Goal: Obtain resource: Download file/media

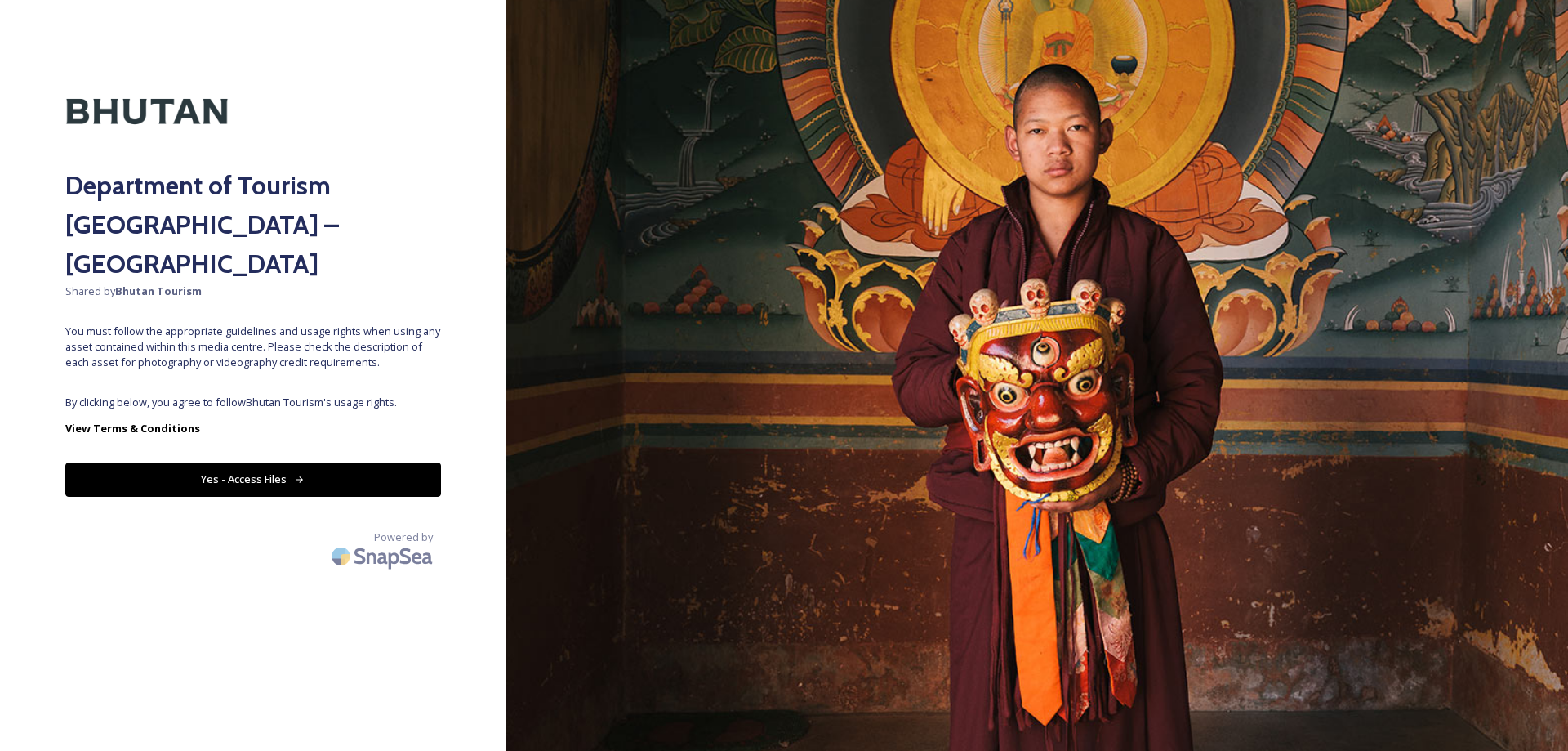
click at [381, 344] on div "Department of Tourism Bhutan – Brand Centre Shared by Bhutan Tourism You must f…" at bounding box center [253, 376] width 507 height 620
click at [292, 463] on button "Yes - Access Files" at bounding box center [253, 479] width 375 height 34
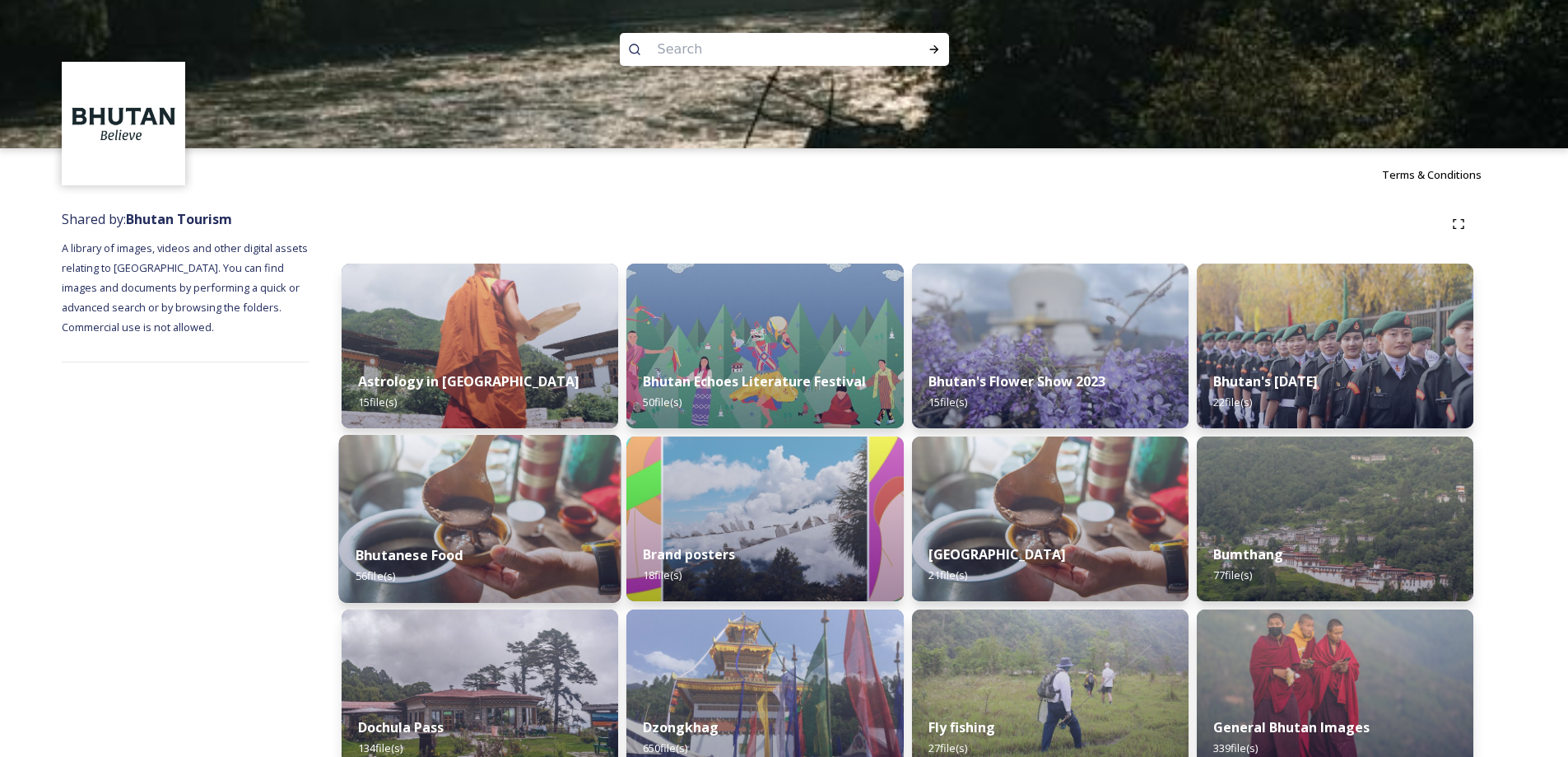
click at [459, 543] on div "Bhutanese Food 56 file(s)" at bounding box center [480, 566] width 283 height 75
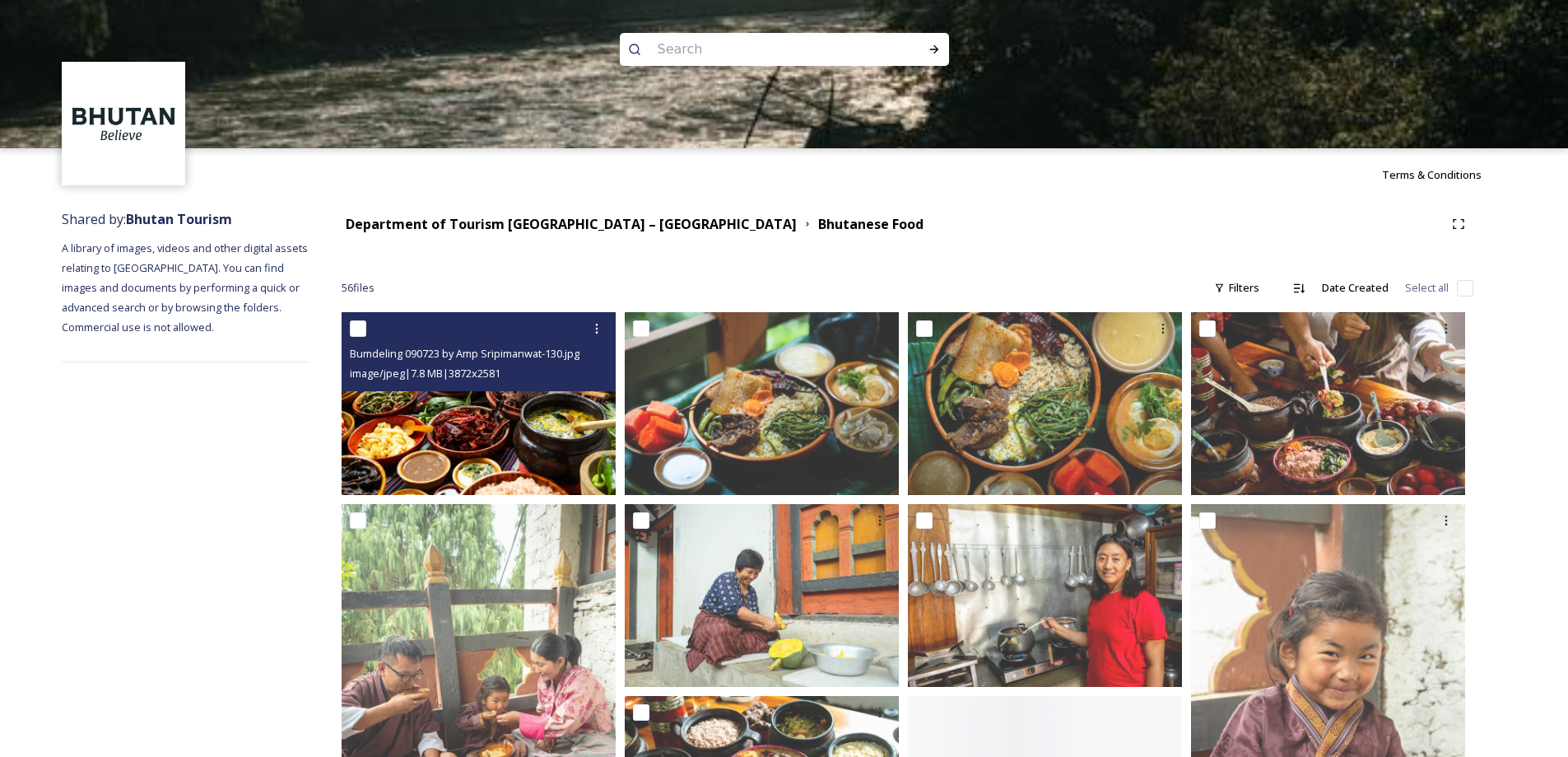
click at [577, 401] on img at bounding box center [478, 404] width 274 height 183
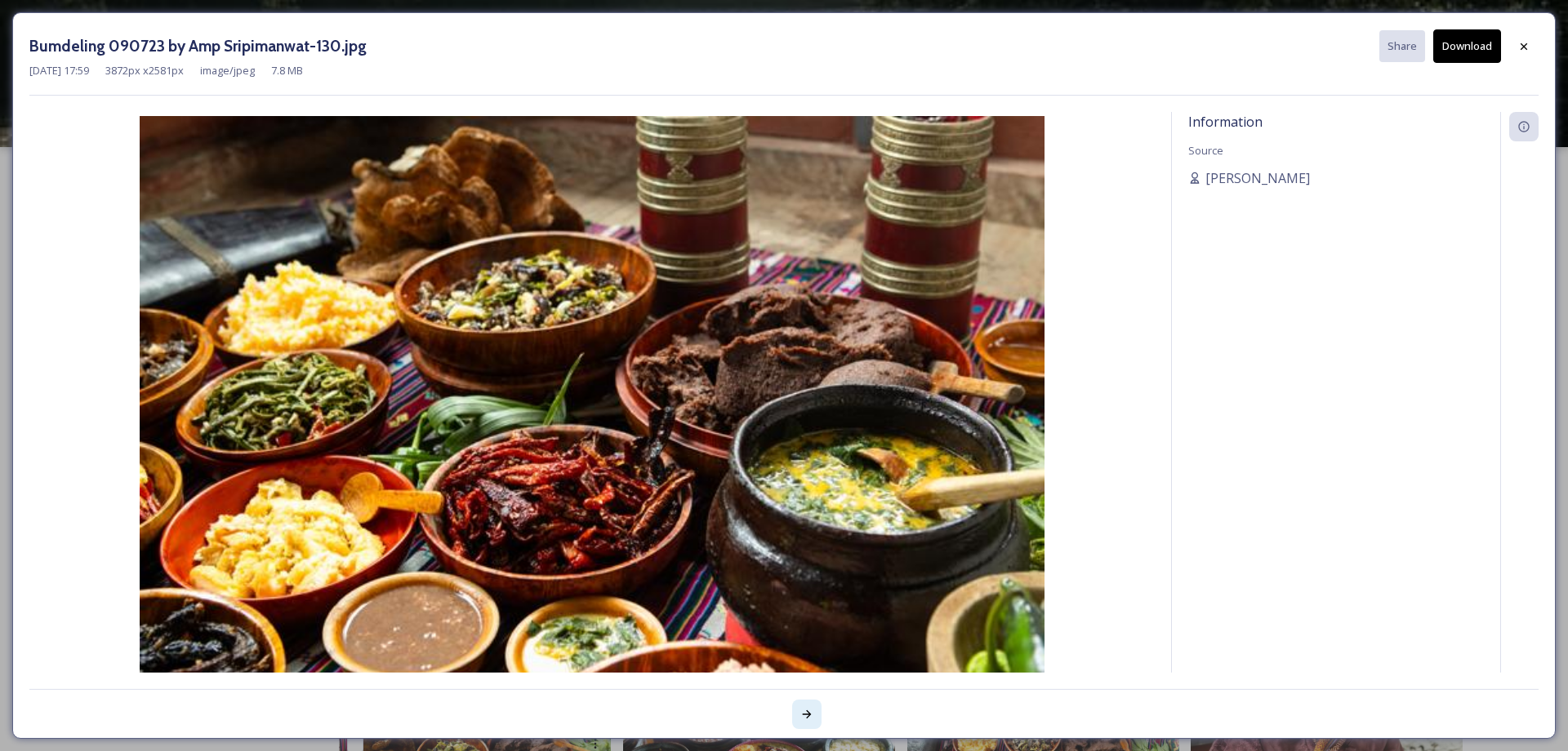
click at [818, 711] on div at bounding box center [807, 714] width 29 height 29
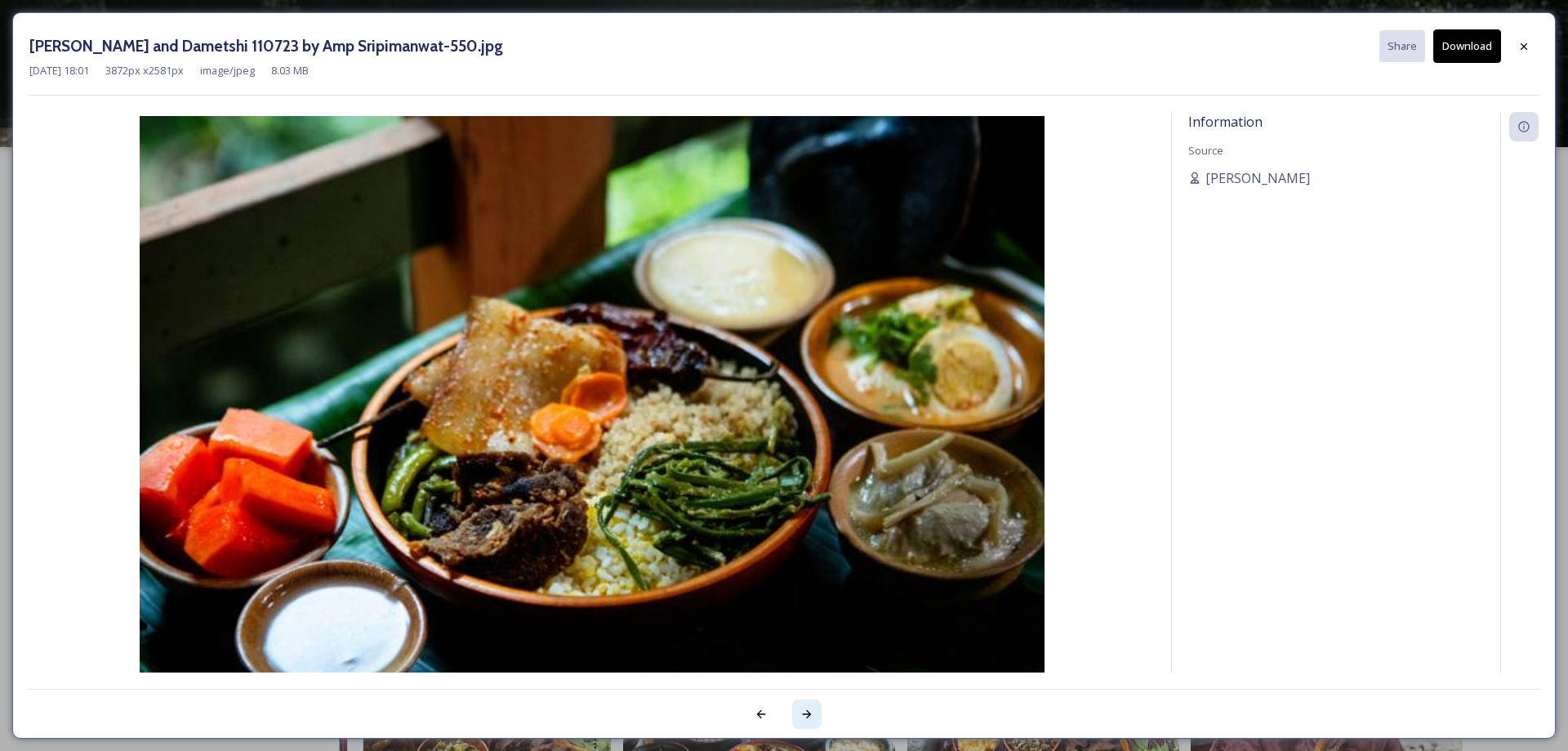
click at [818, 711] on div at bounding box center [807, 714] width 29 height 29
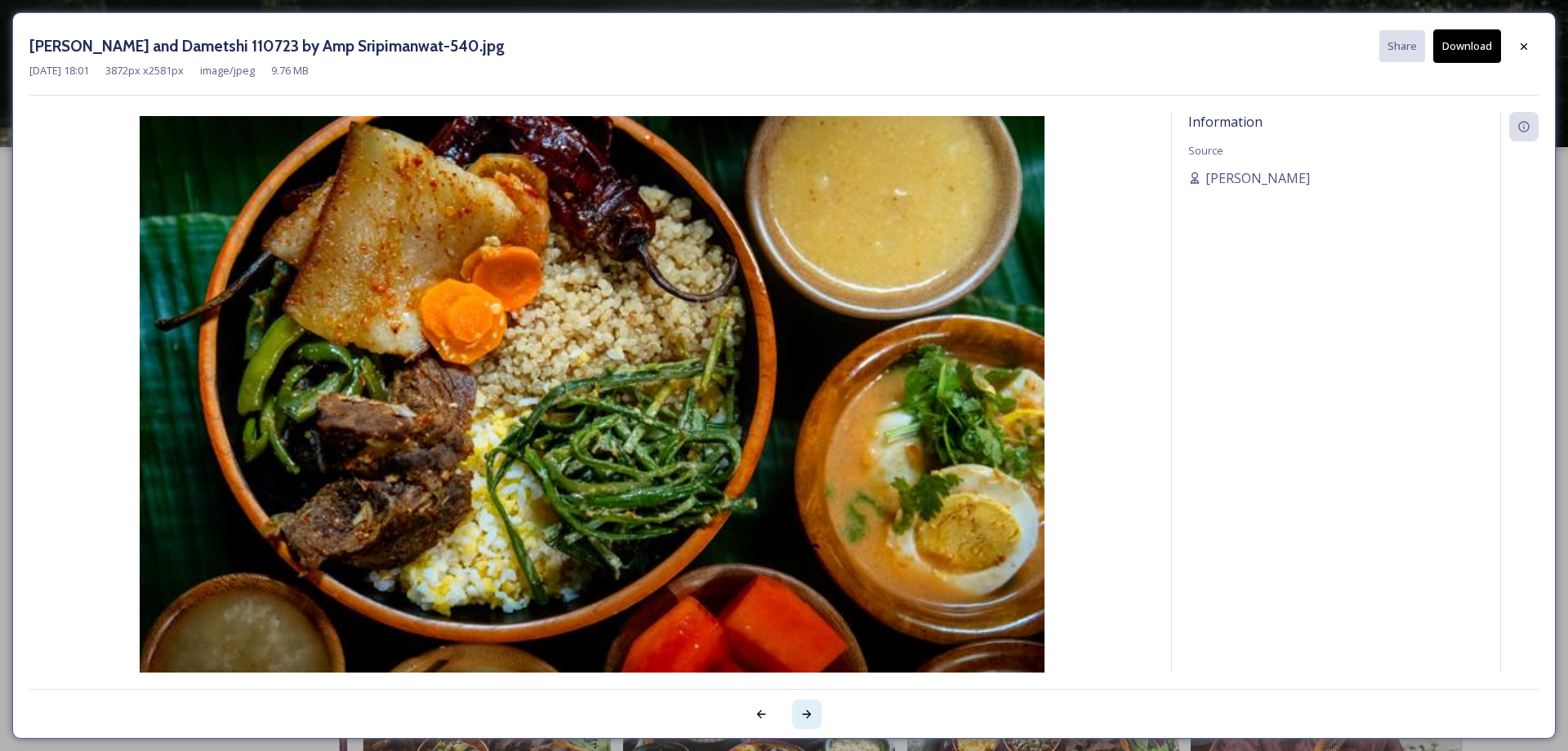
click at [818, 711] on div at bounding box center [807, 714] width 29 height 29
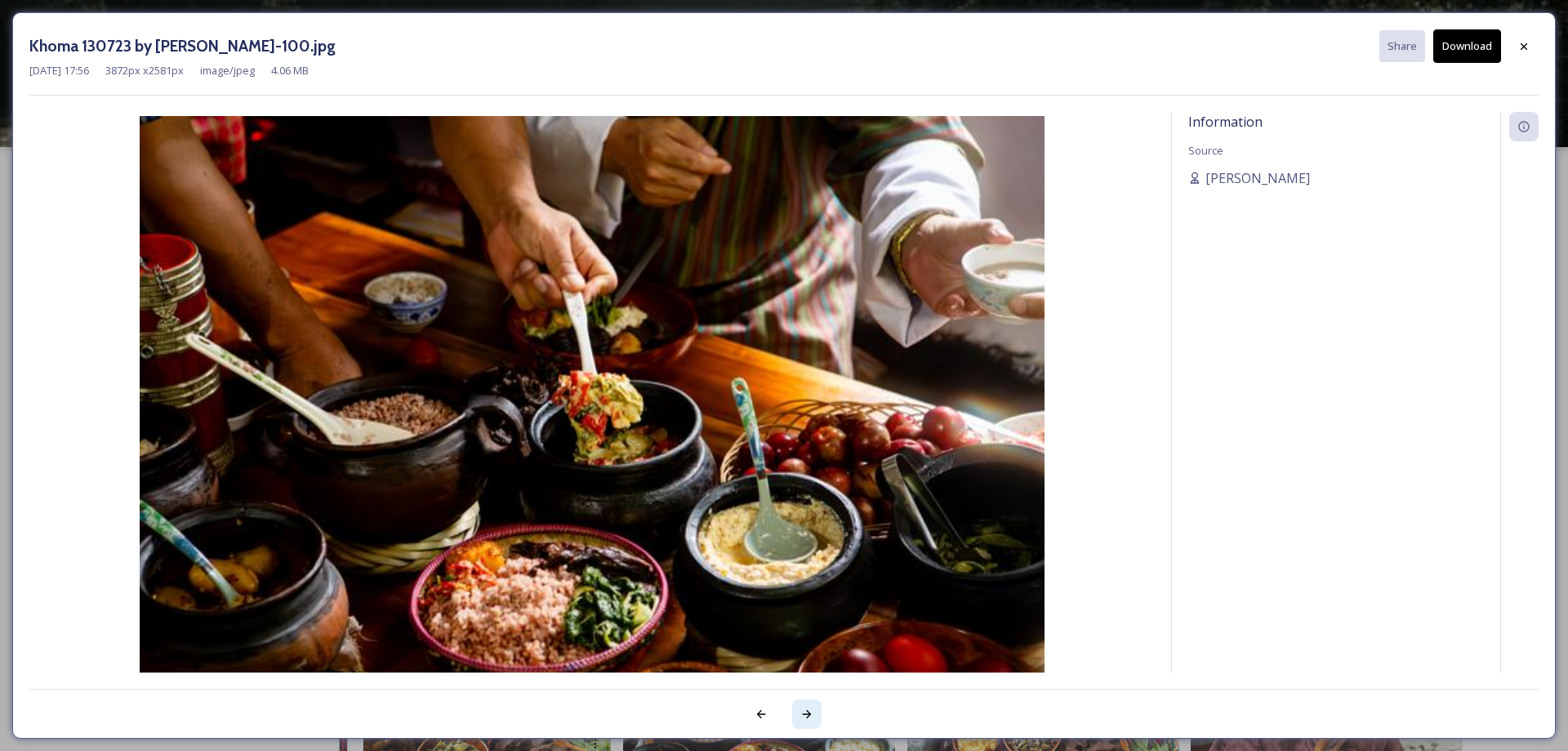
click at [818, 711] on div at bounding box center [807, 714] width 29 height 29
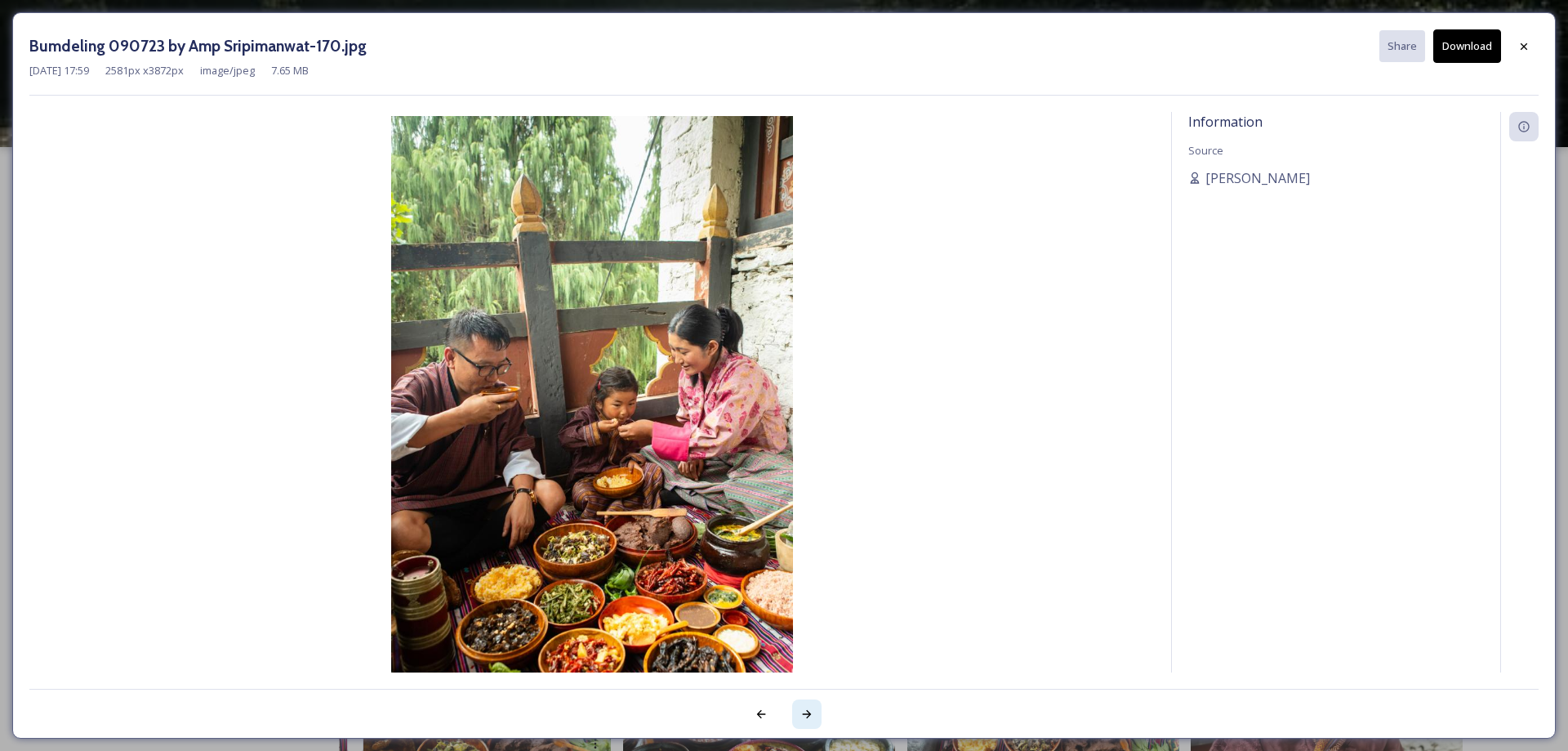
click at [818, 711] on div at bounding box center [807, 714] width 29 height 29
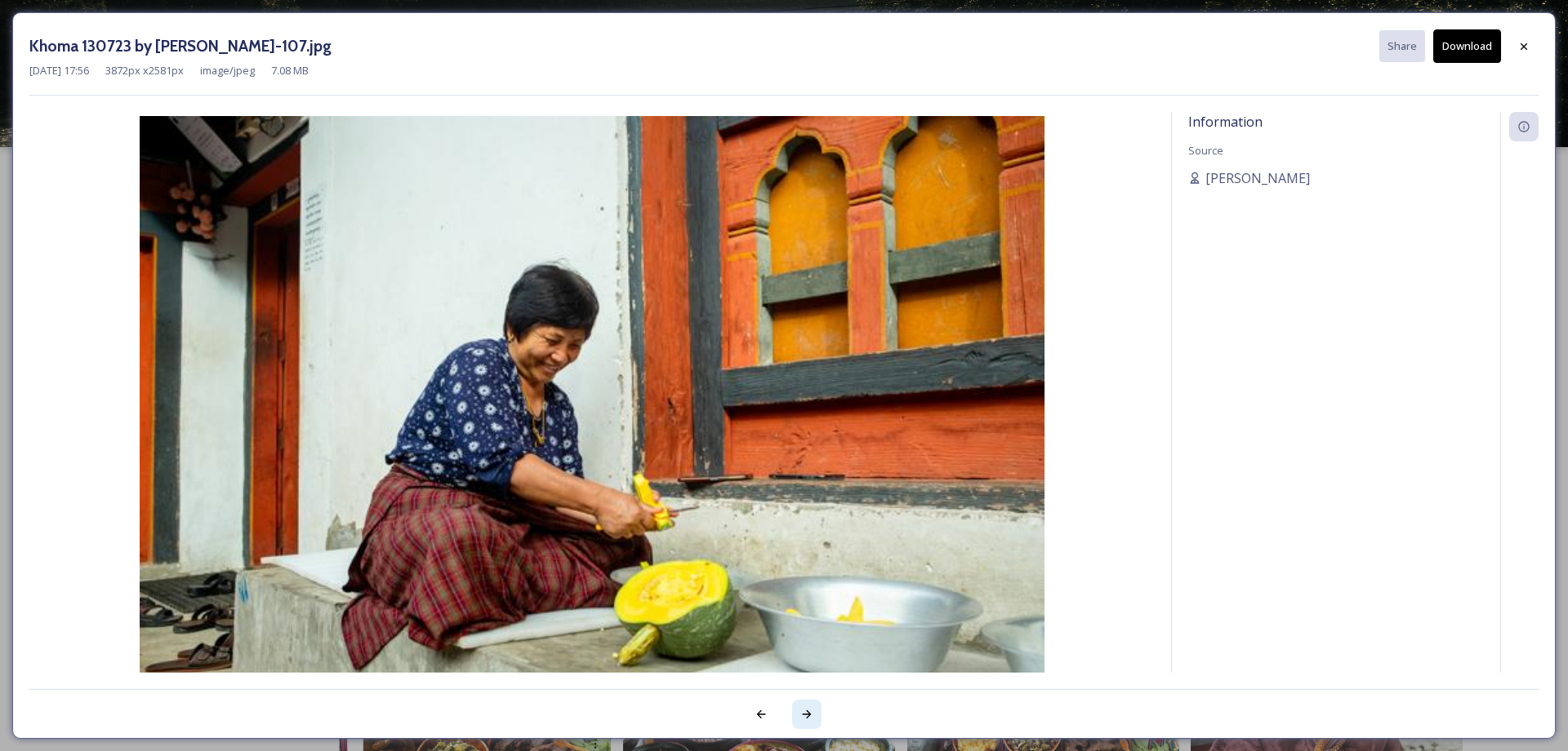
click at [818, 711] on div at bounding box center [807, 714] width 29 height 29
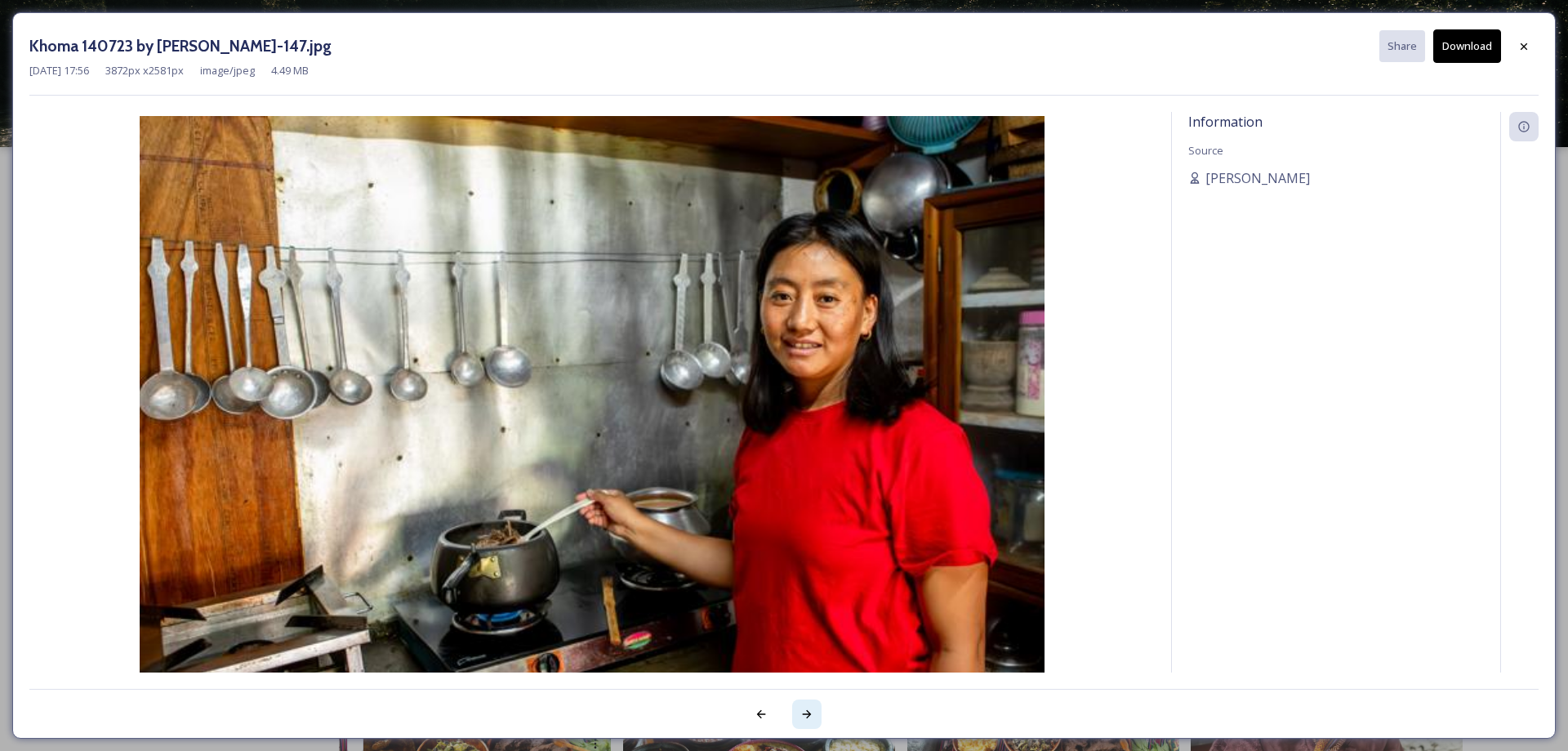
click at [818, 711] on div at bounding box center [807, 714] width 29 height 29
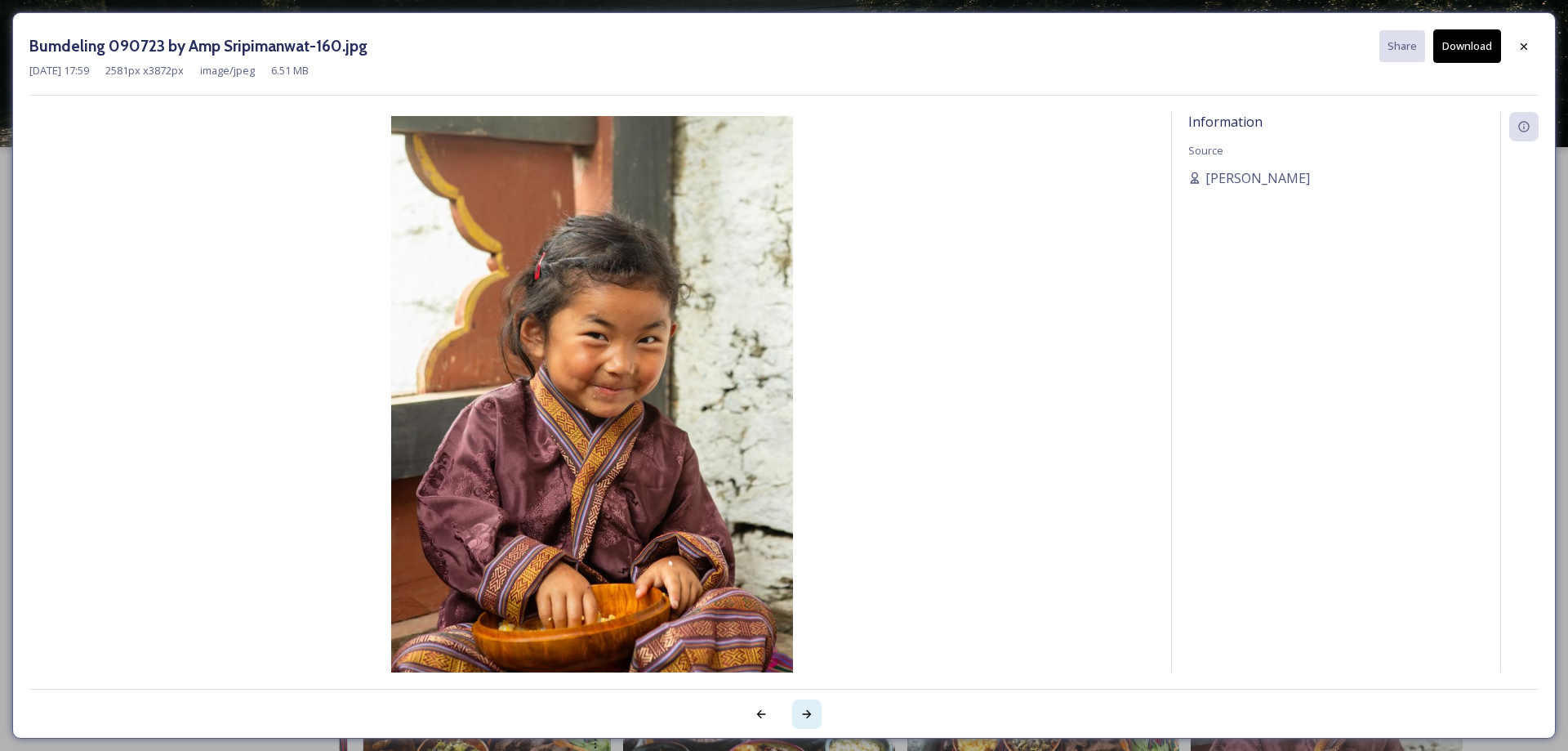
click at [818, 711] on div at bounding box center [807, 714] width 29 height 29
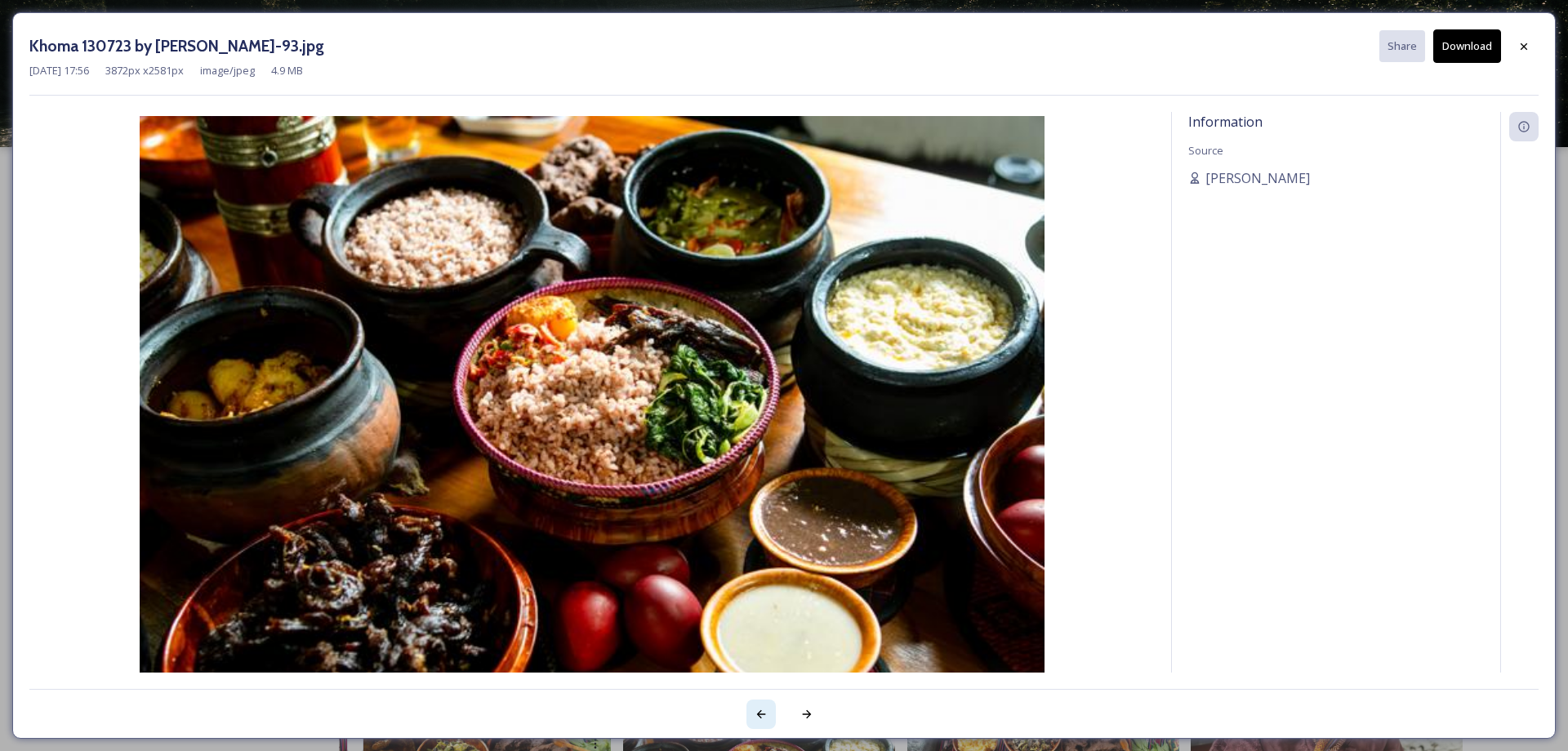
click at [752, 716] on div at bounding box center [761, 714] width 29 height 29
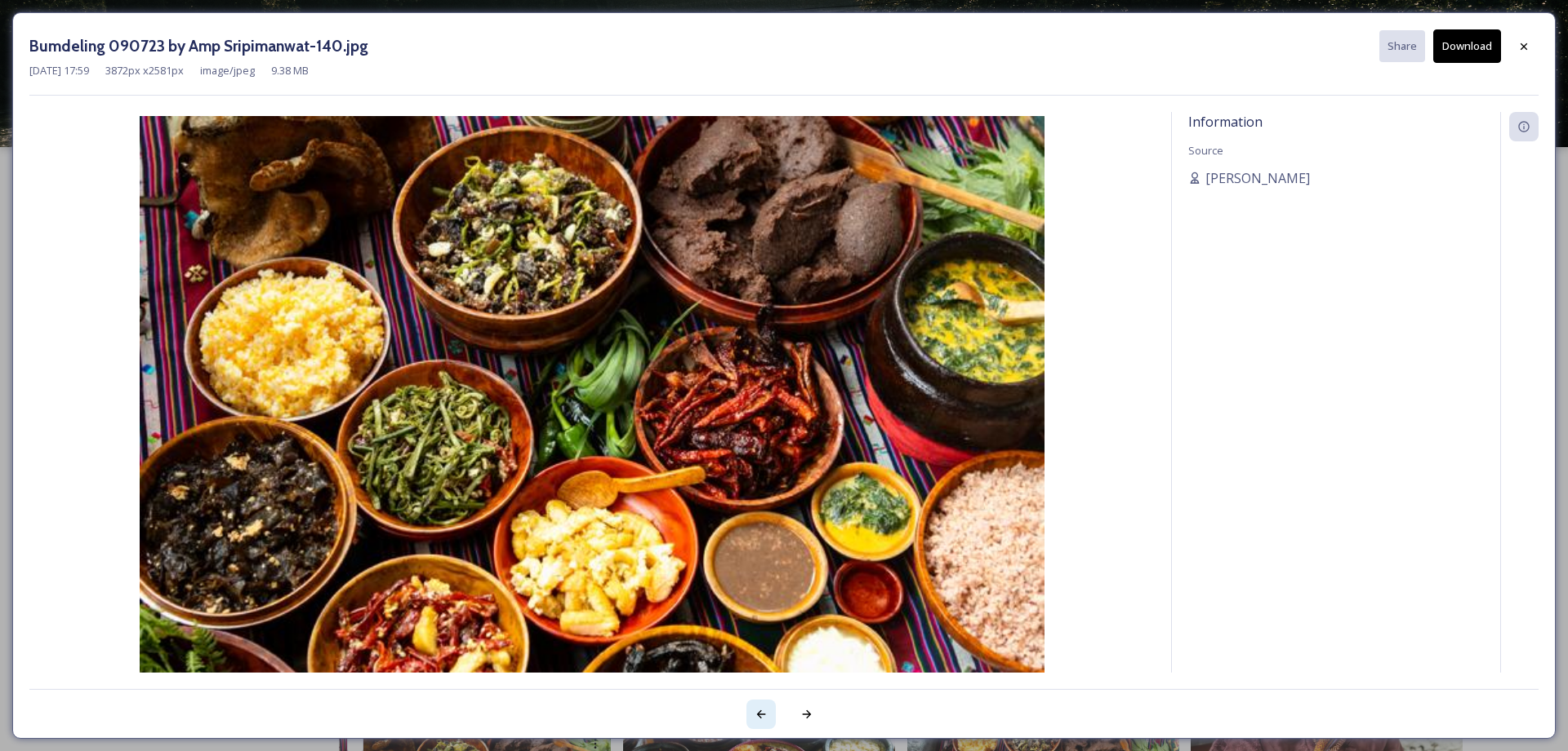
click at [752, 716] on div at bounding box center [761, 714] width 29 height 29
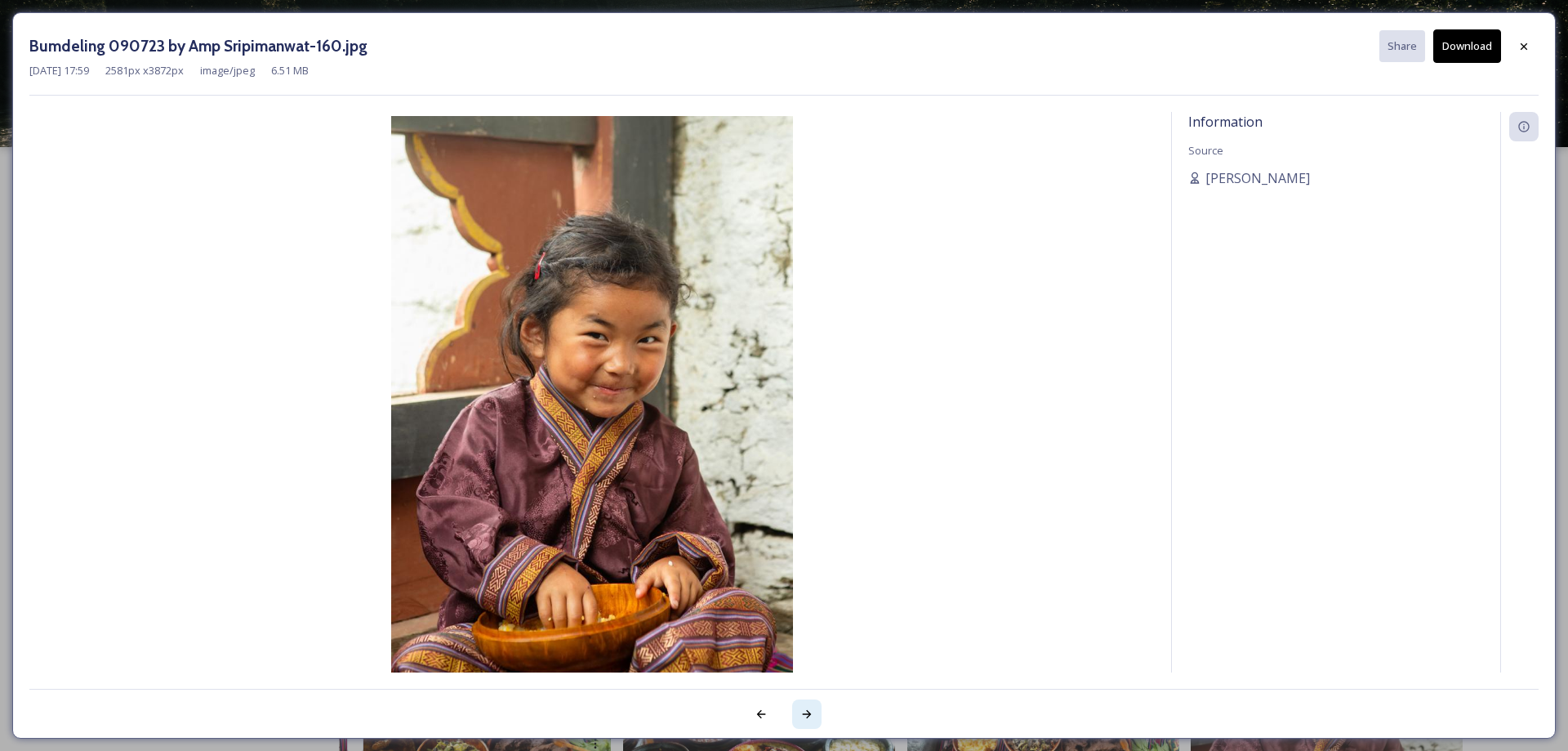
click at [809, 720] on icon at bounding box center [807, 714] width 13 height 13
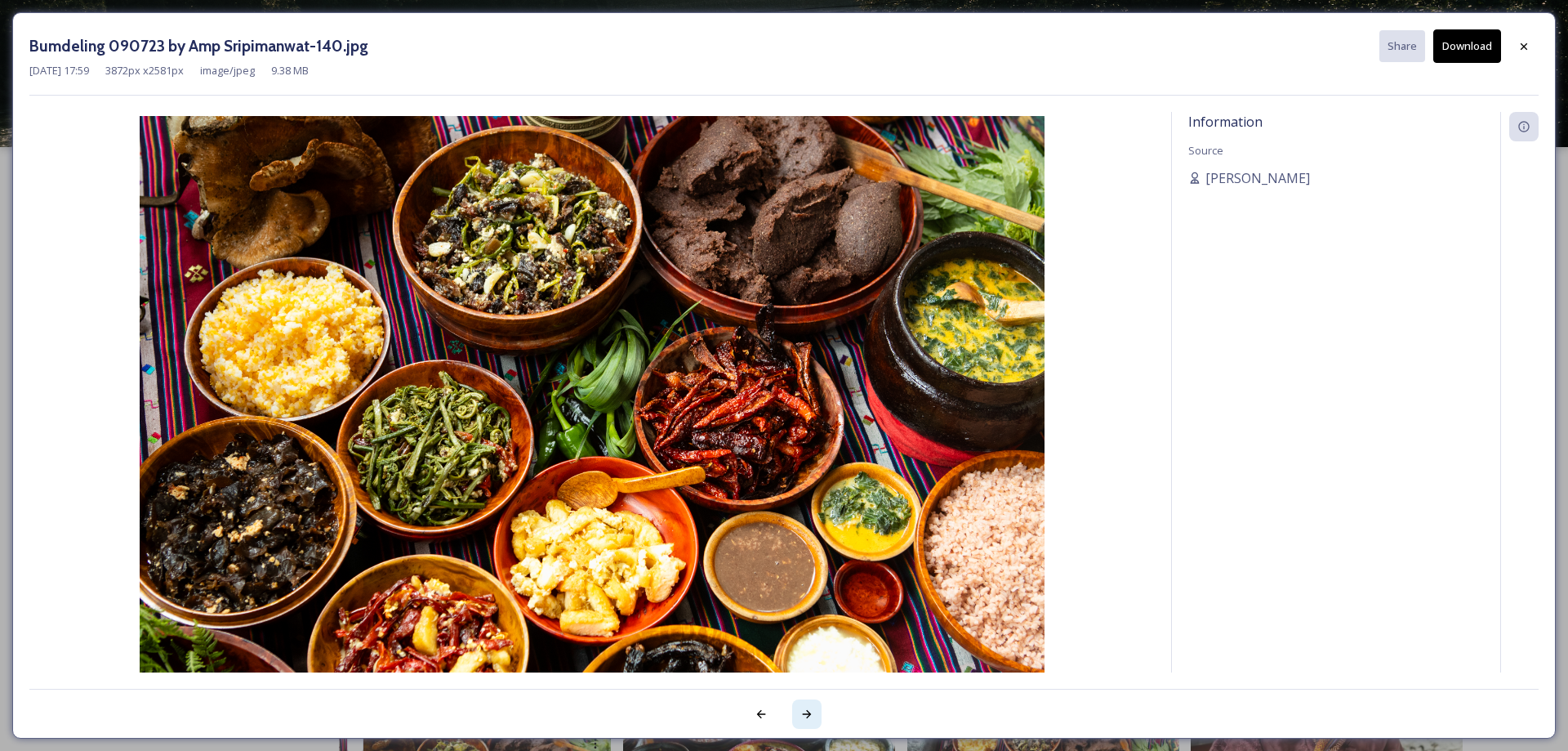
click at [802, 718] on icon at bounding box center [807, 714] width 13 height 13
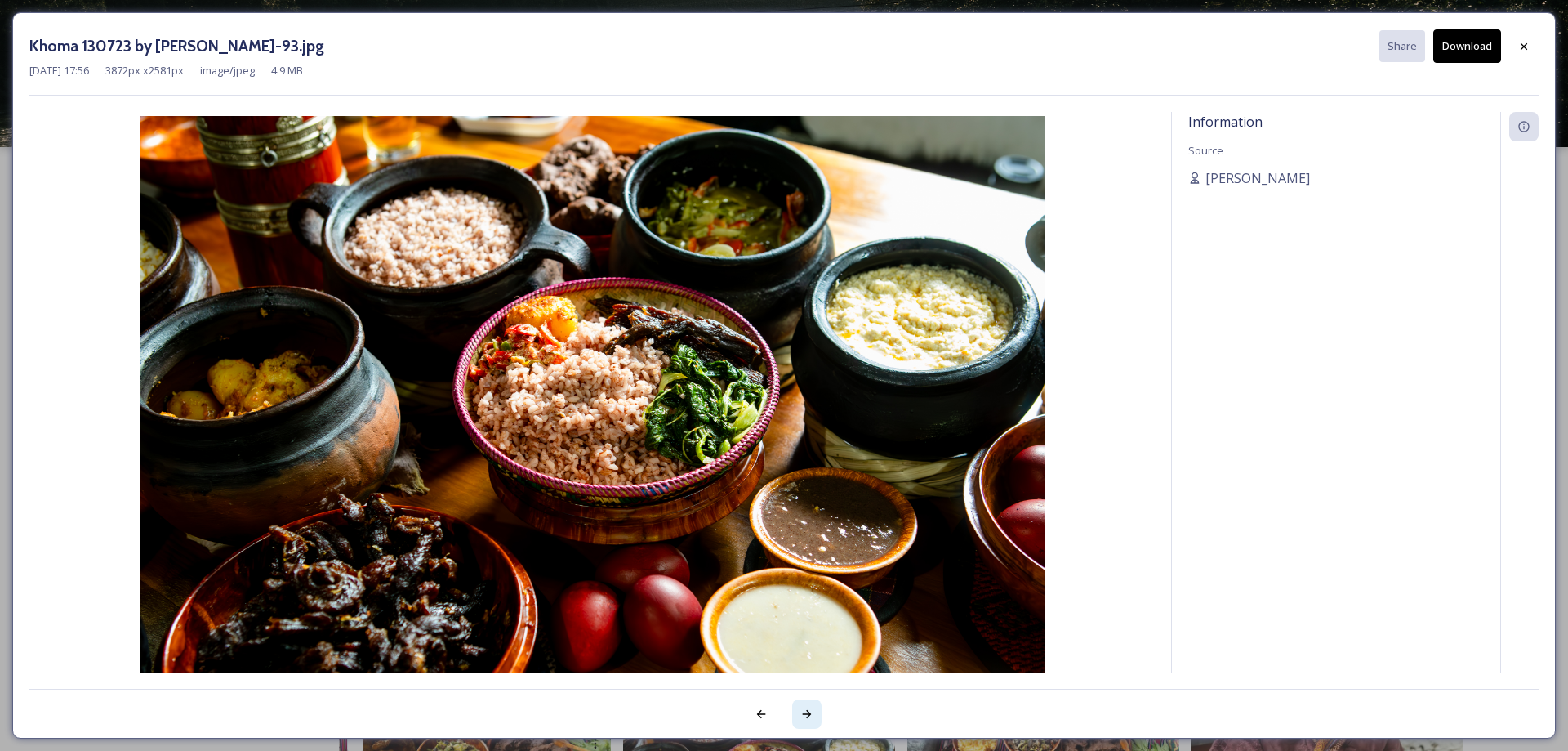
click at [802, 718] on icon at bounding box center [807, 714] width 13 height 13
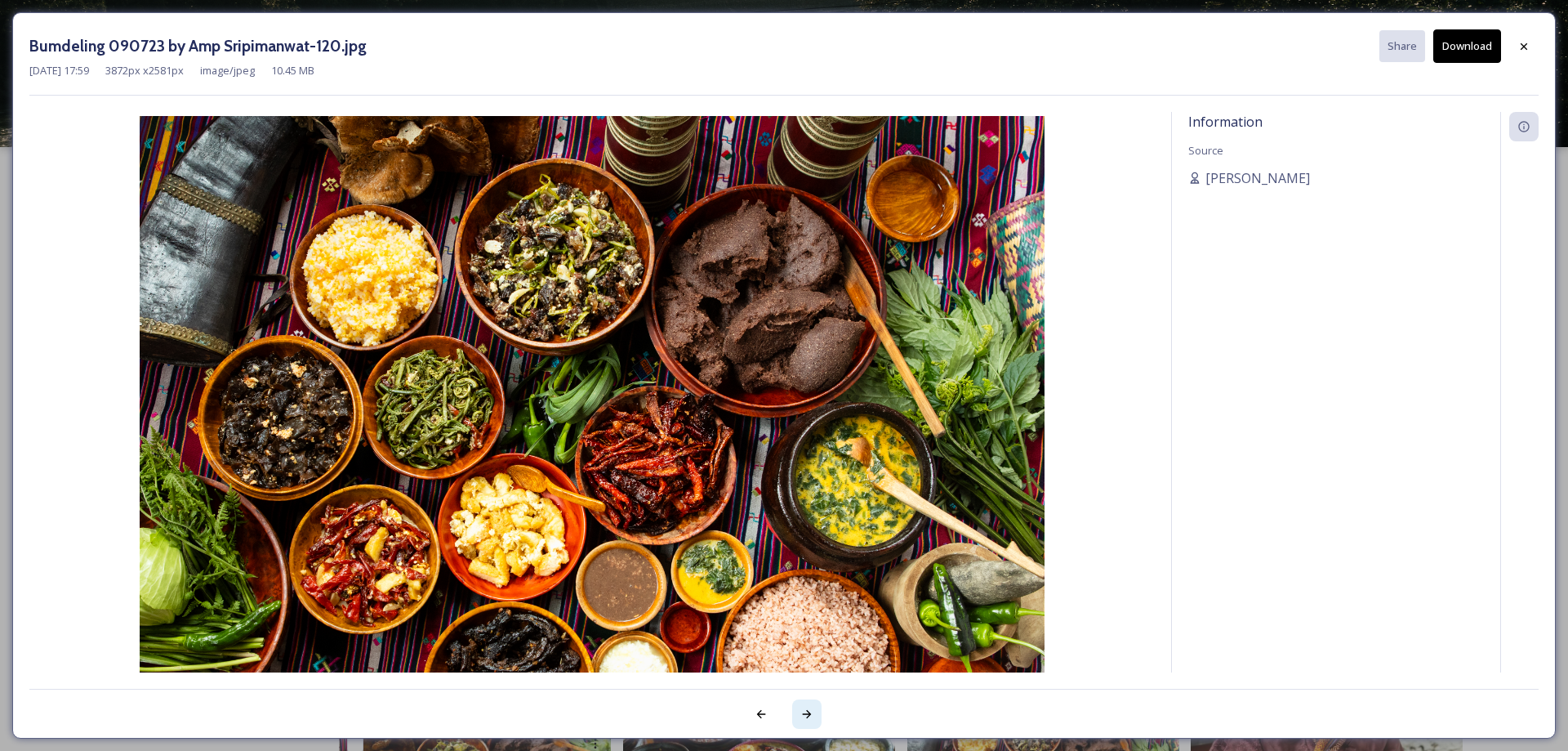
click at [802, 718] on icon at bounding box center [807, 714] width 13 height 13
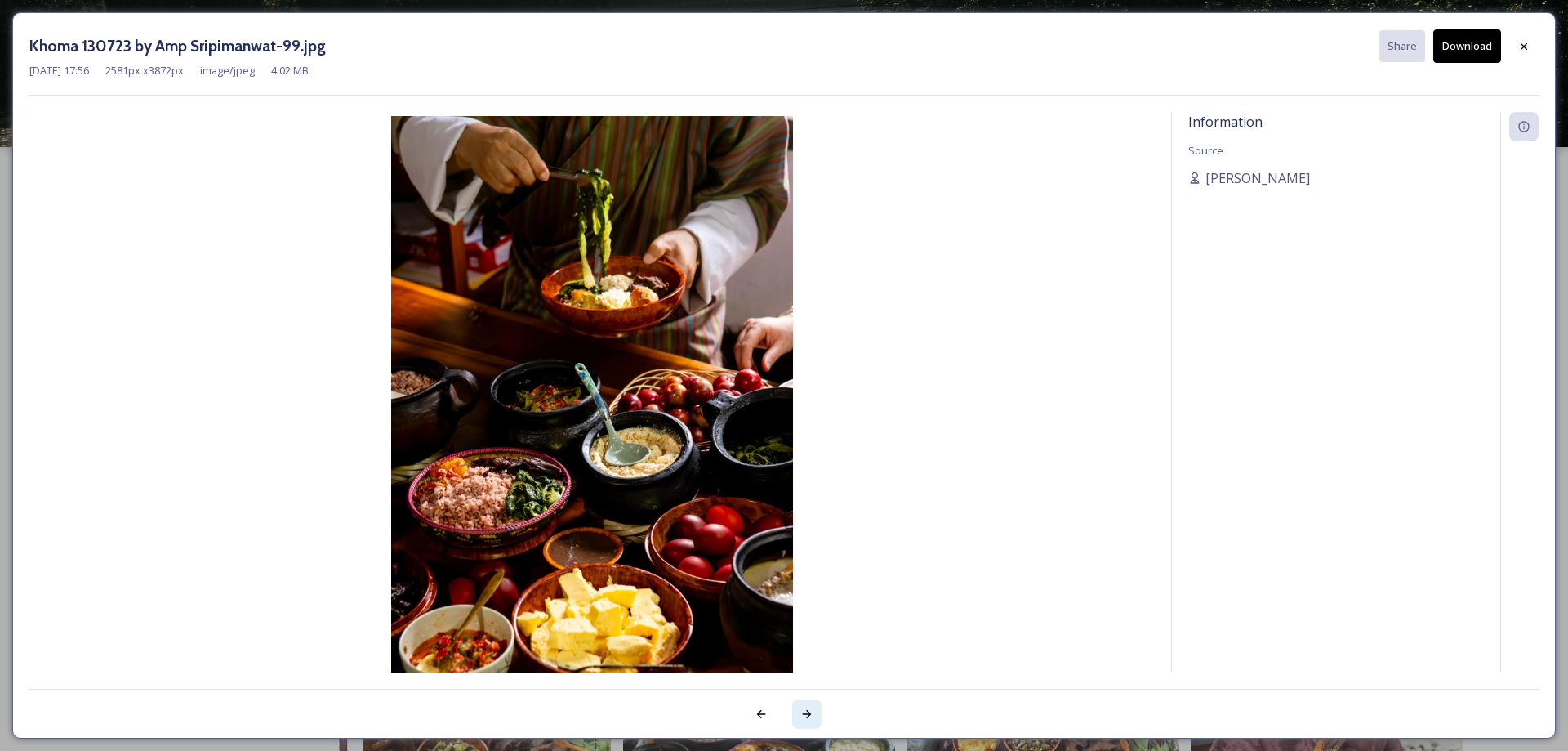
click at [802, 718] on icon at bounding box center [807, 714] width 13 height 13
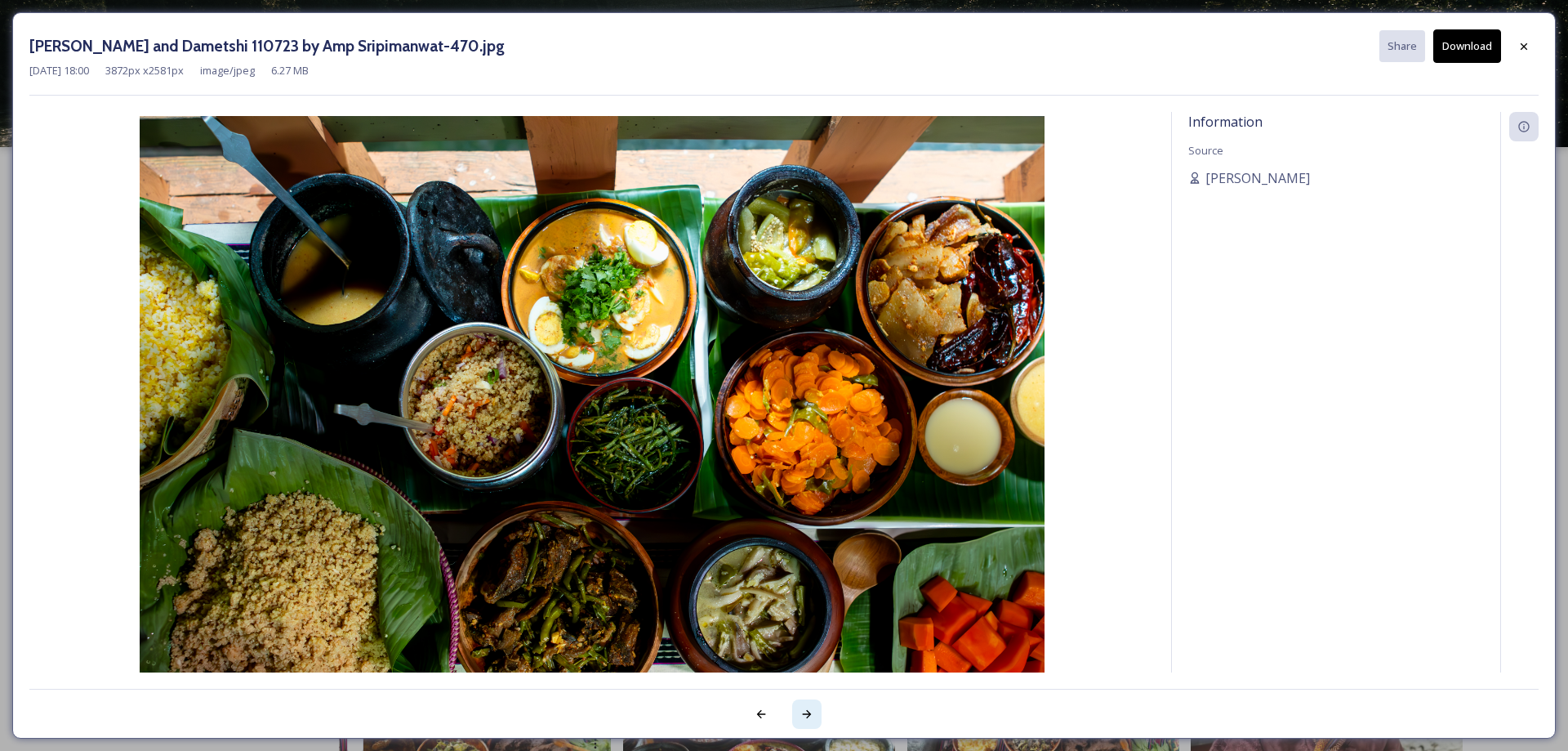
click at [802, 718] on icon at bounding box center [807, 714] width 13 height 13
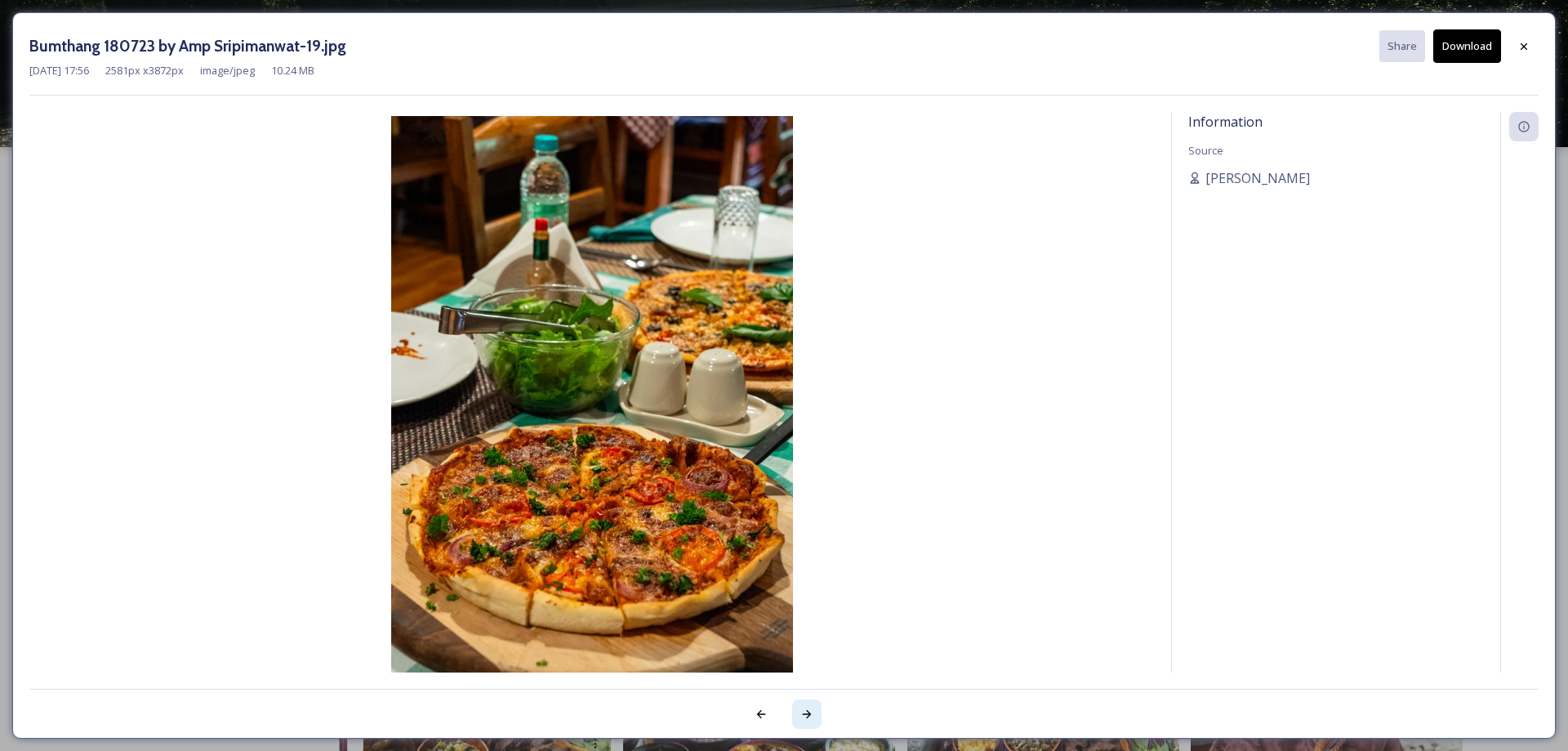
click at [802, 718] on icon at bounding box center [807, 714] width 13 height 13
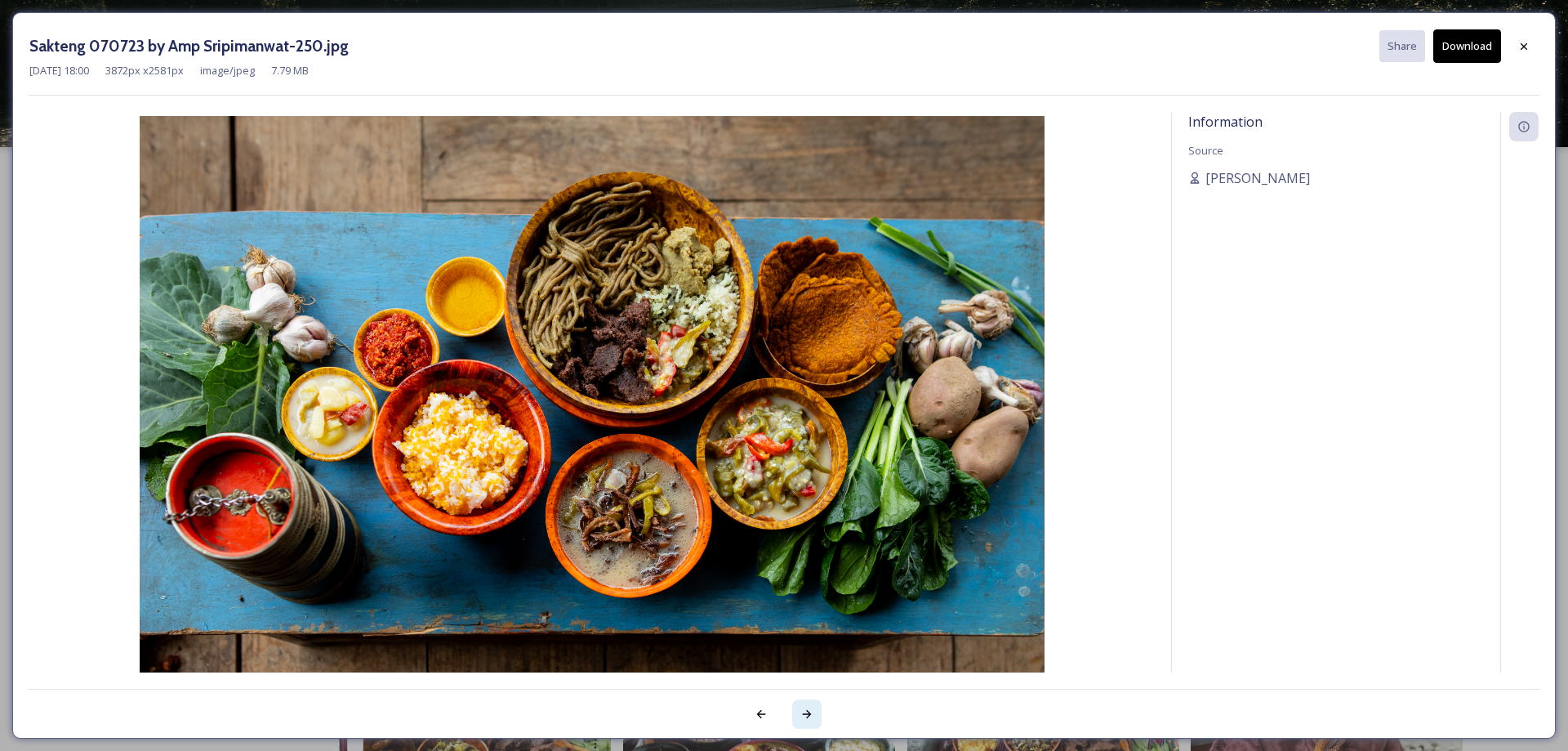
click at [818, 716] on div at bounding box center [807, 714] width 29 height 29
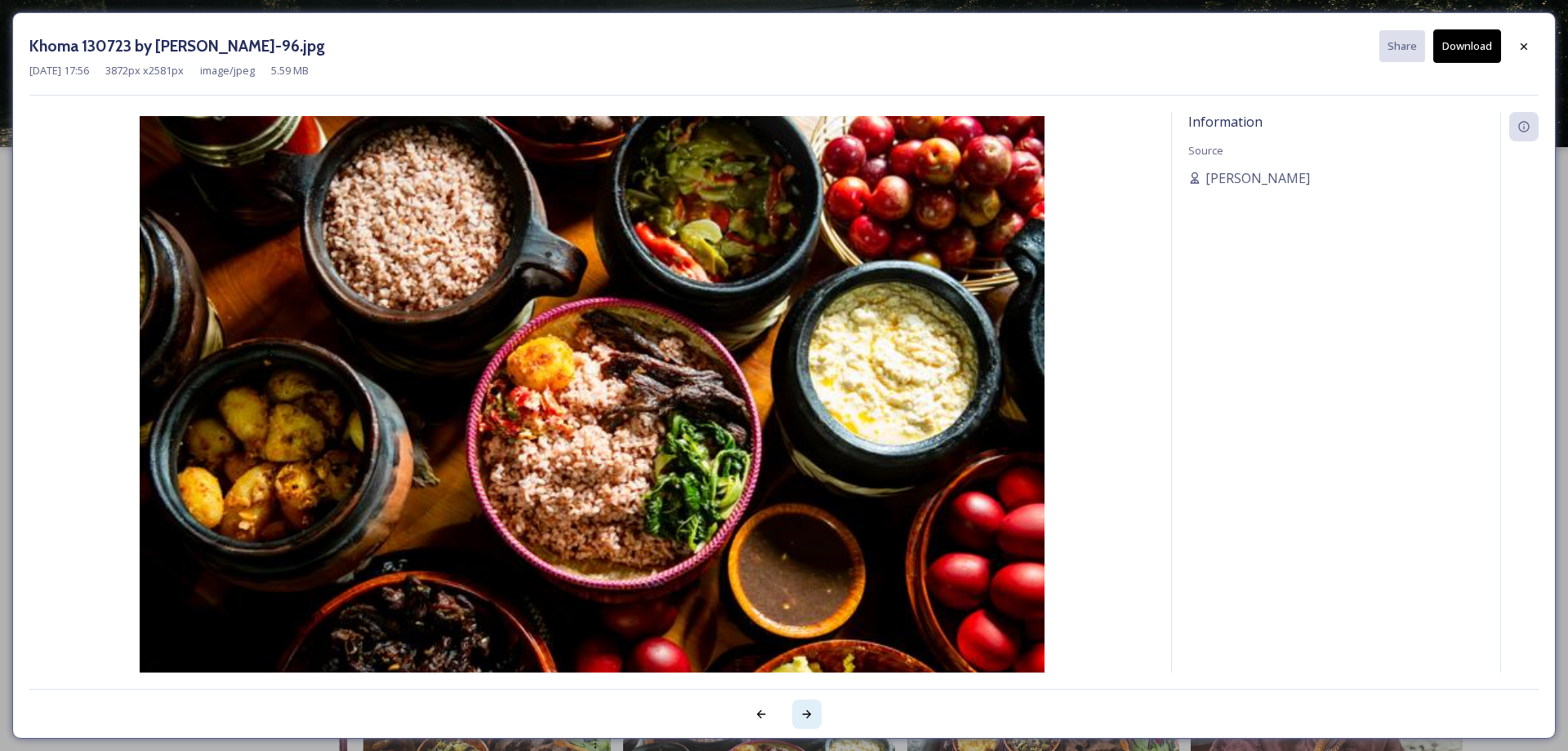
click at [818, 716] on div at bounding box center [807, 714] width 29 height 29
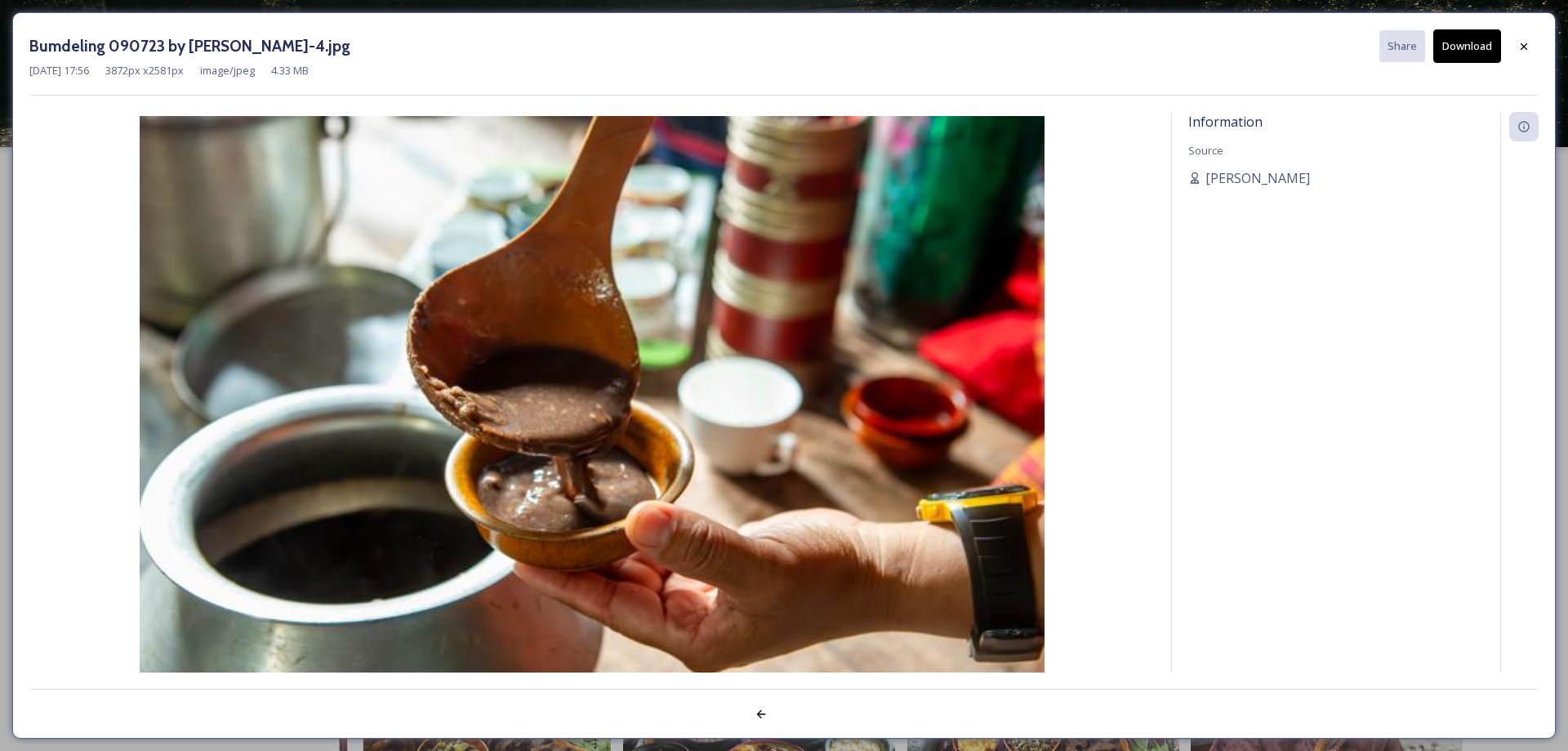
click at [818, 716] on div at bounding box center [784, 705] width 1509 height 33
click at [1519, 41] on icon at bounding box center [1524, 46] width 13 height 13
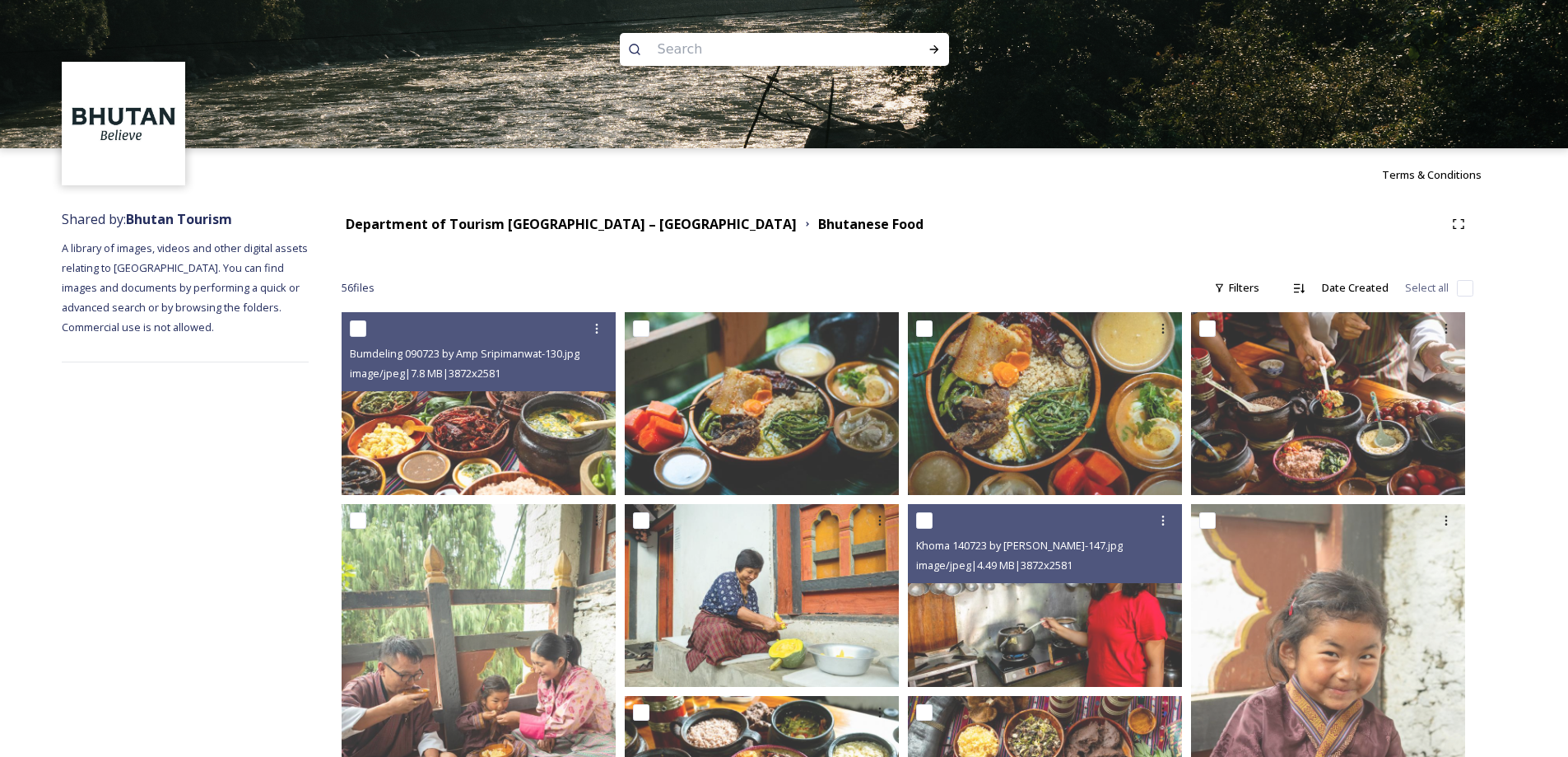
scroll to position [1249, 0]
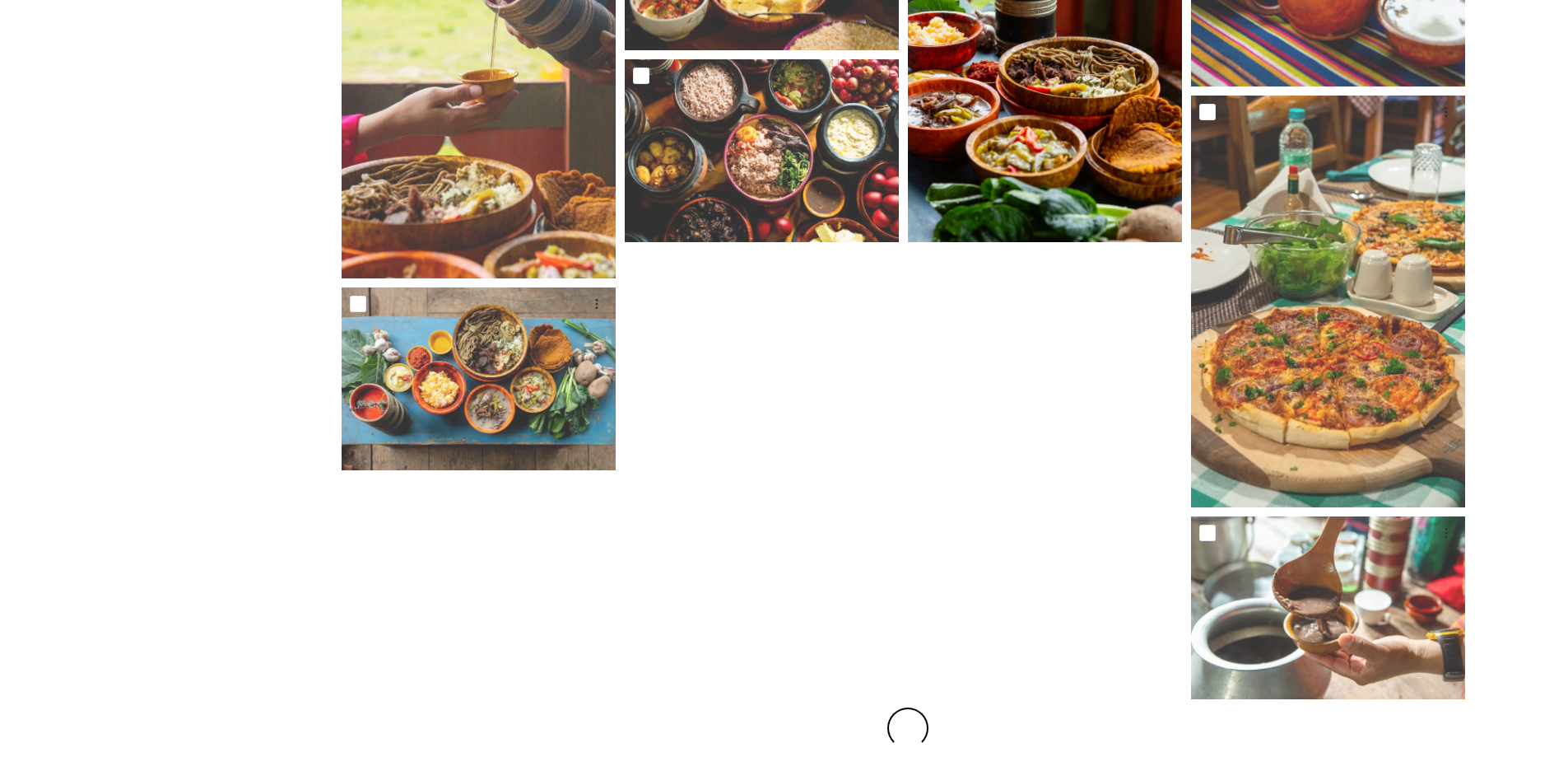
click at [1057, 174] on img at bounding box center [1044, 36] width 274 height 412
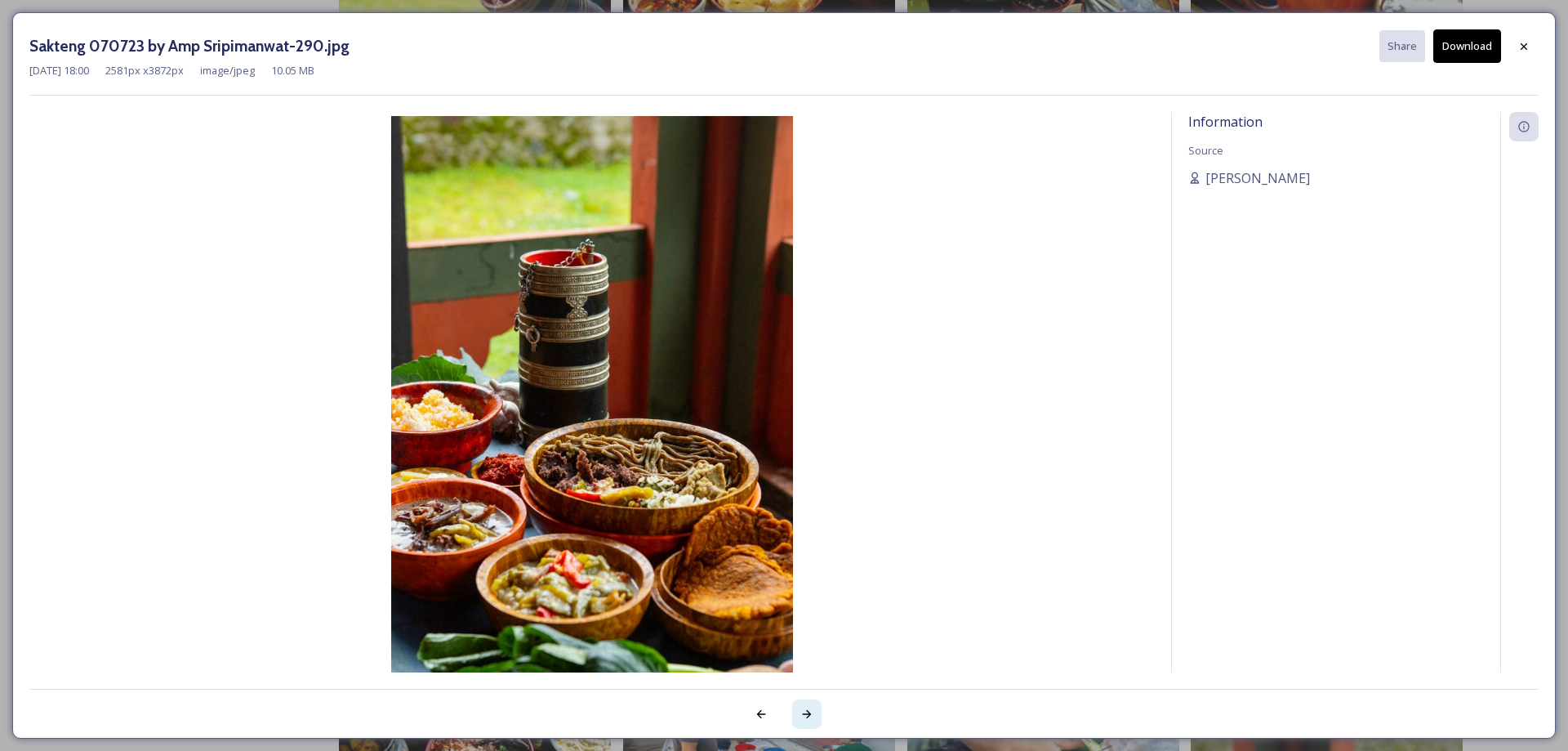
click at [814, 723] on div at bounding box center [807, 714] width 29 height 29
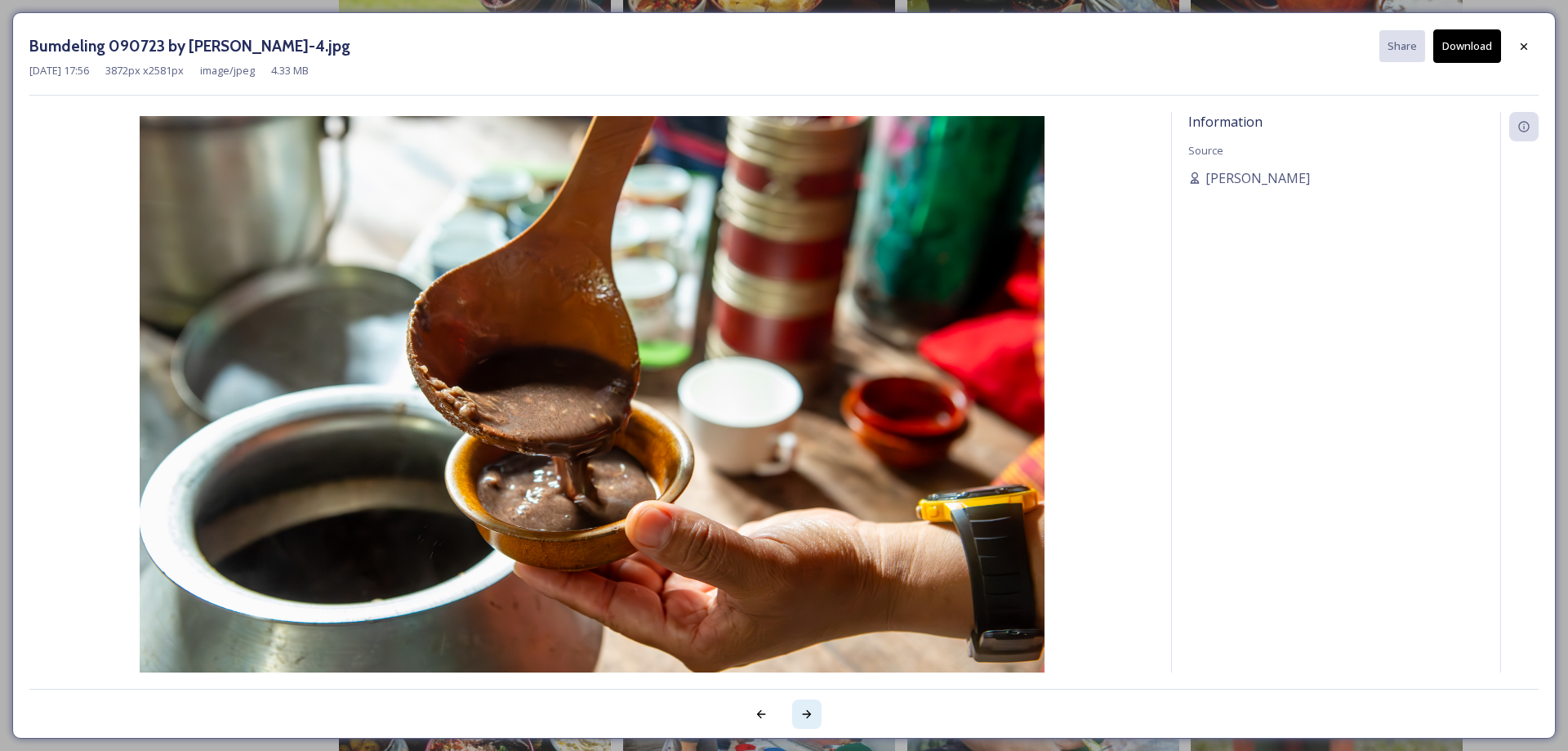
click at [814, 723] on div at bounding box center [807, 714] width 29 height 29
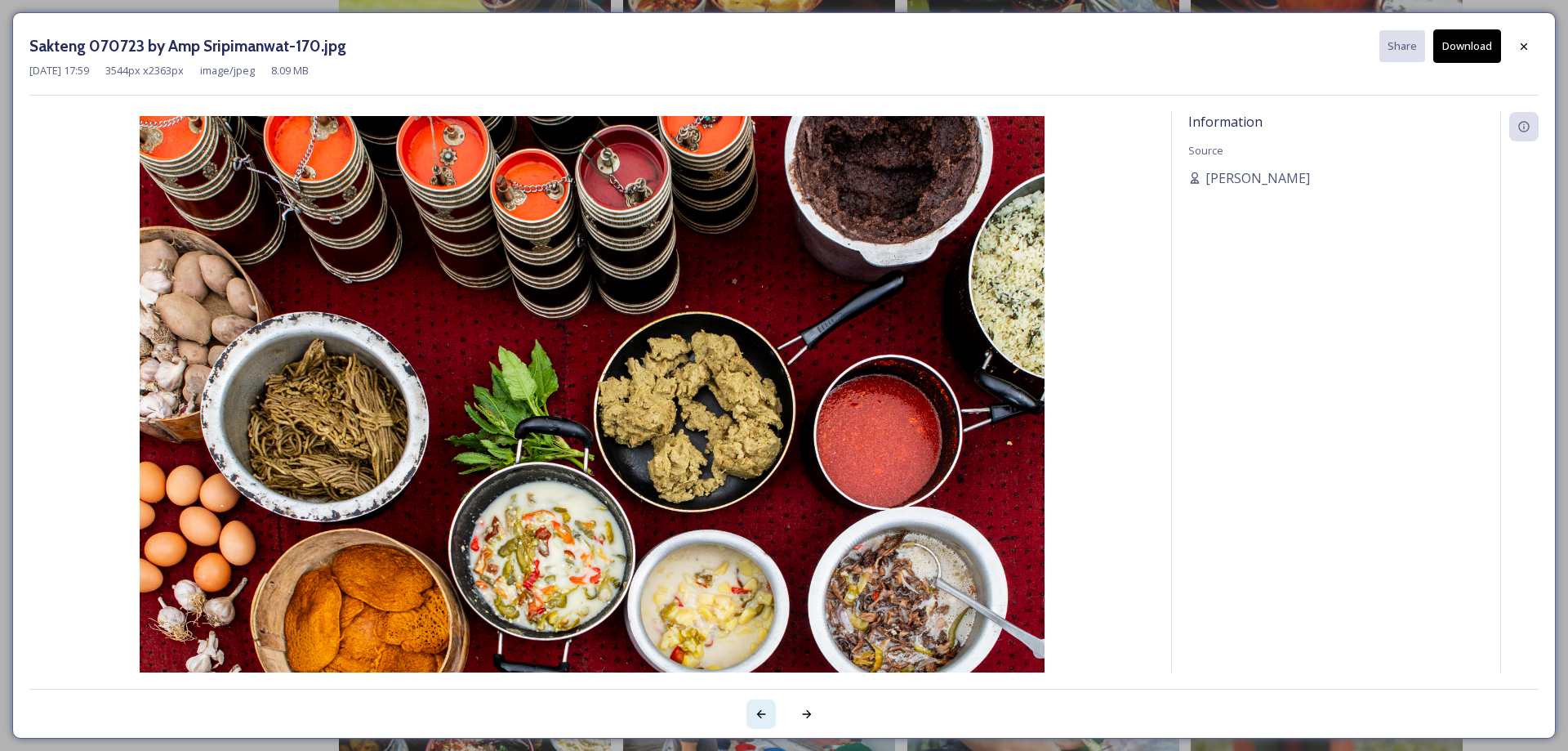
click at [760, 712] on icon at bounding box center [761, 714] width 13 height 13
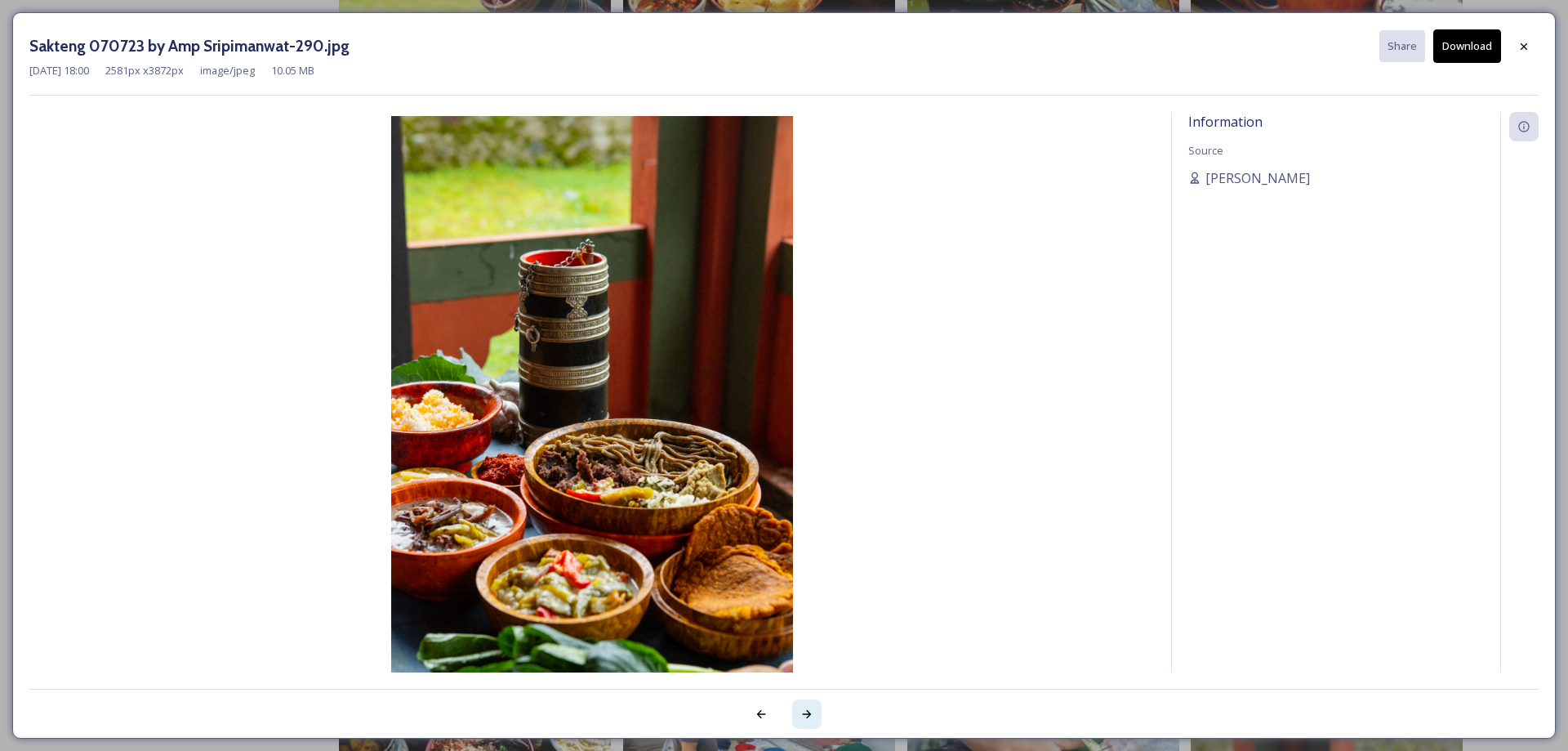
click at [803, 712] on icon at bounding box center [807, 714] width 13 height 13
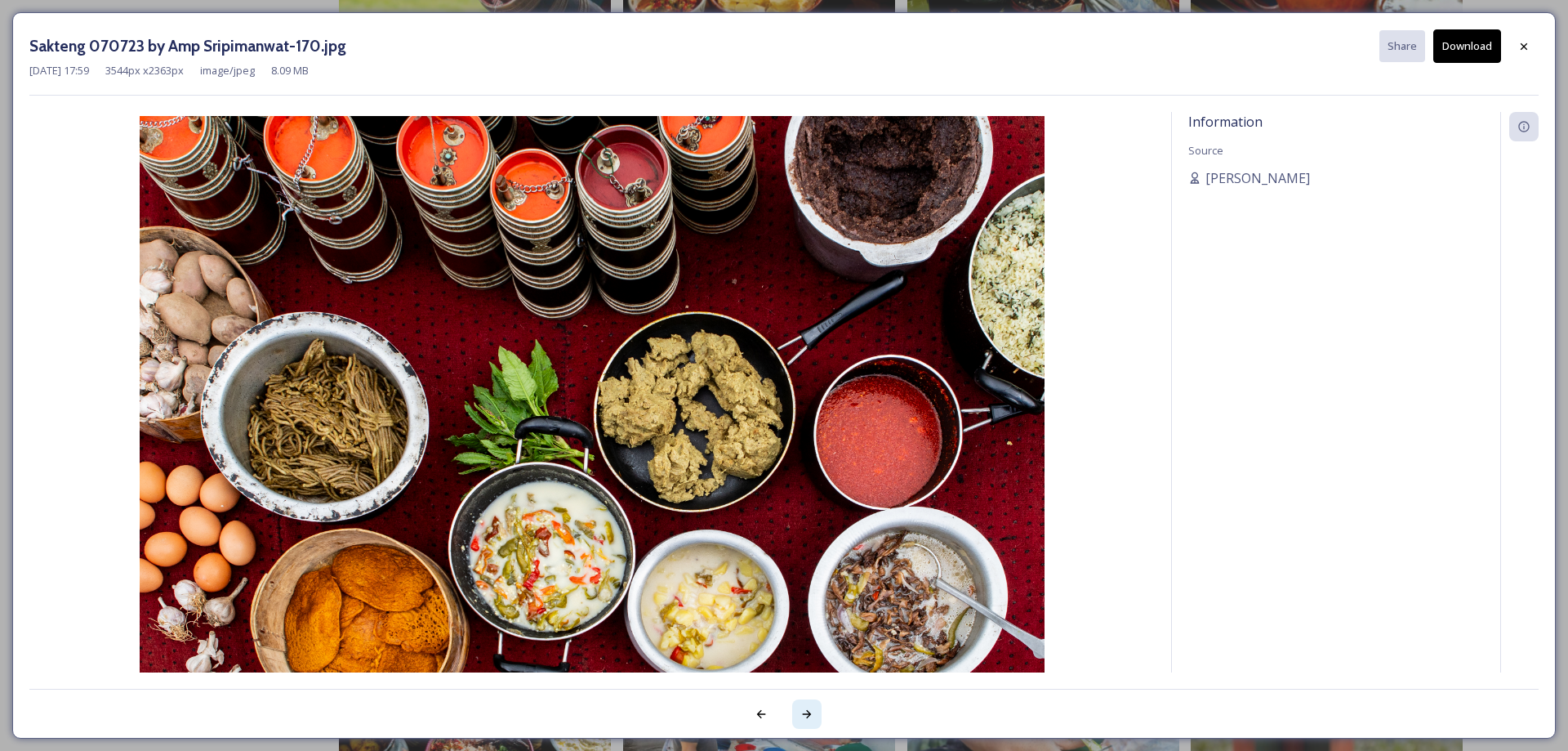
click at [803, 712] on icon at bounding box center [807, 714] width 13 height 13
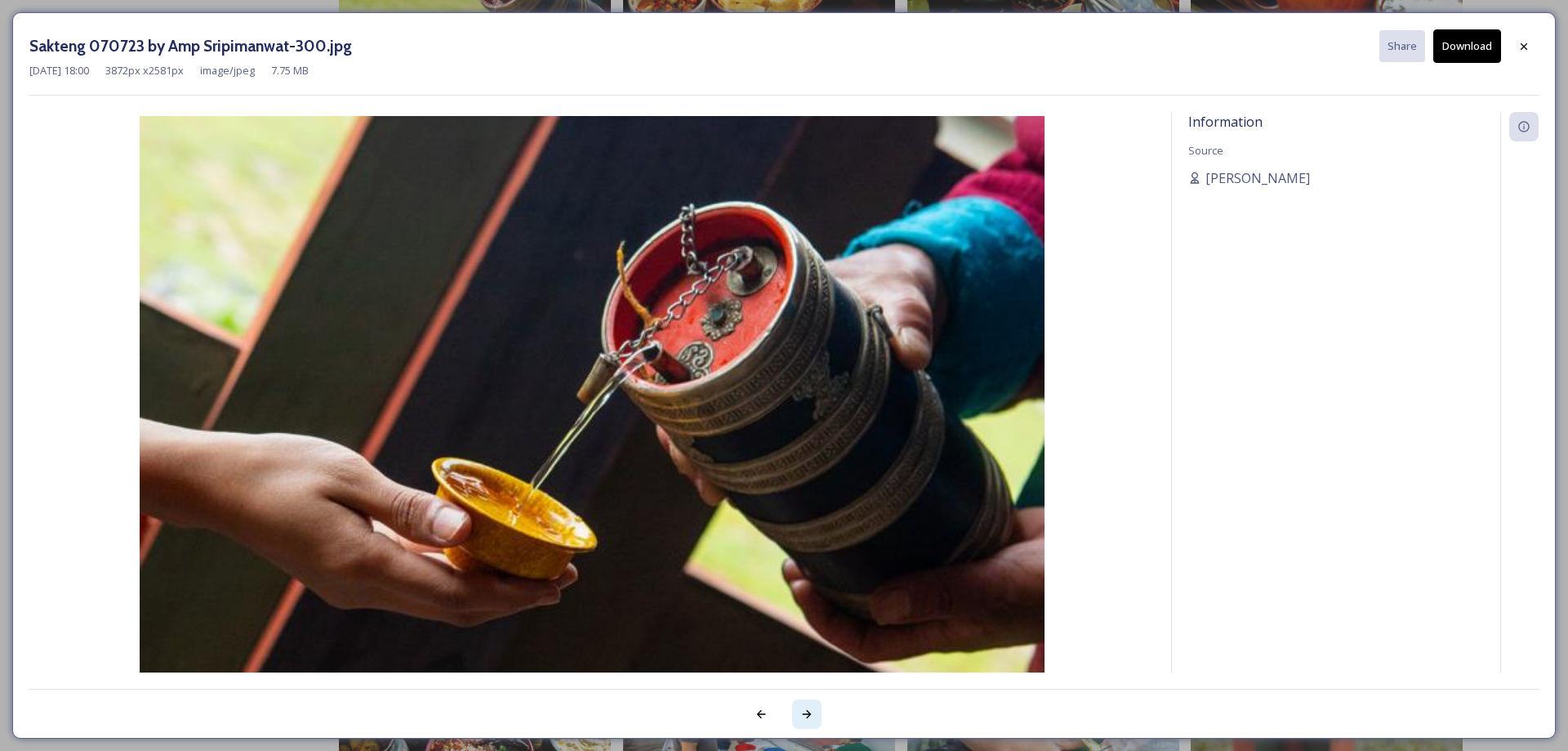
click at [799, 723] on div at bounding box center [807, 714] width 29 height 29
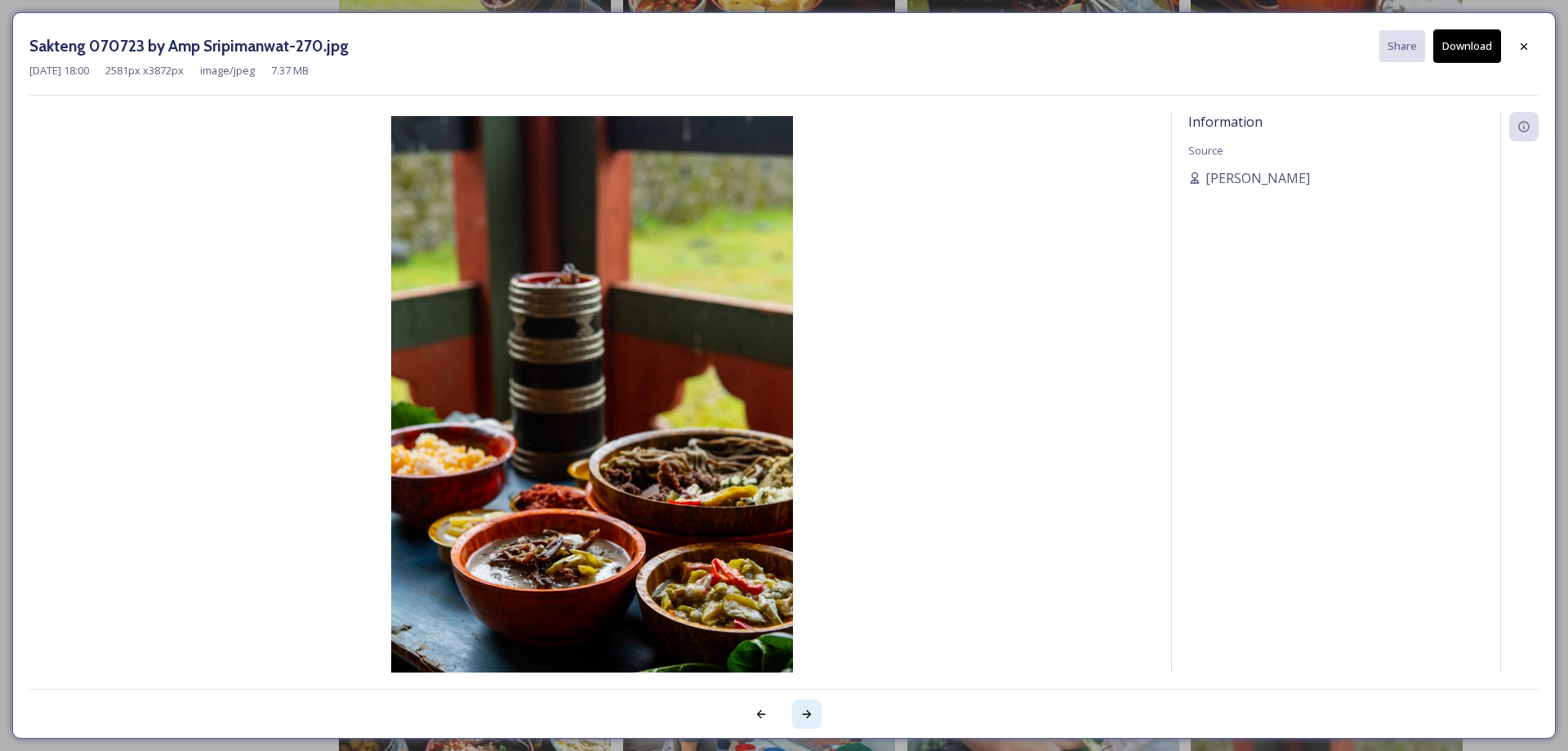
click at [799, 723] on div at bounding box center [807, 714] width 29 height 29
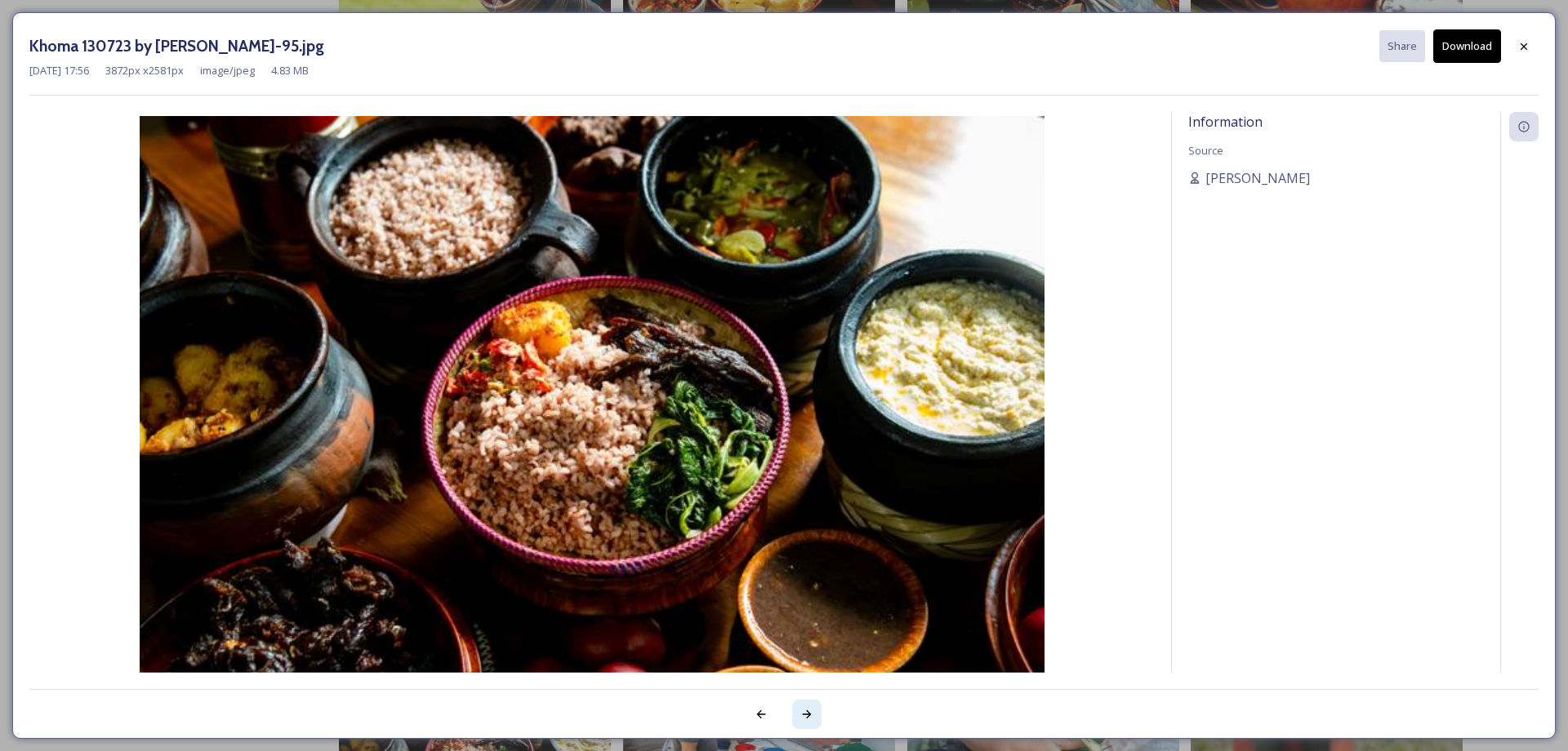
click at [799, 723] on div at bounding box center [807, 714] width 29 height 29
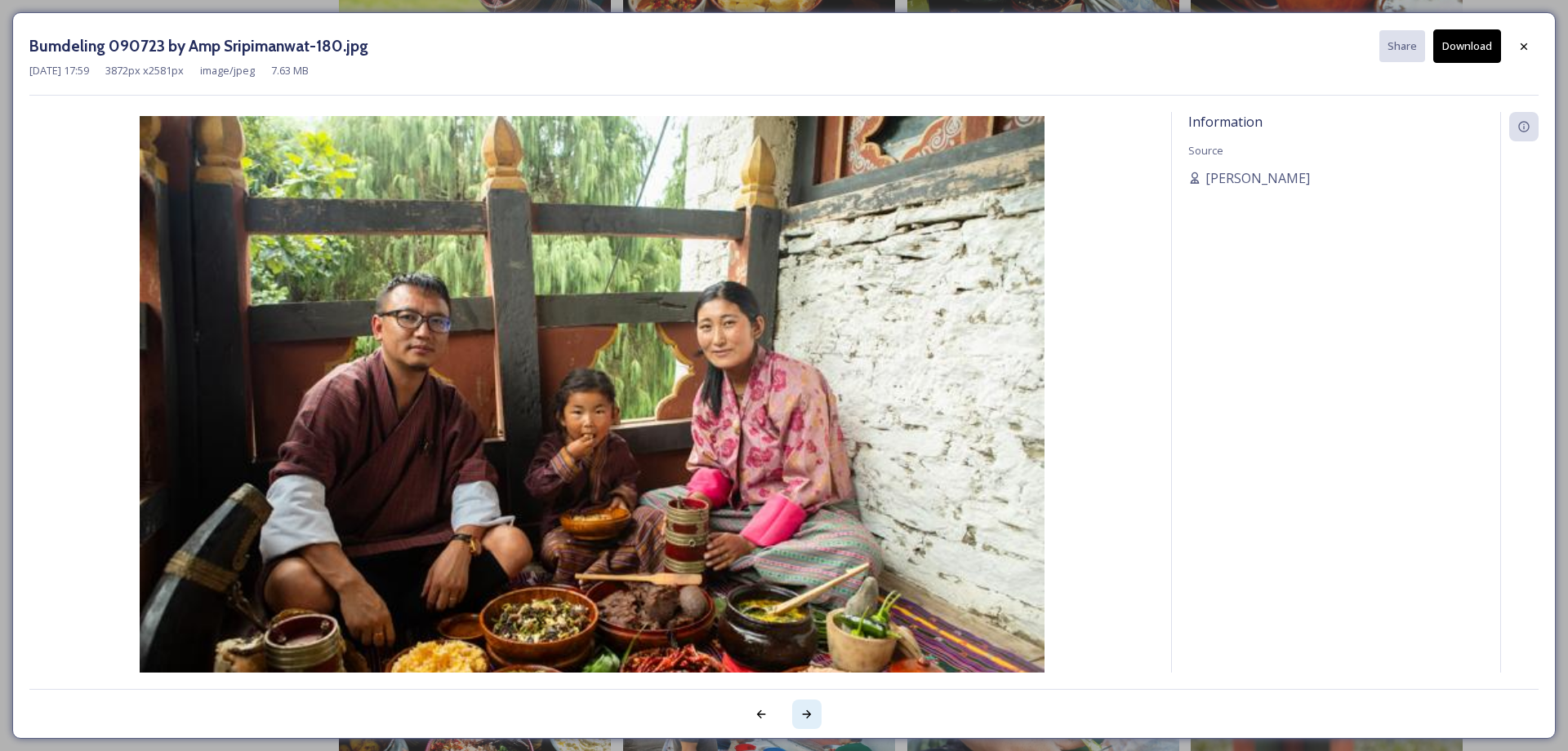
click at [799, 723] on div at bounding box center [807, 714] width 29 height 29
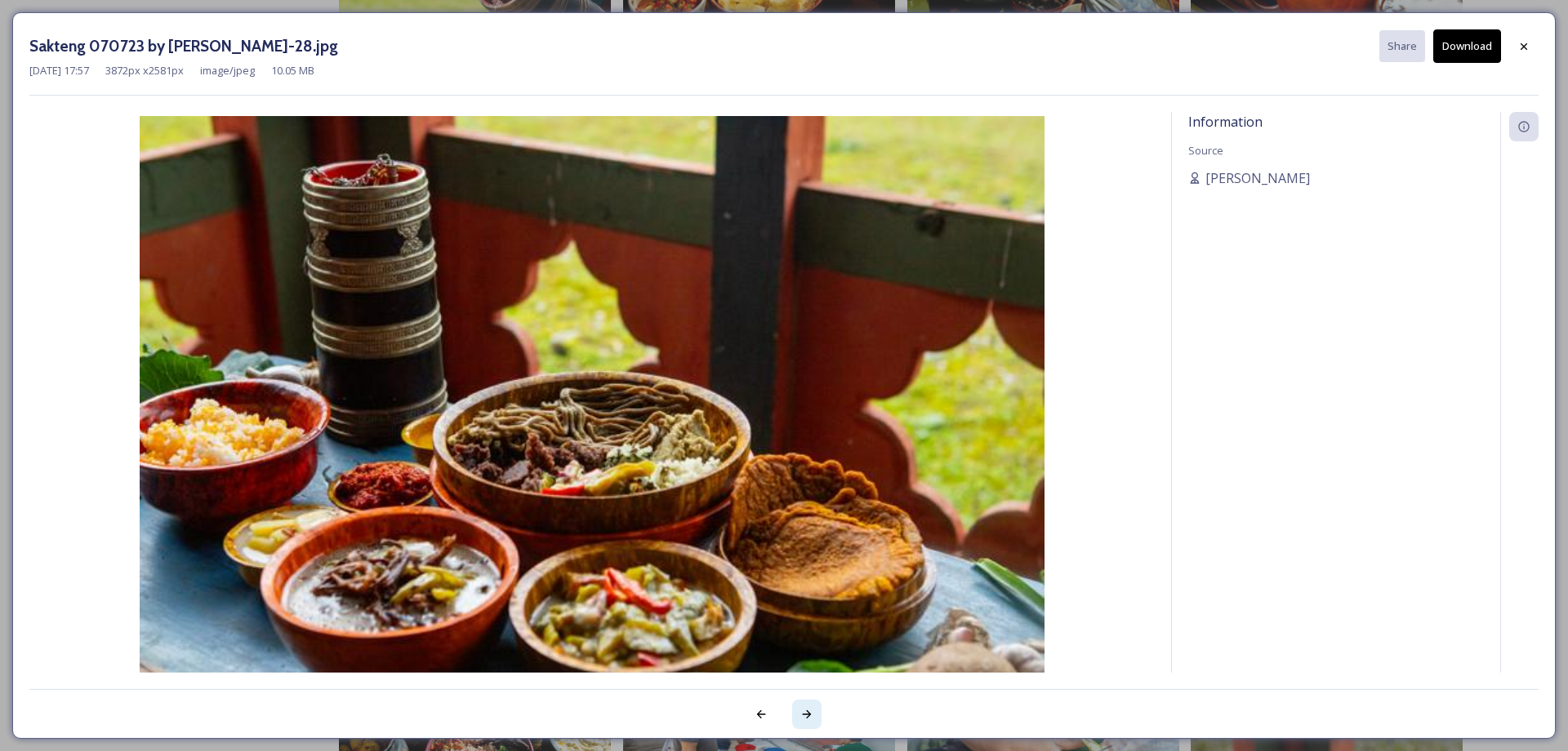
click at [799, 723] on div at bounding box center [807, 714] width 29 height 29
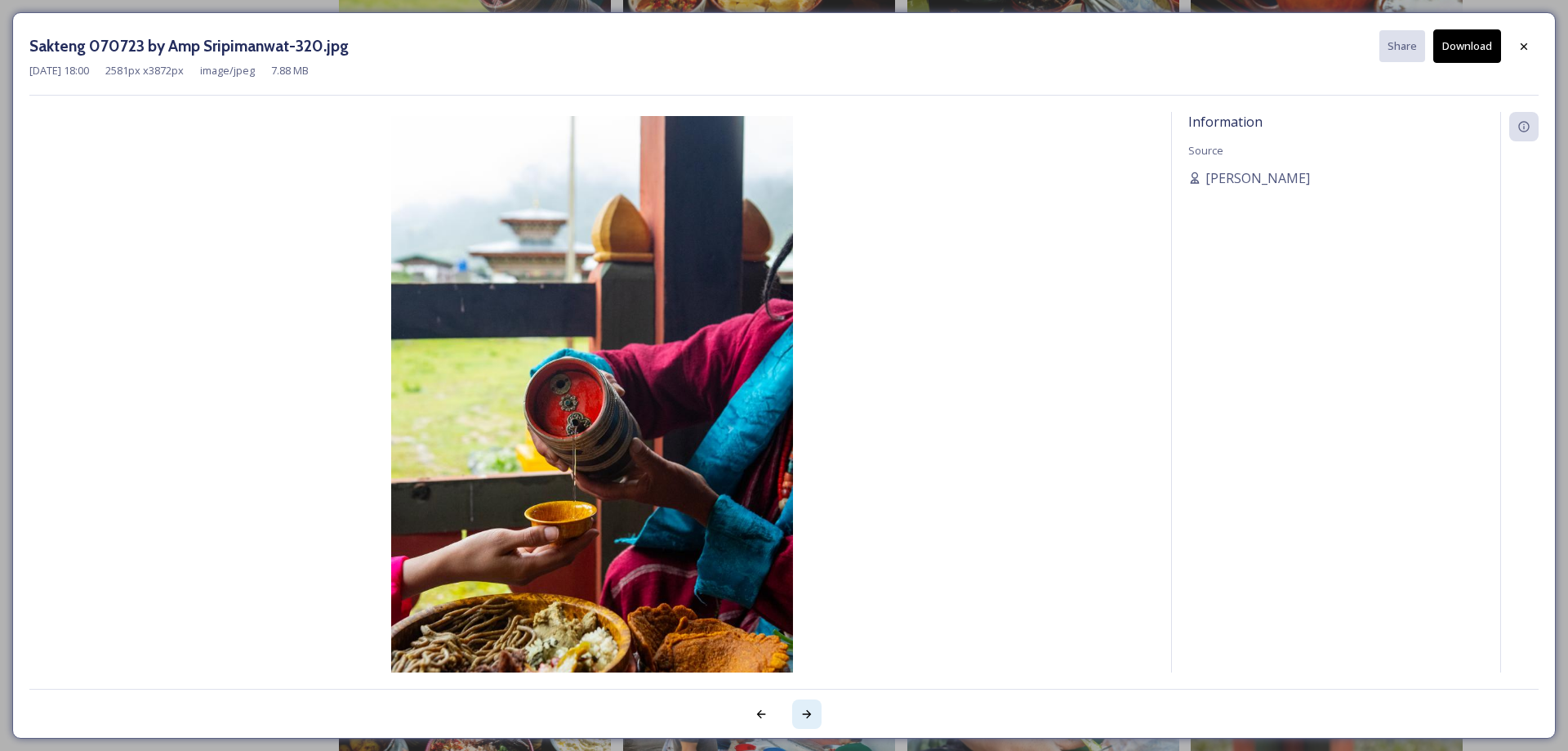
click at [799, 723] on div at bounding box center [807, 714] width 29 height 29
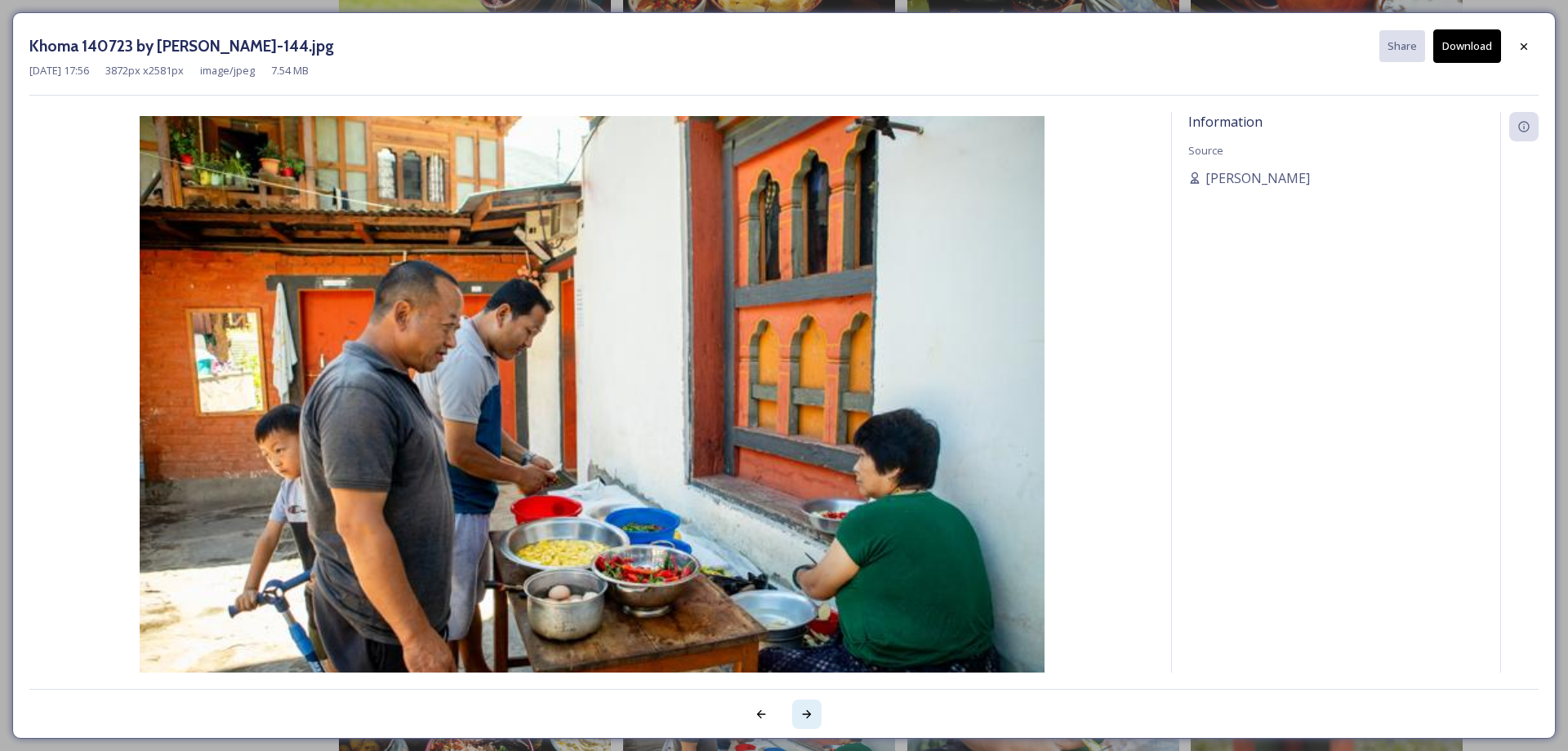
click at [799, 723] on div at bounding box center [807, 714] width 29 height 29
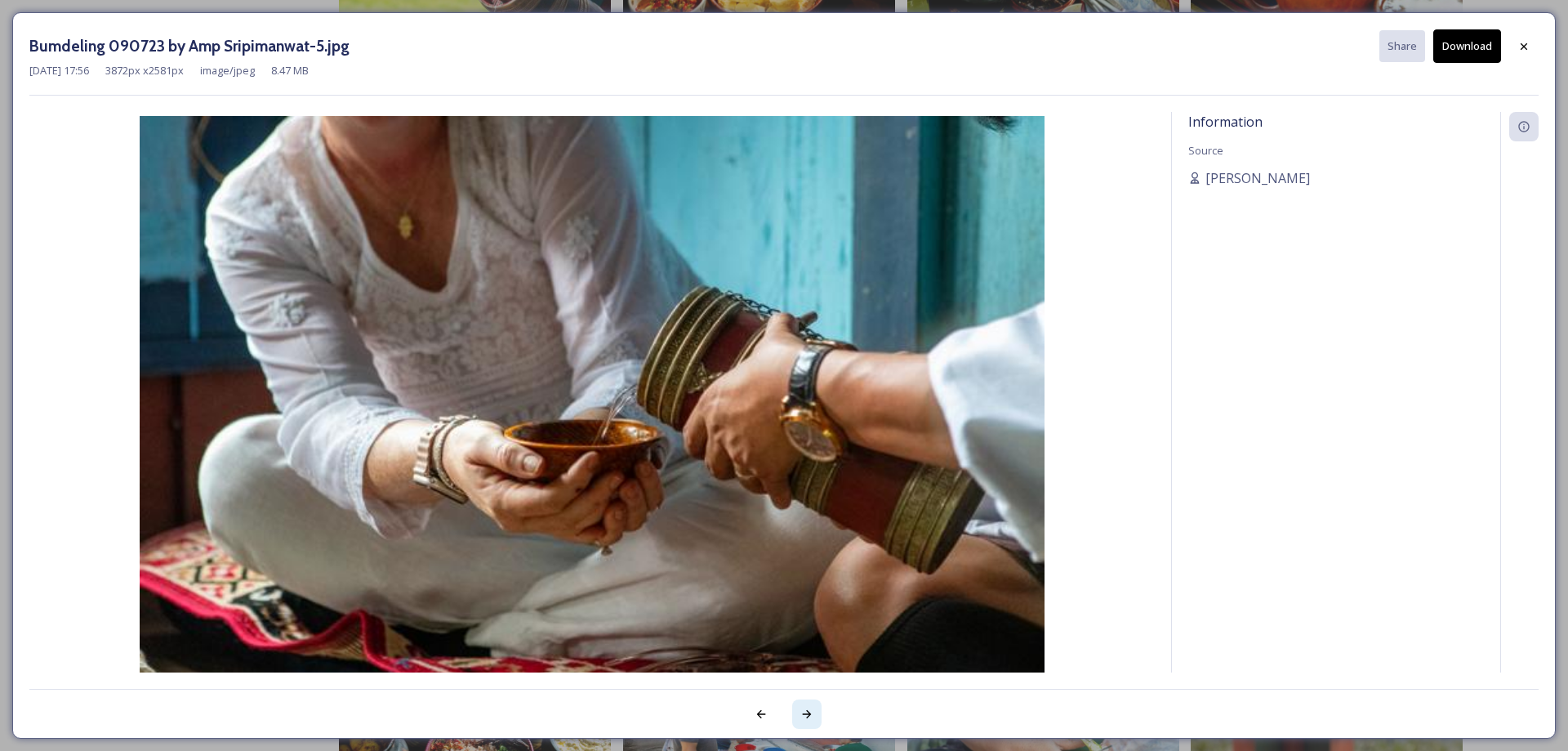
click at [799, 723] on div at bounding box center [807, 714] width 29 height 29
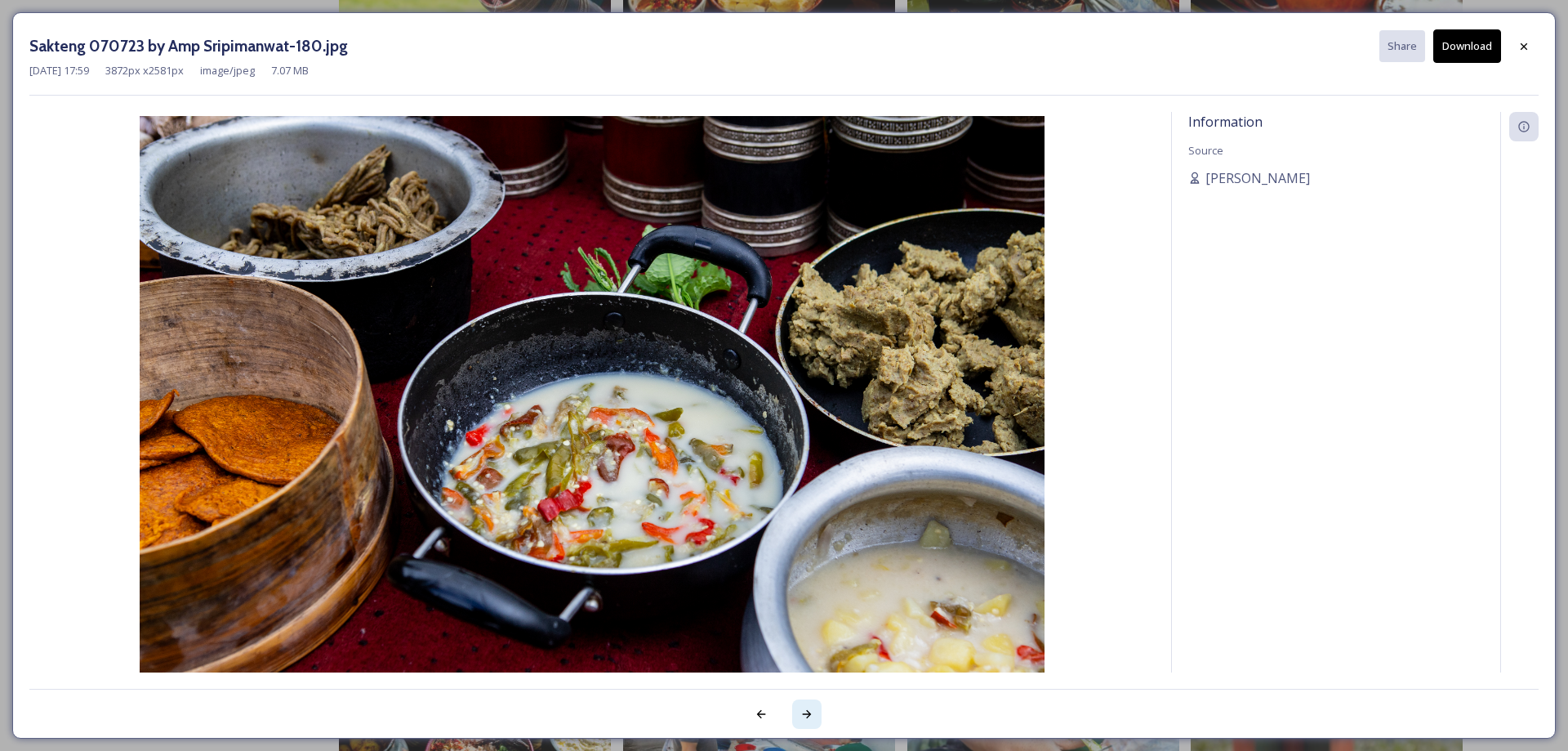
click at [799, 723] on div at bounding box center [807, 714] width 29 height 29
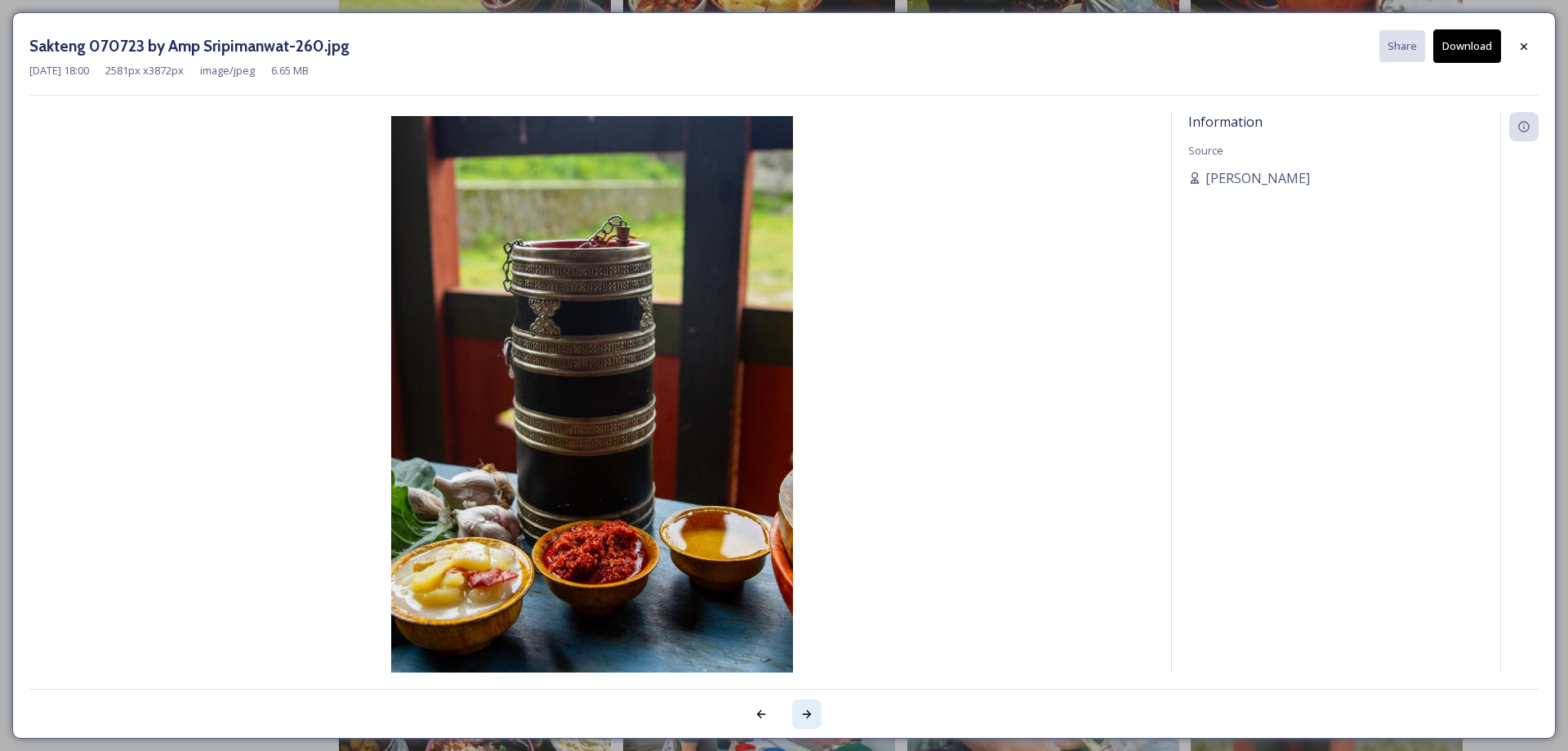
click at [799, 723] on div at bounding box center [807, 714] width 29 height 29
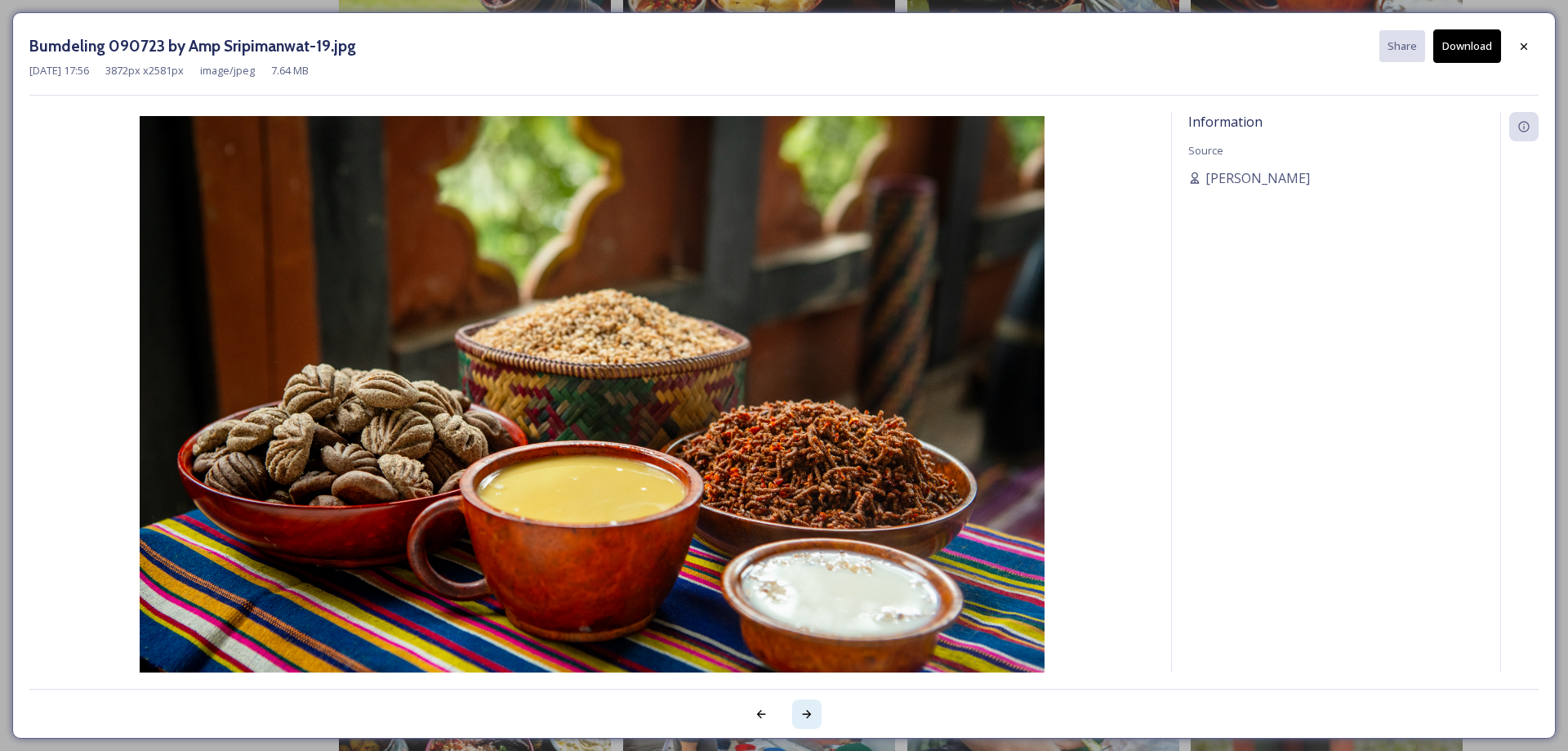
click at [804, 711] on icon at bounding box center [807, 714] width 13 height 13
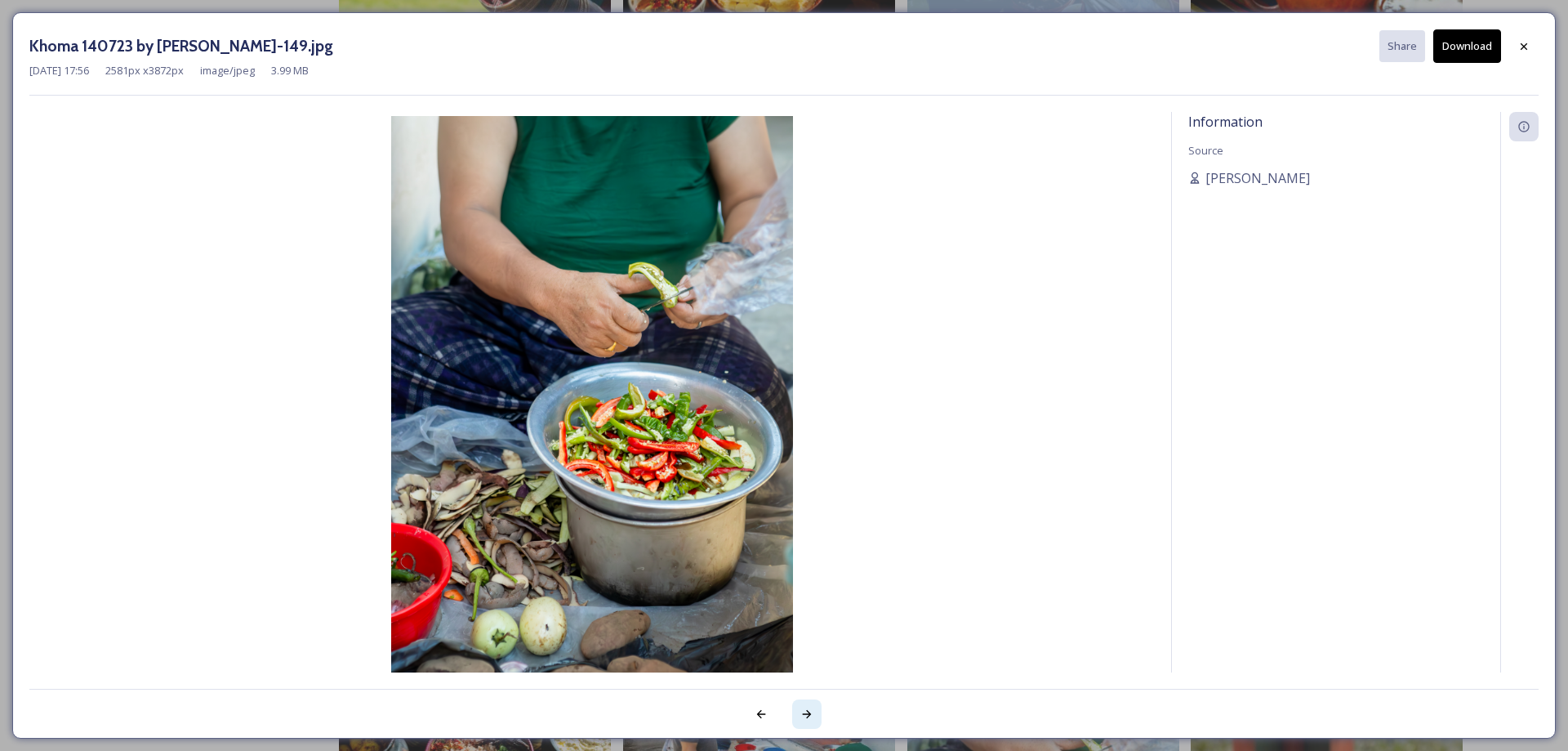
click at [804, 711] on icon at bounding box center [807, 714] width 13 height 13
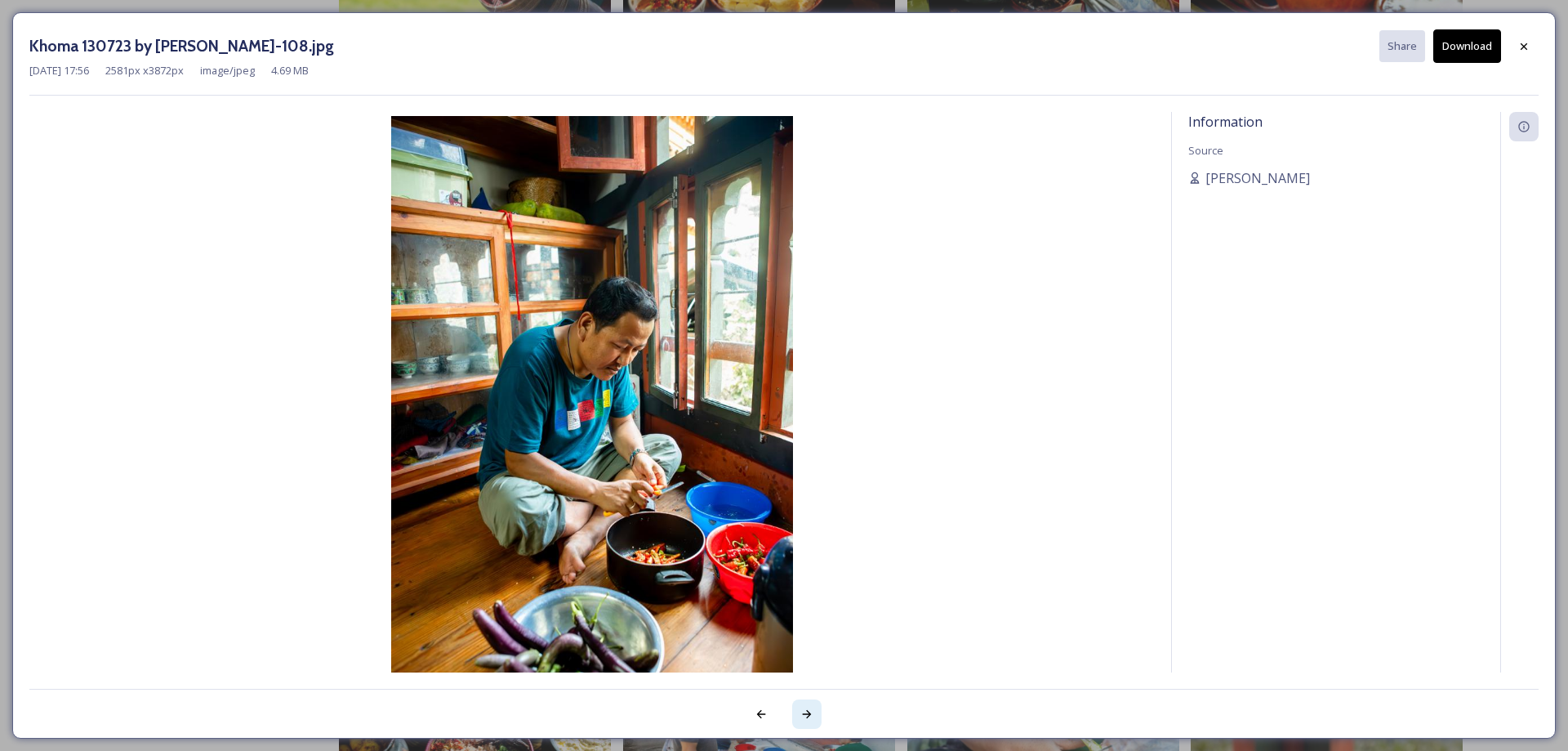
click at [804, 711] on icon at bounding box center [807, 714] width 13 height 13
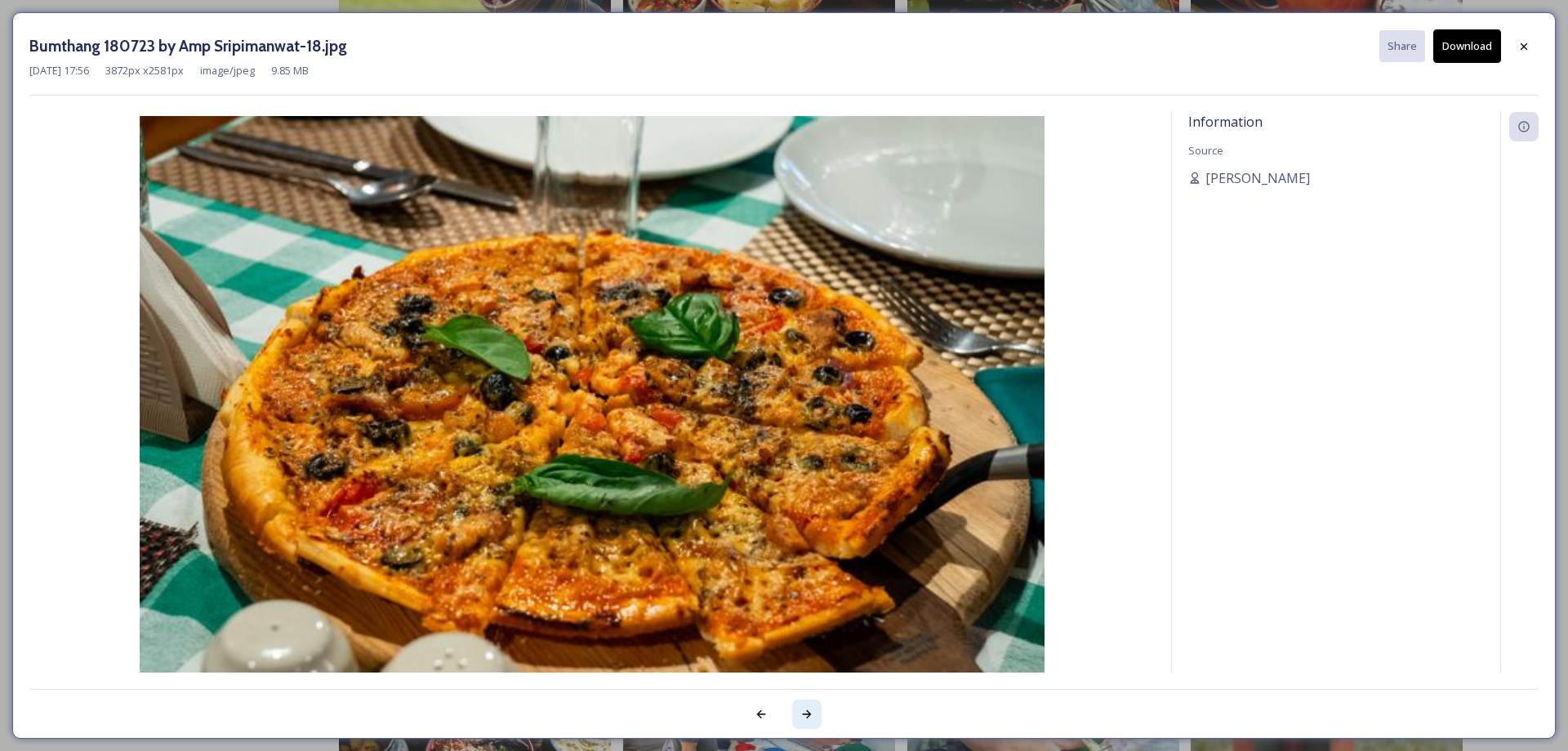
click at [804, 711] on icon at bounding box center [807, 714] width 13 height 13
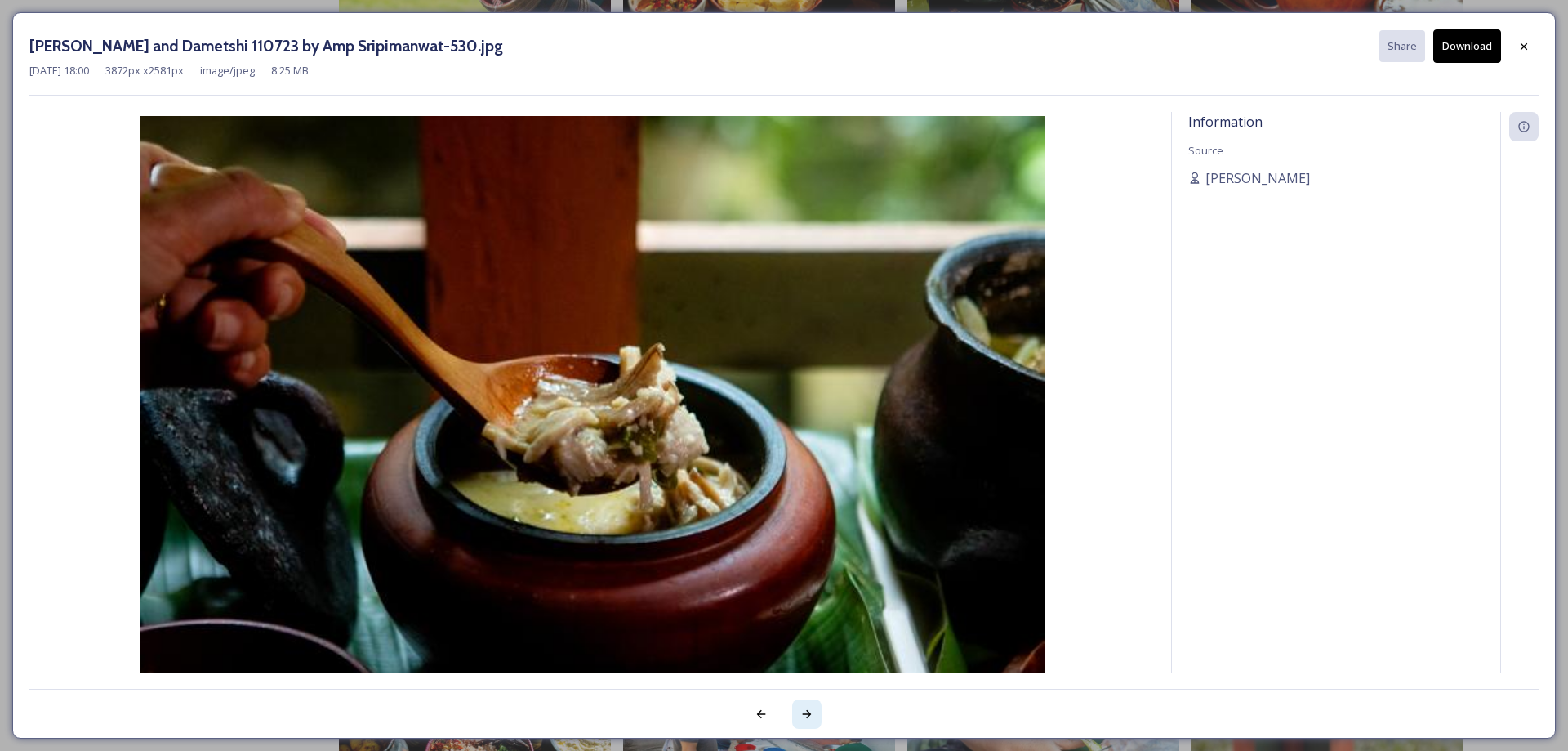
click at [804, 711] on icon at bounding box center [807, 714] width 13 height 13
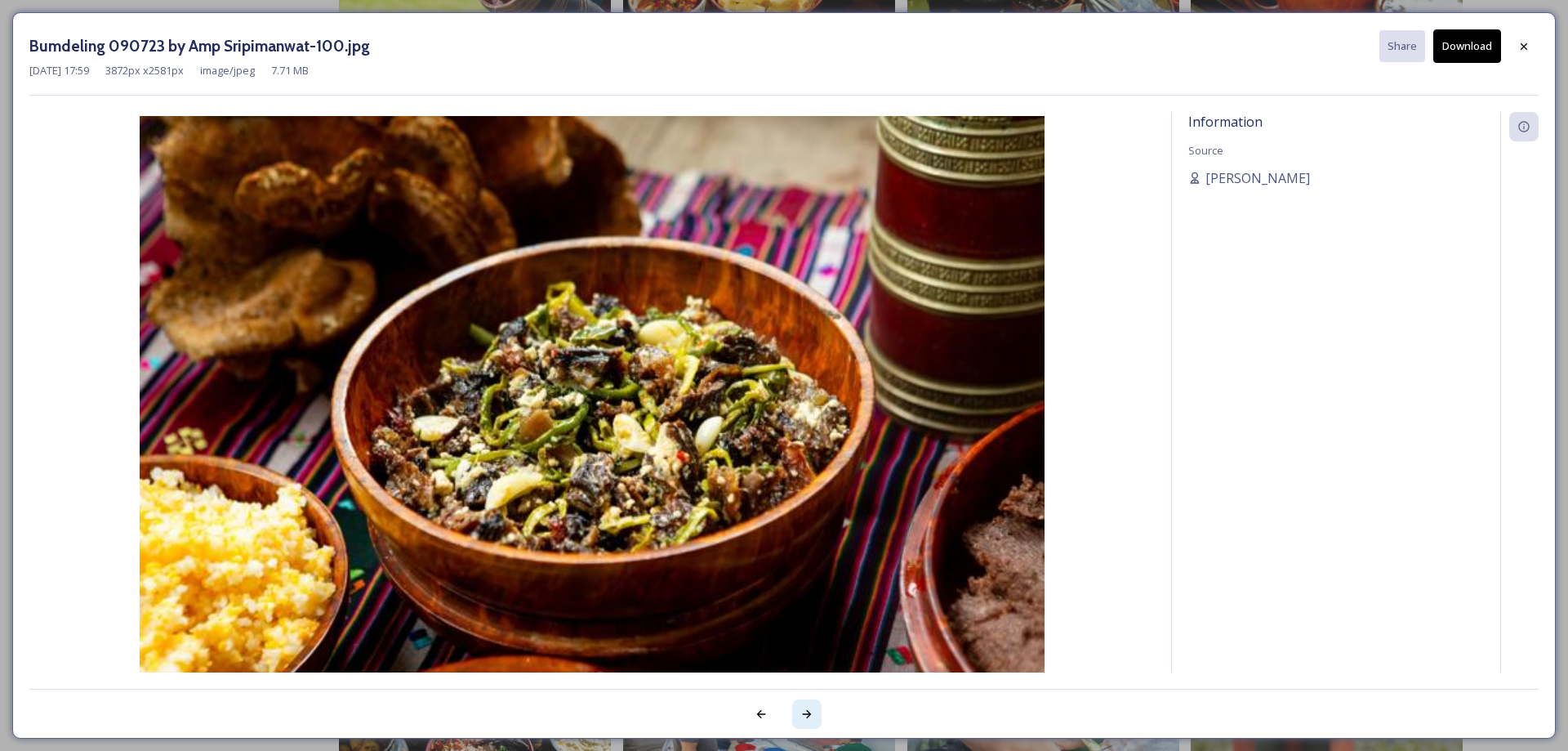
click at [804, 711] on icon at bounding box center [807, 714] width 13 height 13
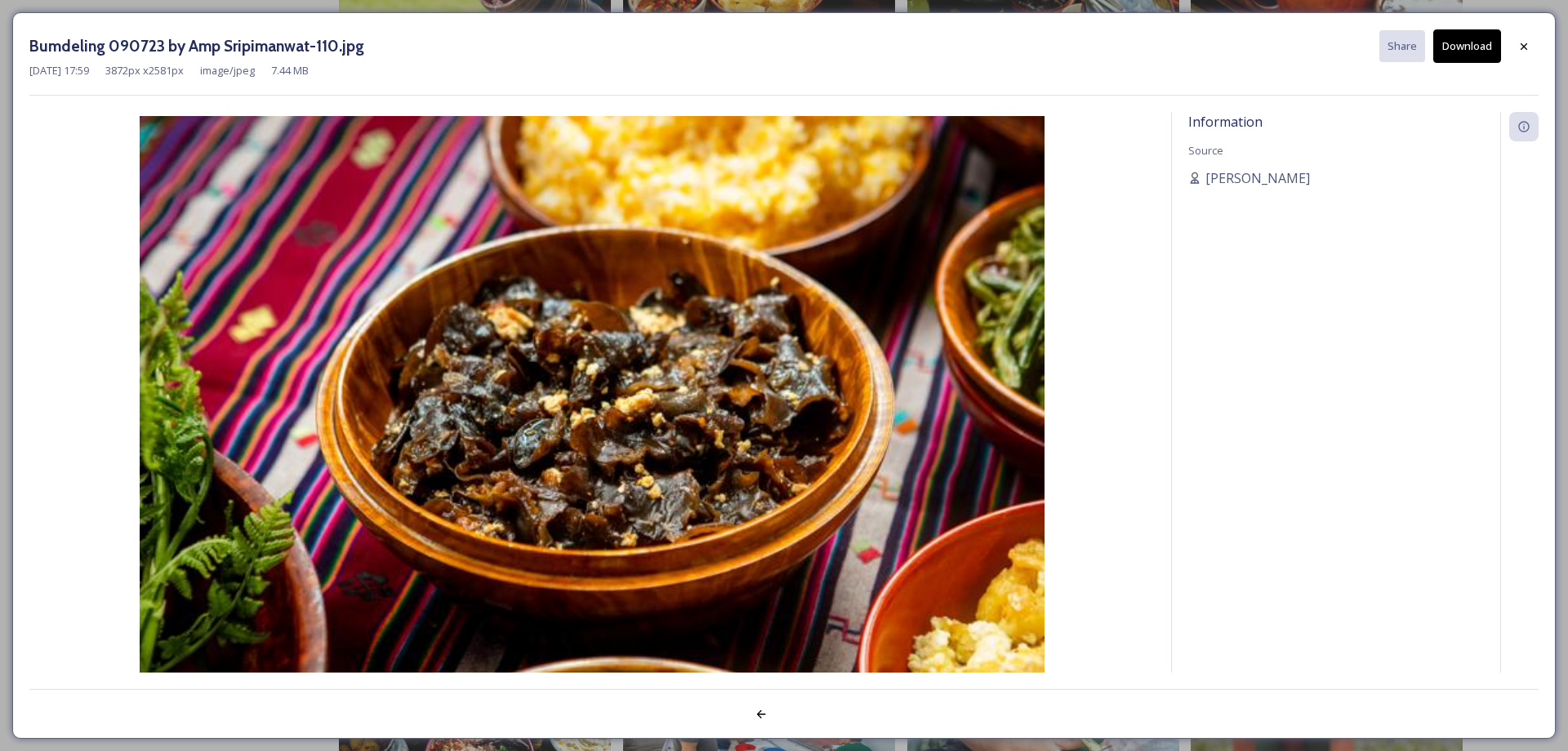
click at [804, 711] on div at bounding box center [784, 705] width 1509 height 33
click at [1526, 45] on icon at bounding box center [1525, 46] width 7 height 7
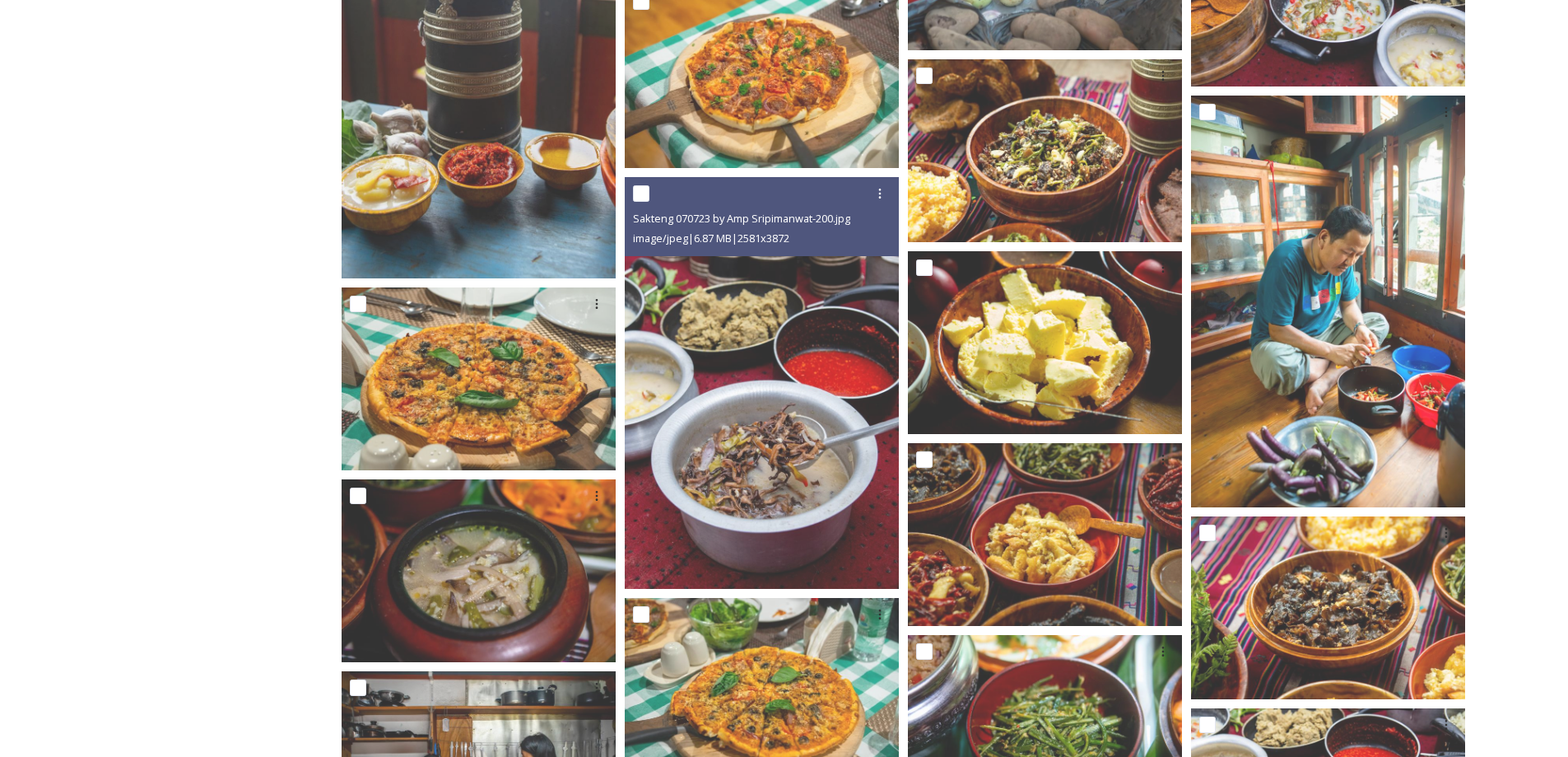
scroll to position [3133, 0]
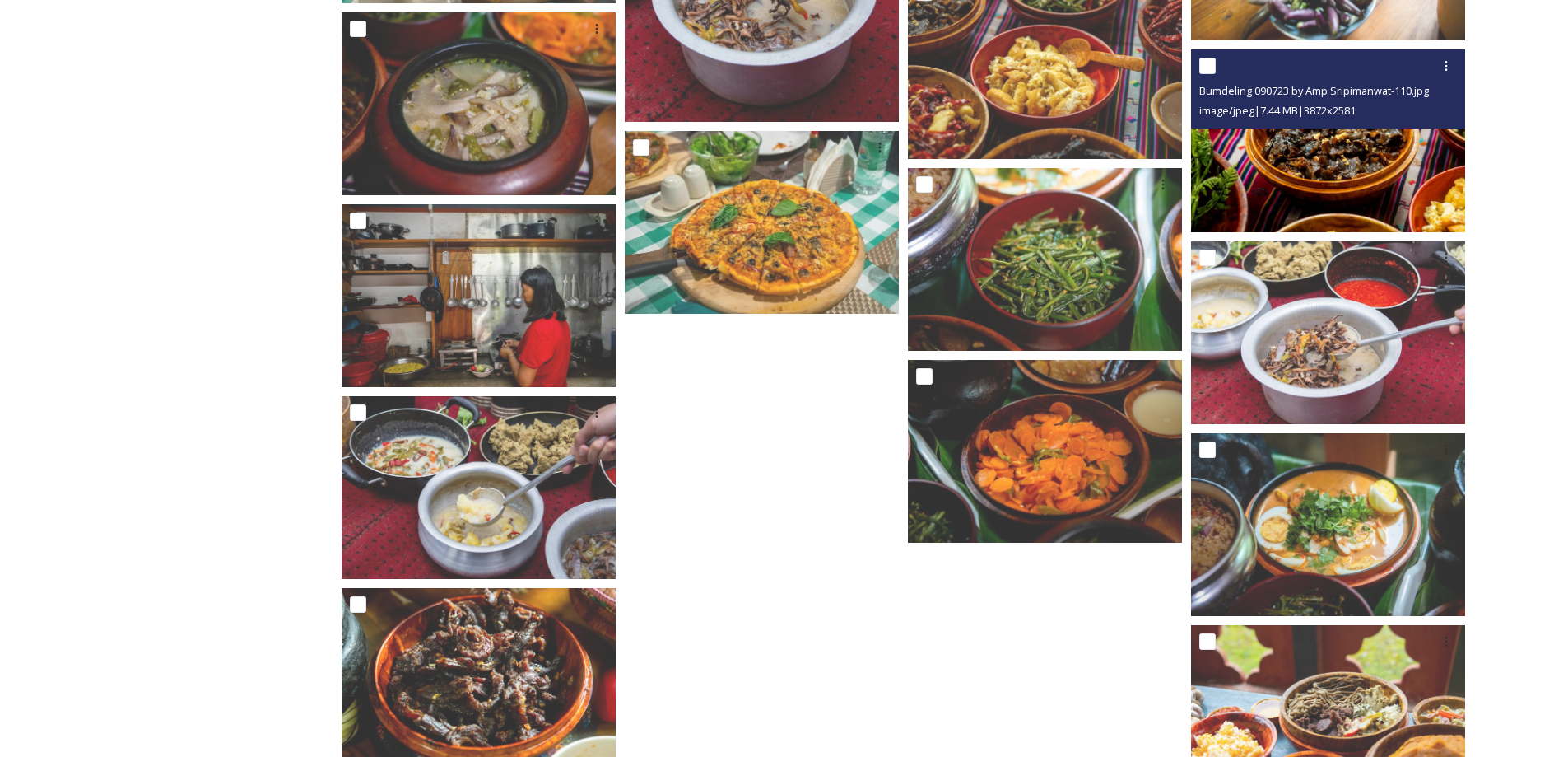
click at [1410, 142] on img at bounding box center [1328, 141] width 274 height 183
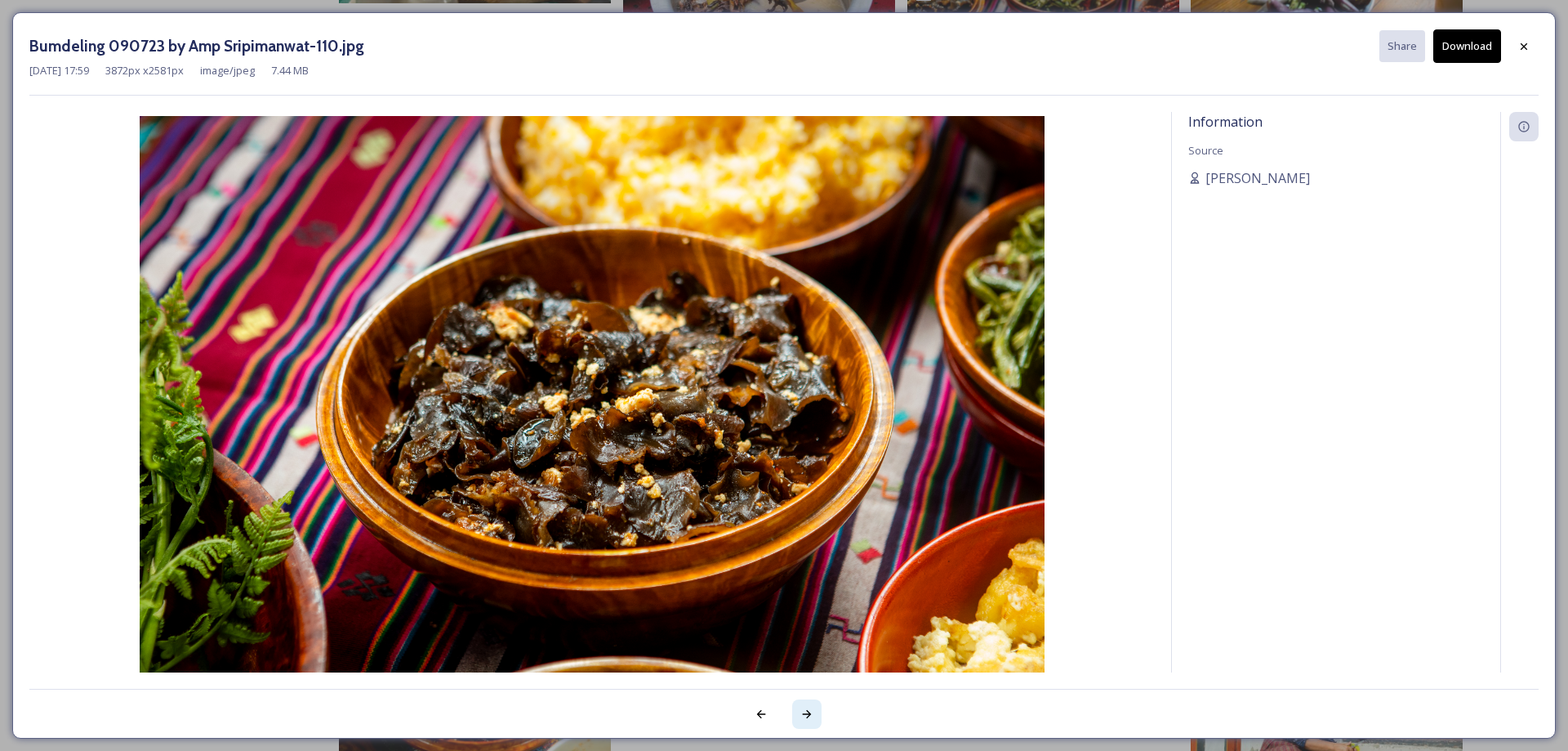
click at [812, 706] on div at bounding box center [807, 714] width 29 height 29
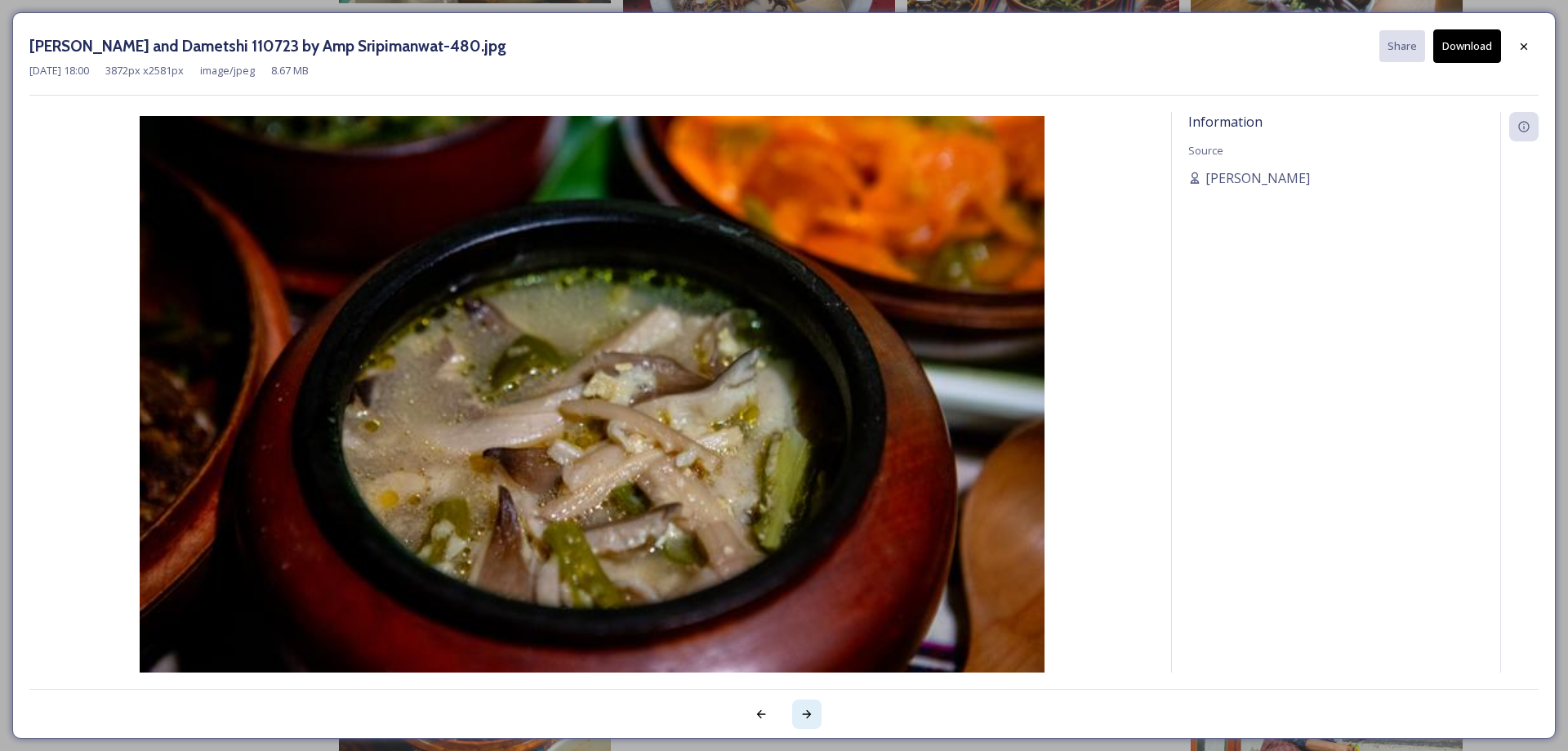
click at [812, 706] on div at bounding box center [807, 714] width 29 height 29
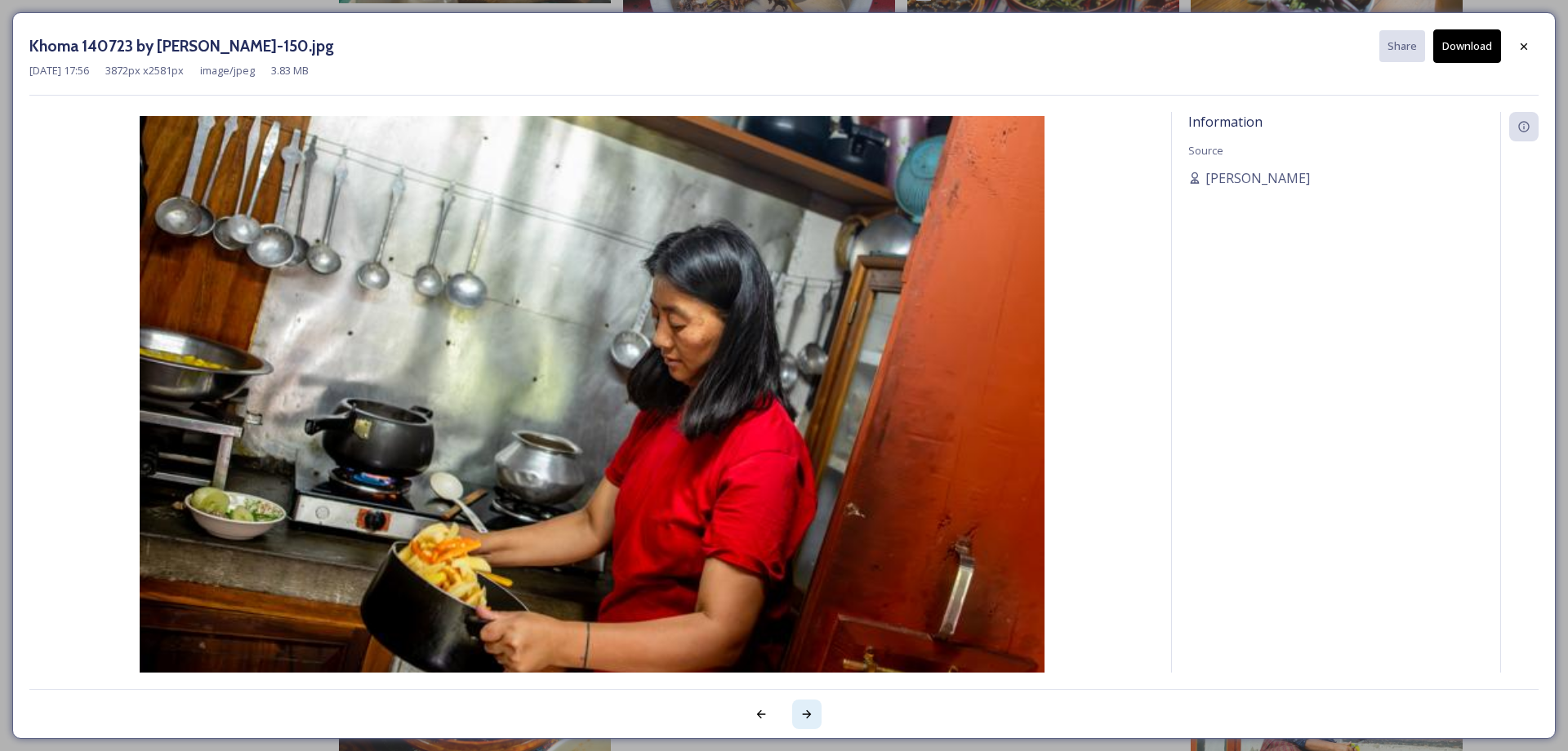
click at [812, 706] on div at bounding box center [807, 714] width 29 height 29
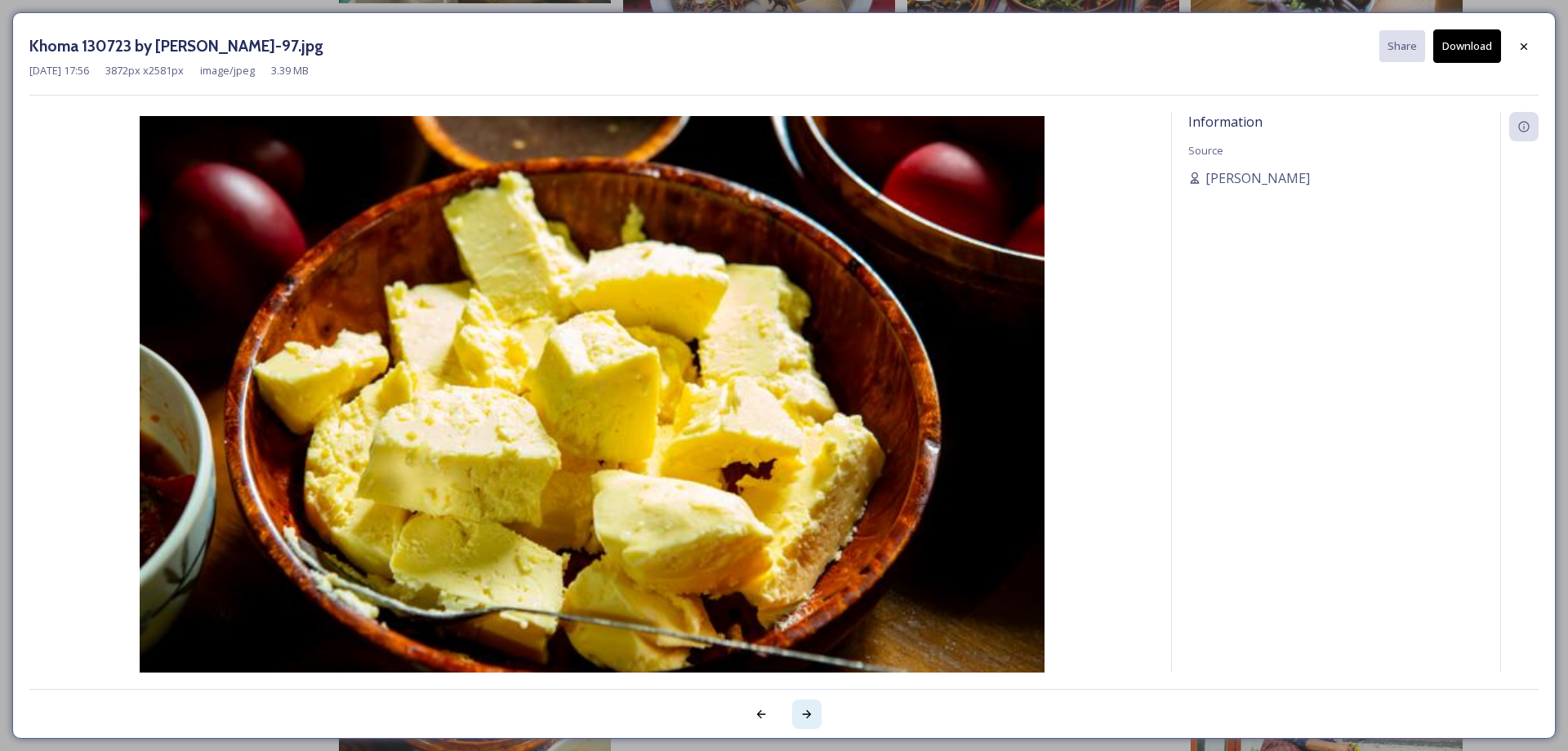
click at [812, 706] on div at bounding box center [807, 714] width 29 height 29
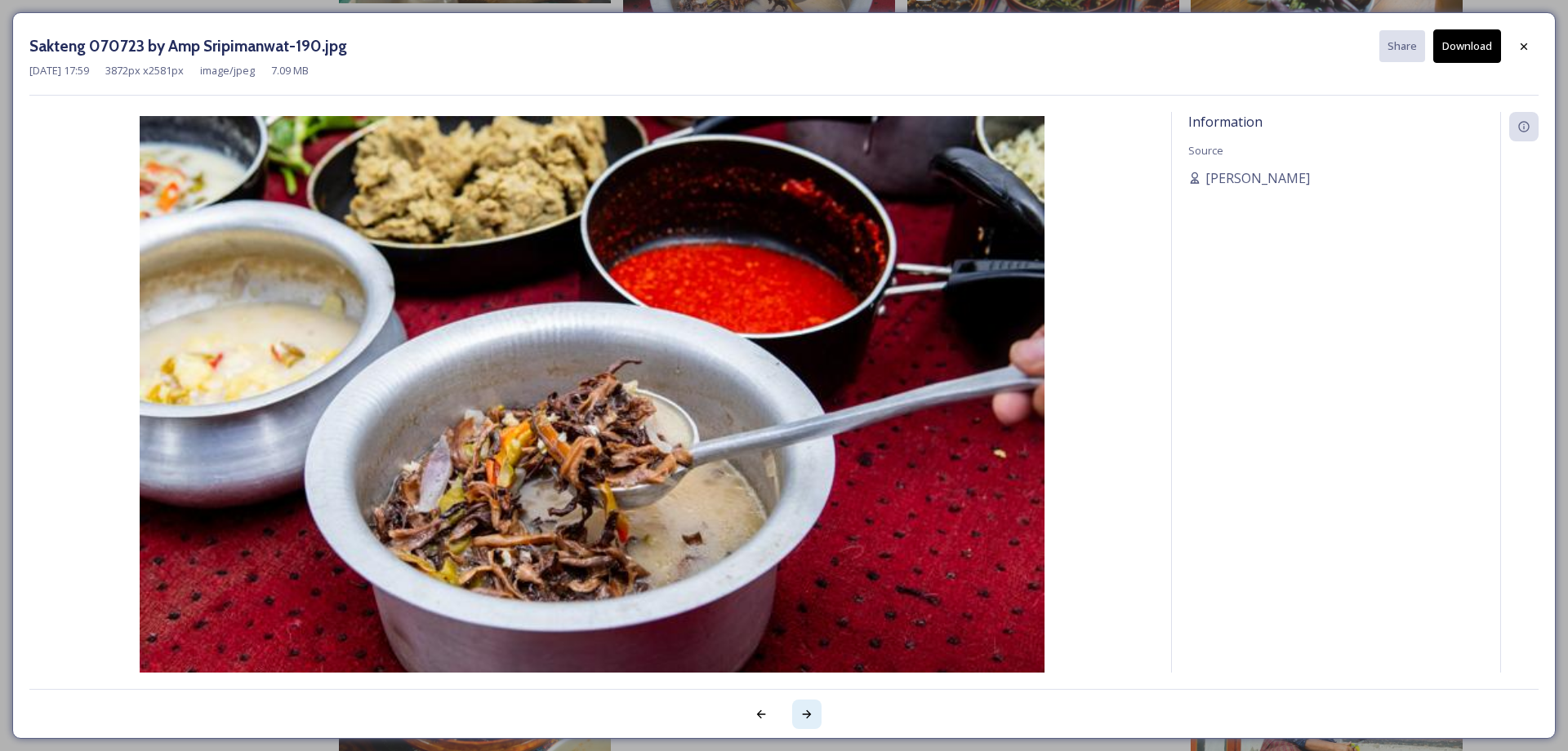
click at [812, 706] on div at bounding box center [807, 714] width 29 height 29
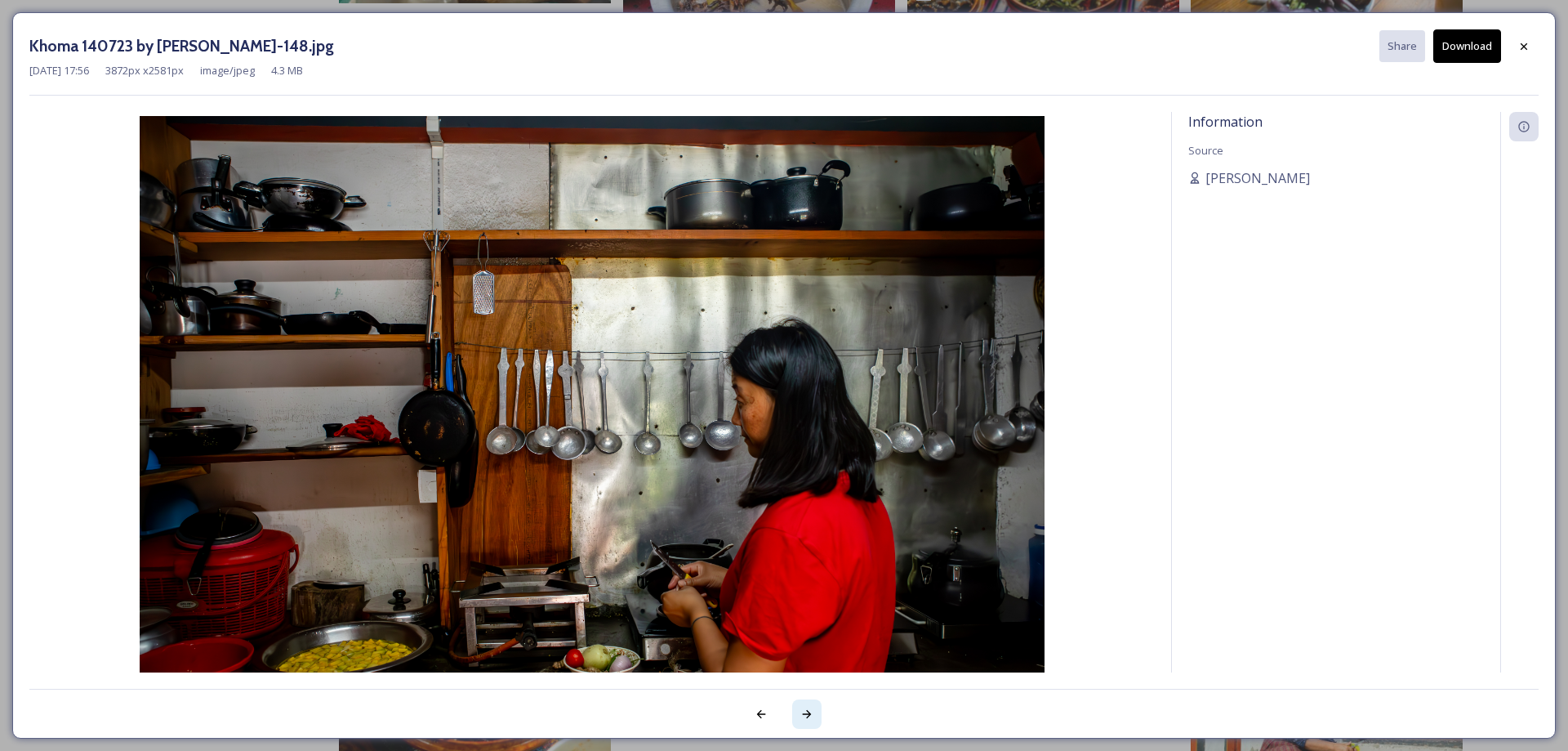
click at [812, 706] on div at bounding box center [807, 714] width 29 height 29
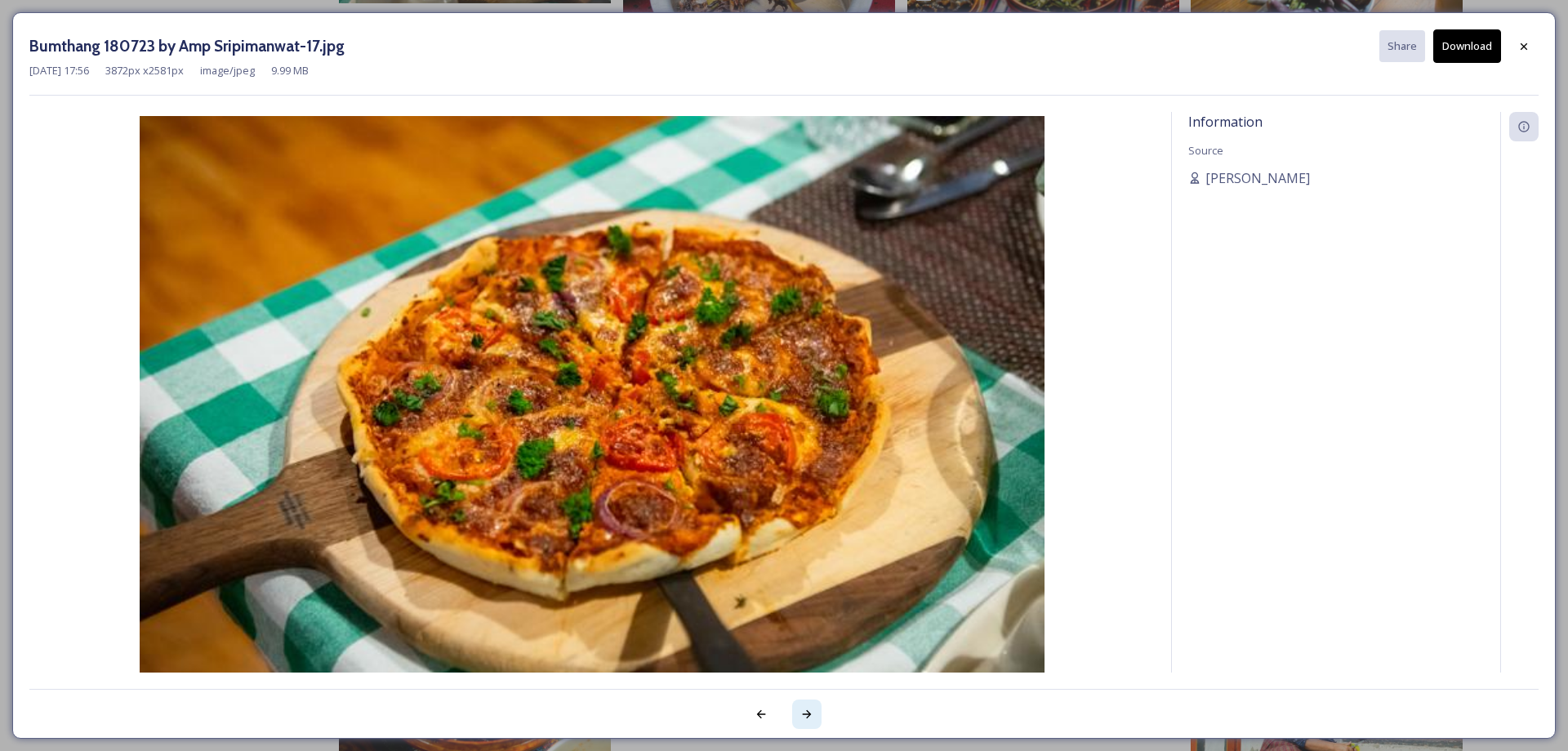
click at [812, 706] on div at bounding box center [807, 714] width 29 height 29
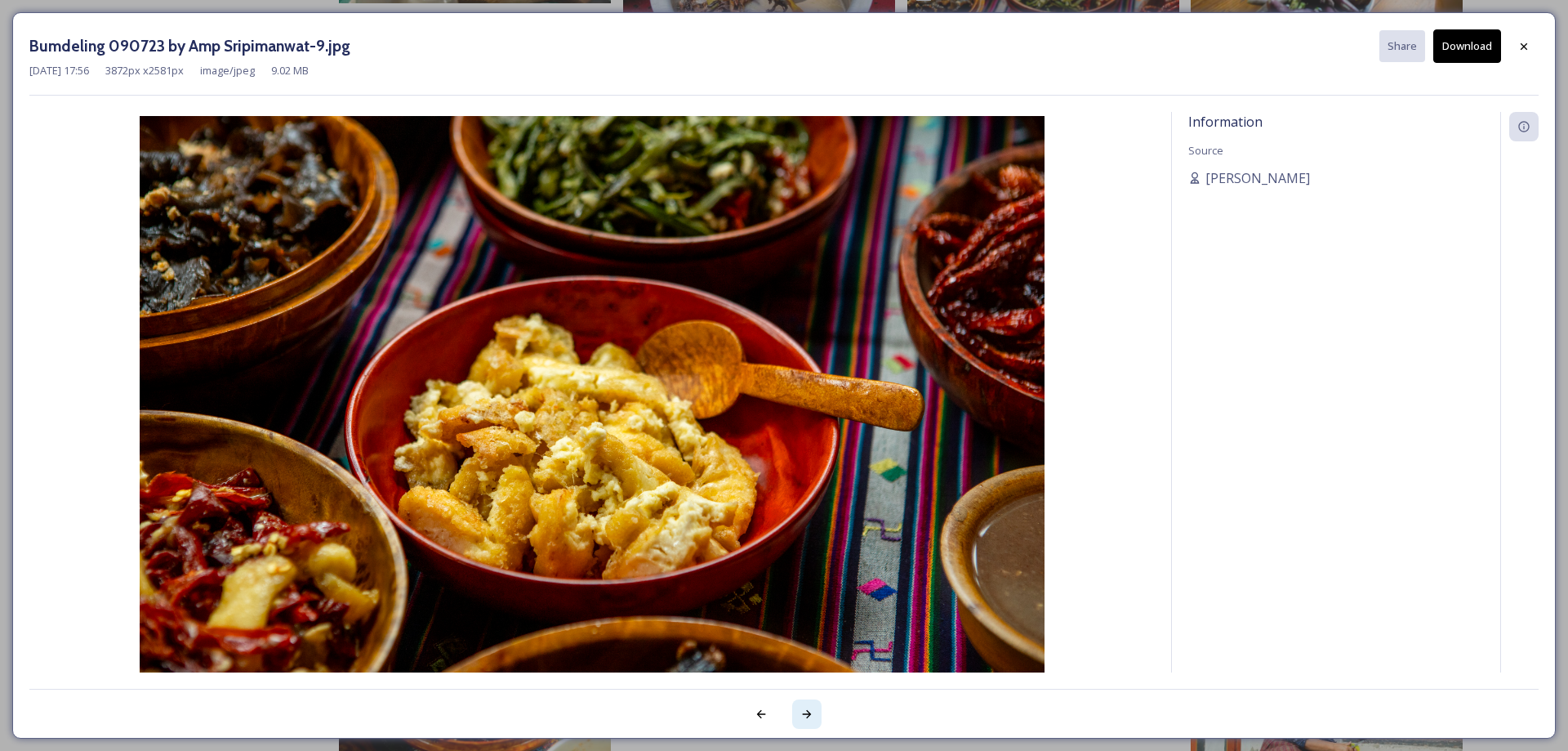
click at [810, 713] on icon at bounding box center [808, 714] width 9 height 8
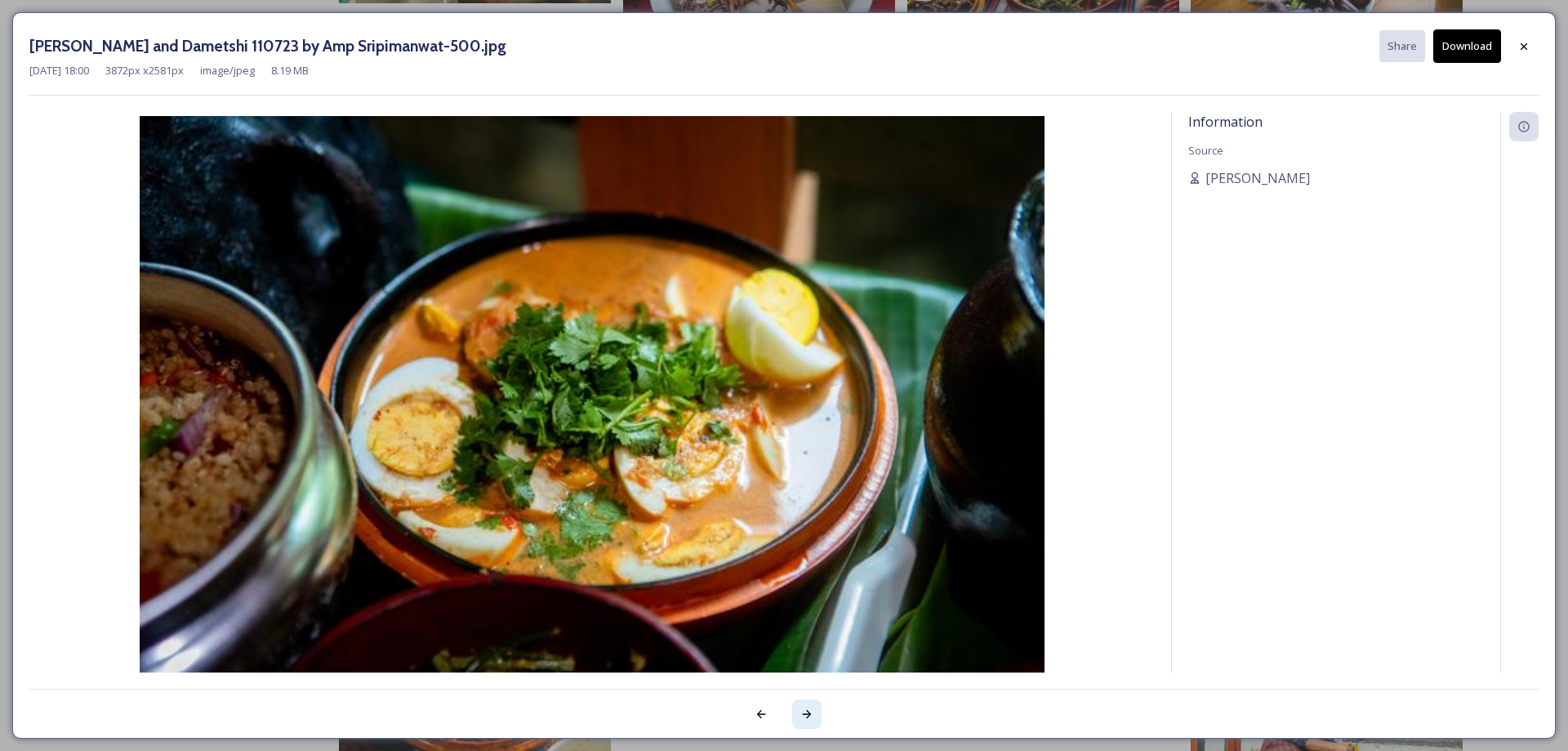
click at [803, 706] on div at bounding box center [807, 714] width 29 height 29
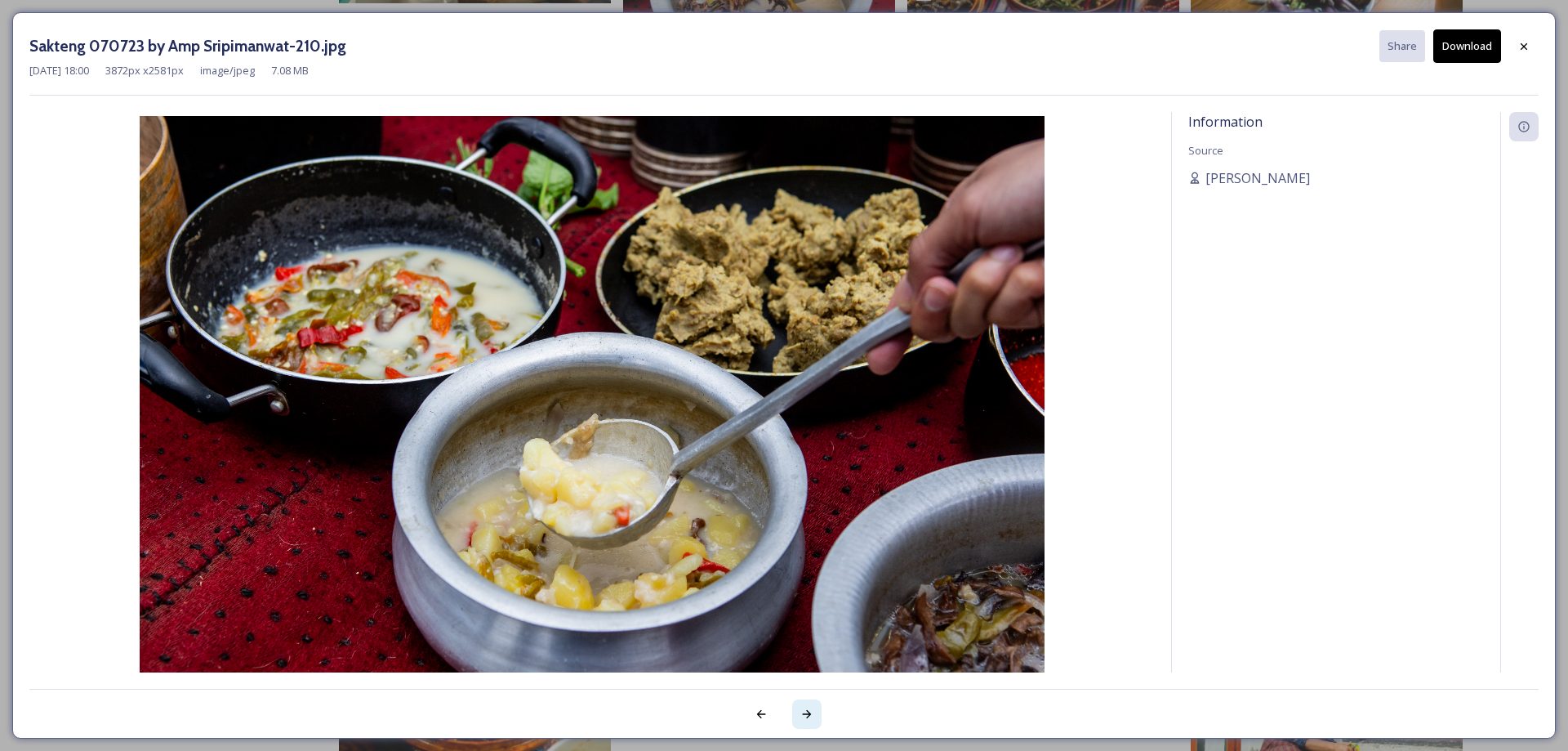
click at [803, 706] on div at bounding box center [807, 714] width 29 height 29
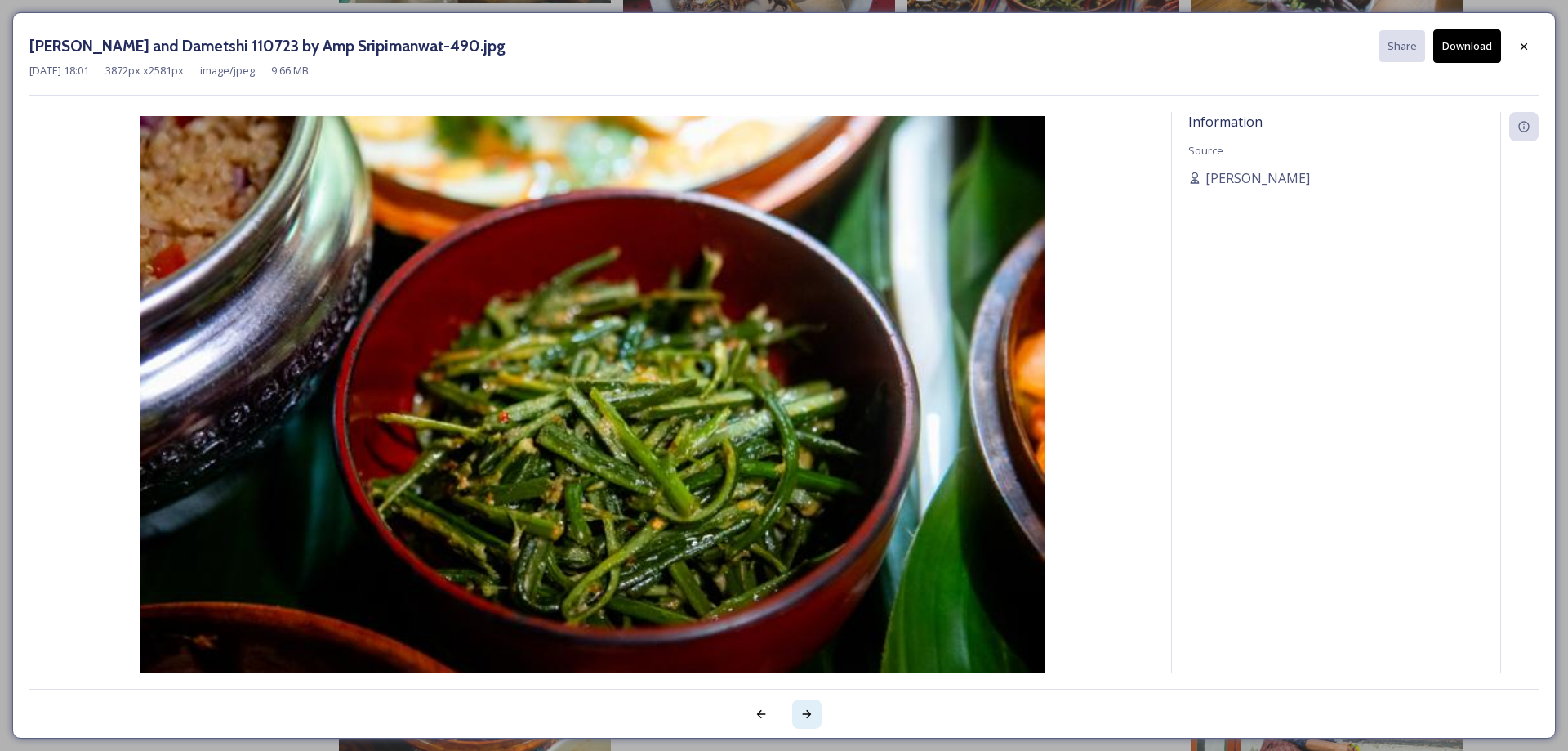
click at [803, 706] on div at bounding box center [807, 714] width 29 height 29
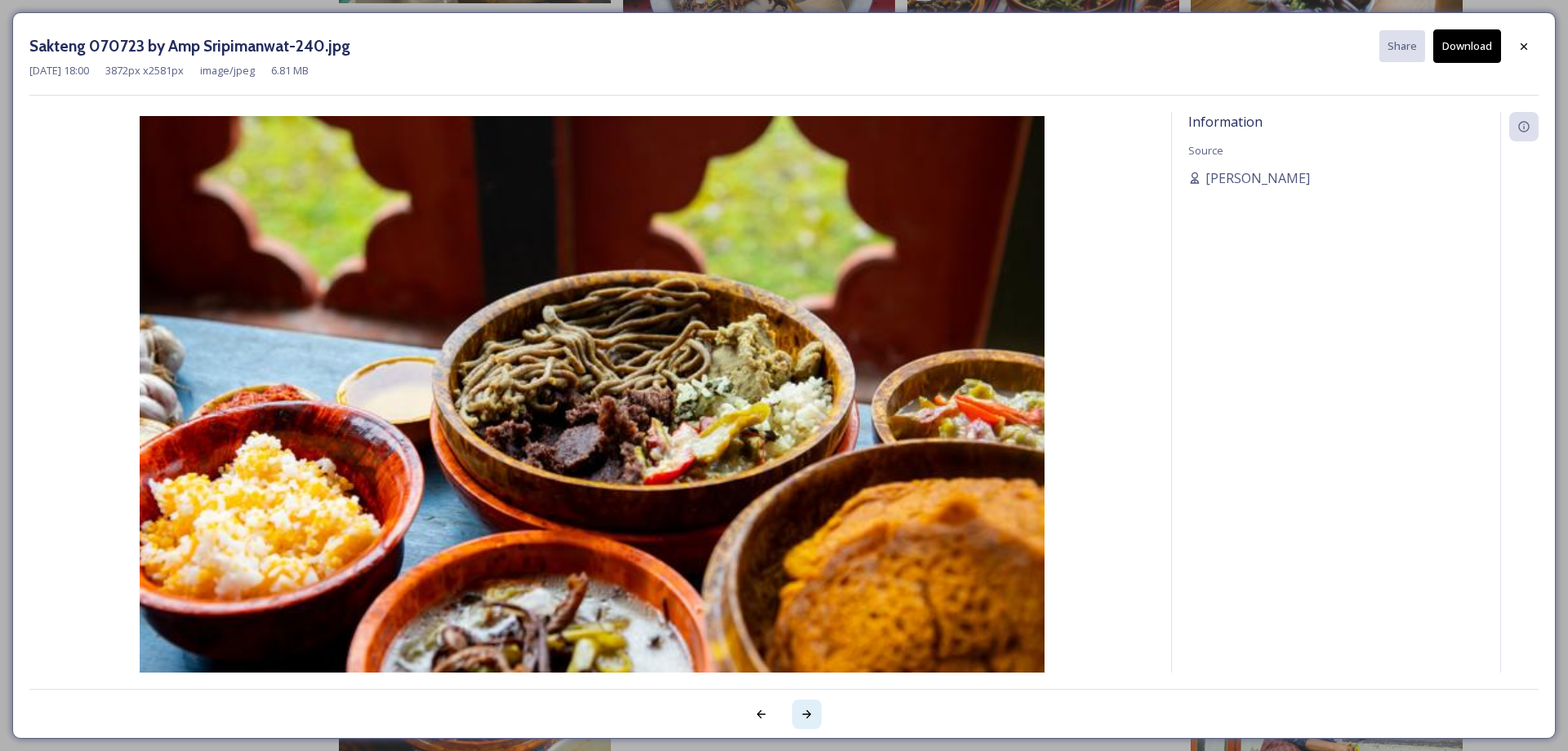
drag, startPoint x: 803, startPoint y: 706, endPoint x: 804, endPoint y: 715, distance: 9.1
click at [804, 715] on div at bounding box center [807, 714] width 29 height 29
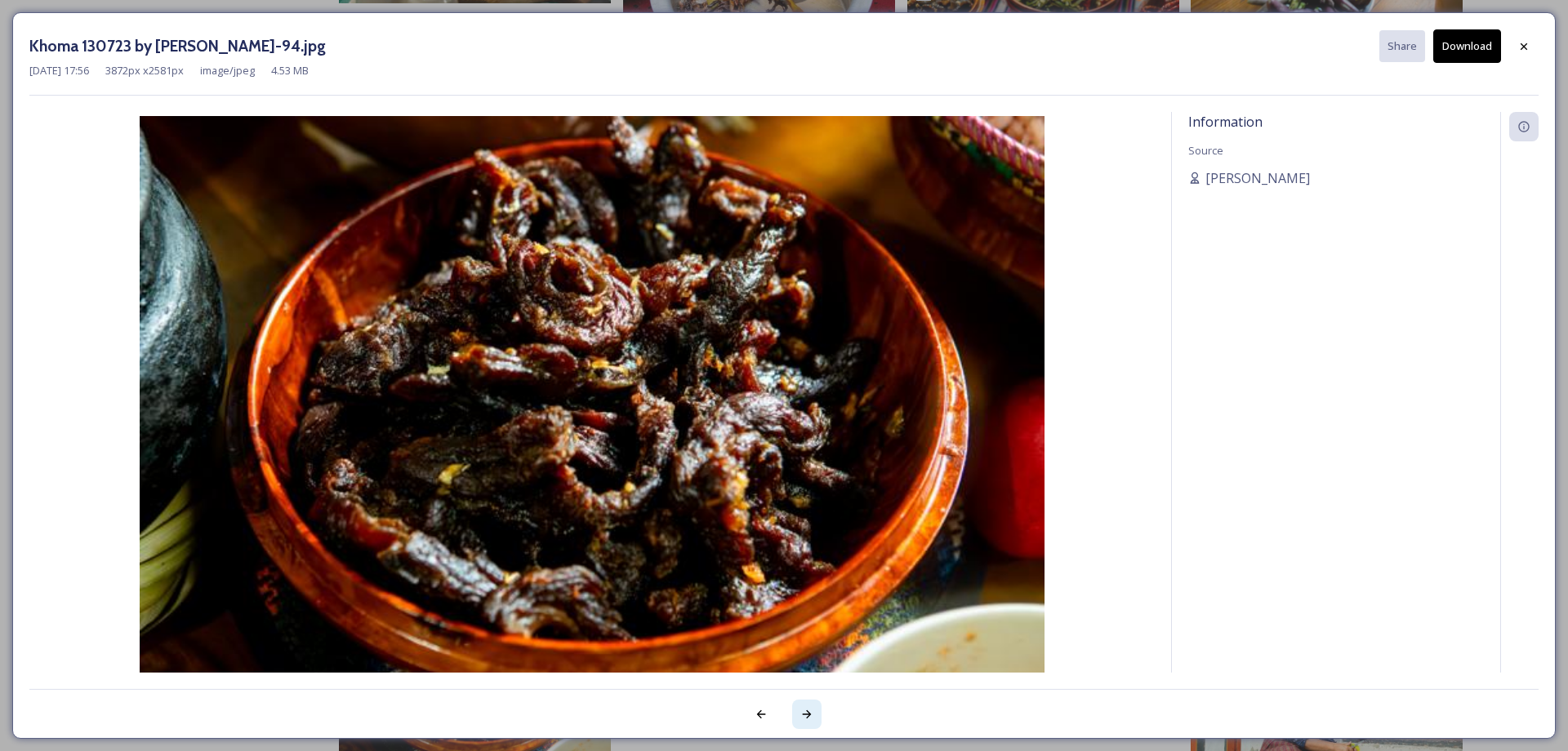
click at [804, 715] on icon at bounding box center [807, 714] width 13 height 13
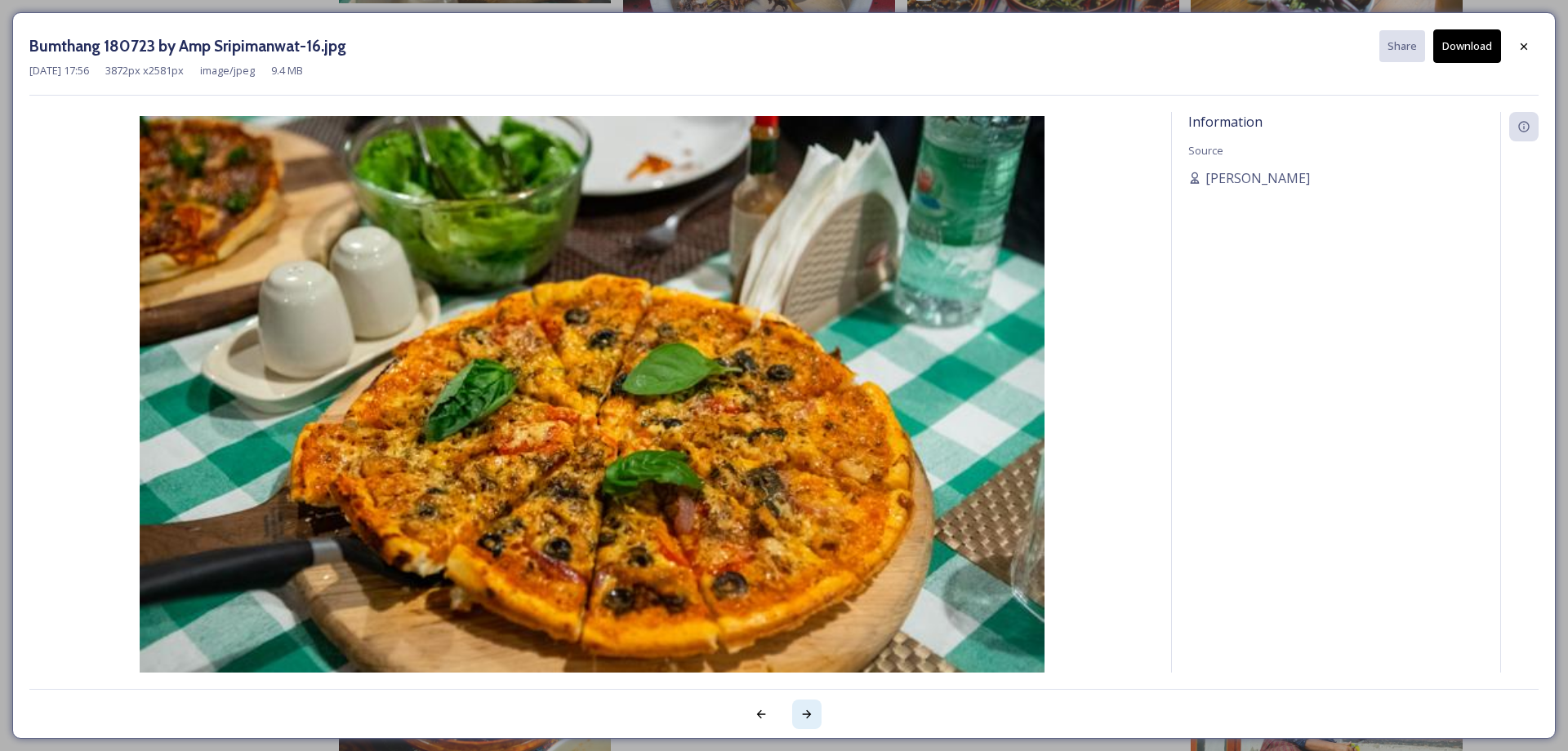
click at [804, 715] on icon at bounding box center [807, 714] width 13 height 13
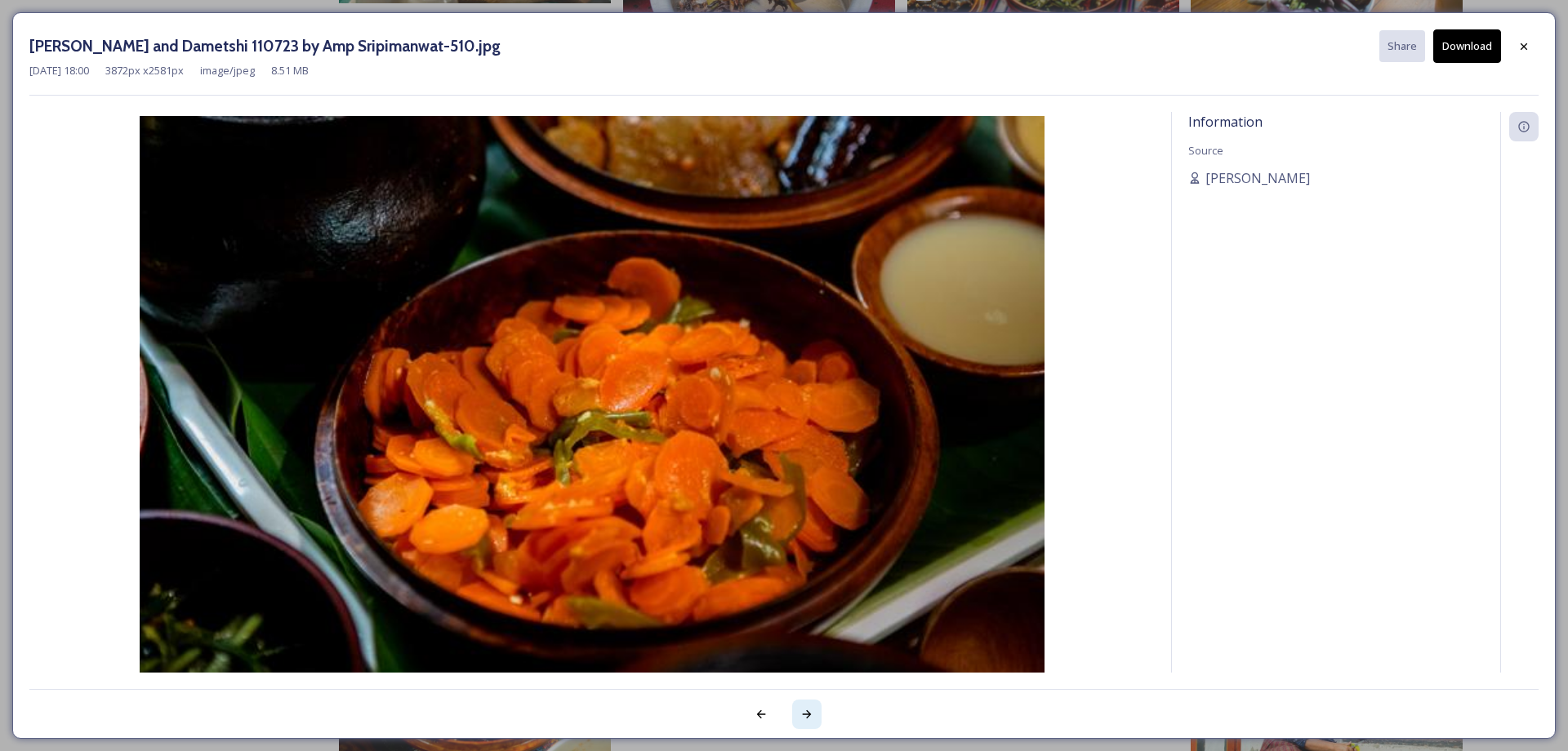
click at [804, 715] on icon at bounding box center [807, 714] width 13 height 13
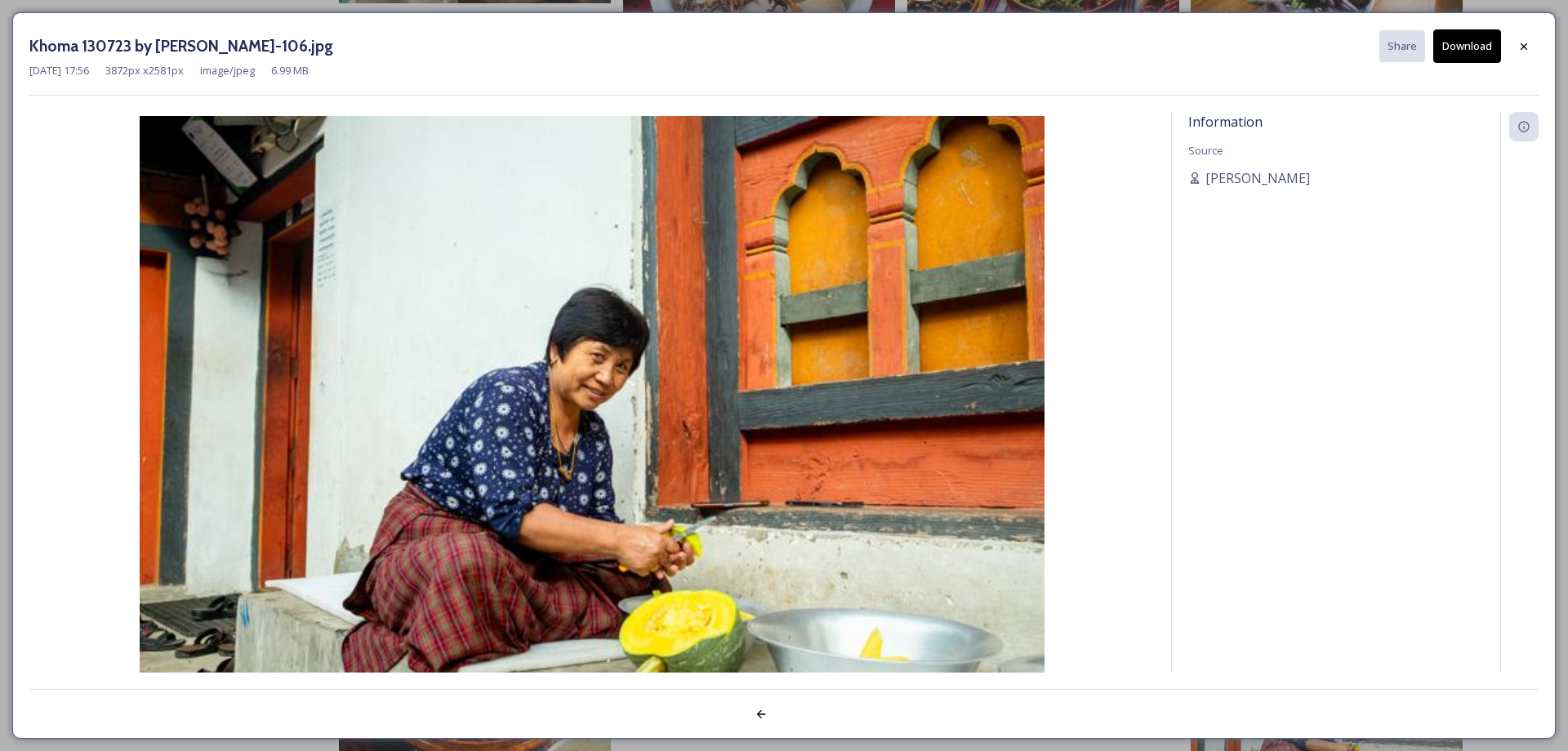
click at [804, 715] on div at bounding box center [784, 705] width 1509 height 33
click at [1526, 48] on icon at bounding box center [1525, 46] width 7 height 7
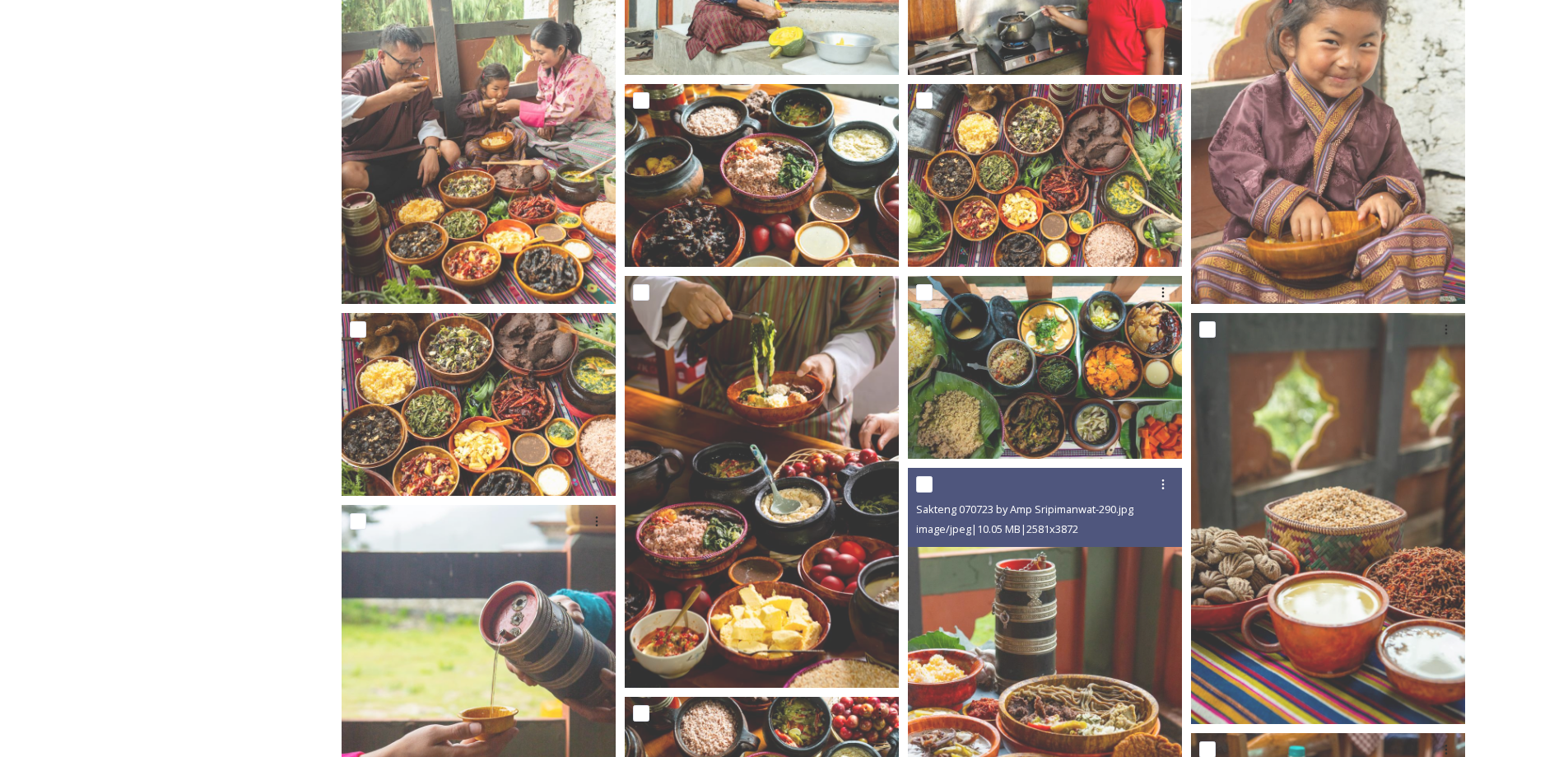
scroll to position [3413, 0]
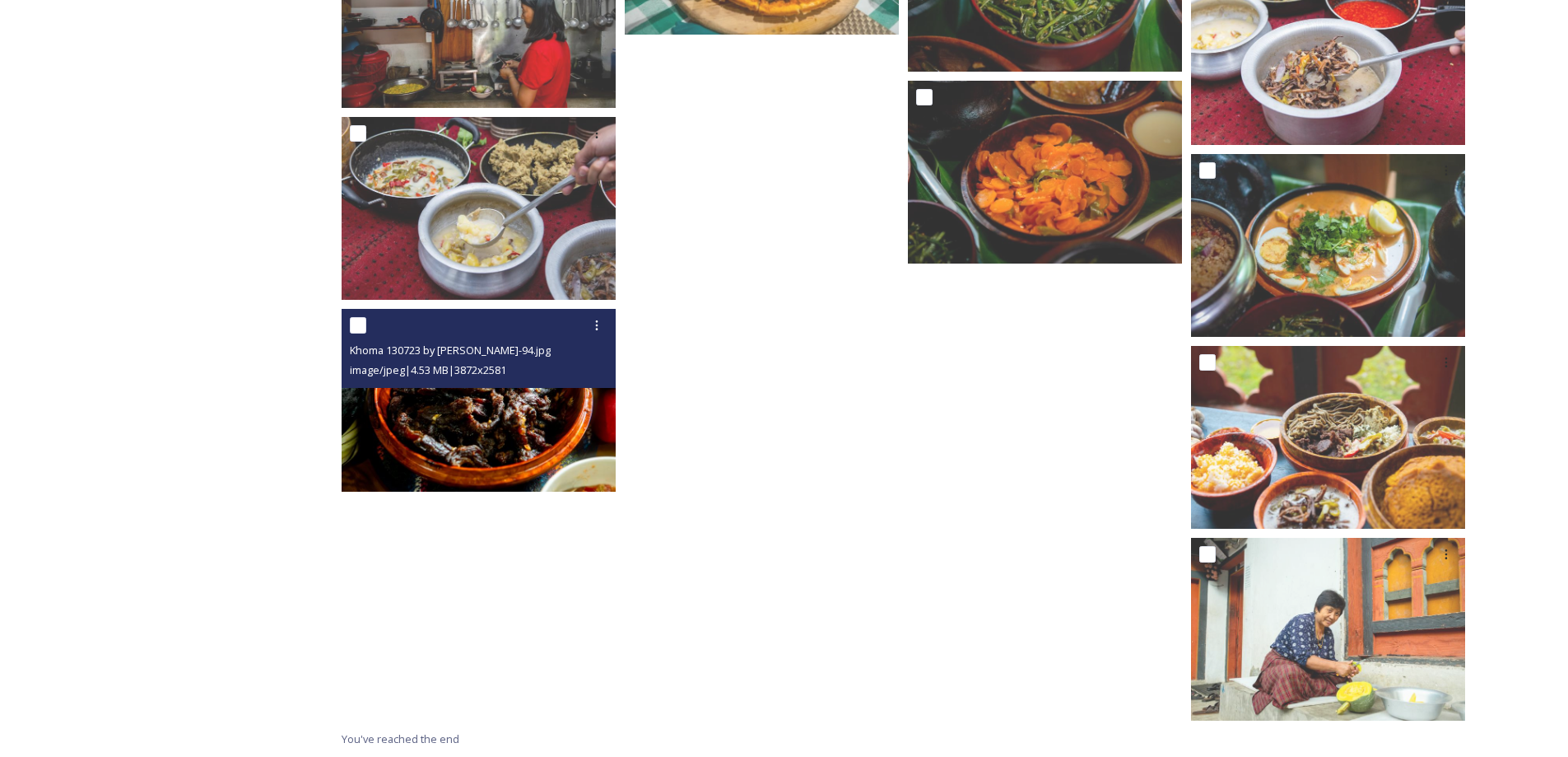
click at [440, 405] on img at bounding box center [478, 400] width 274 height 183
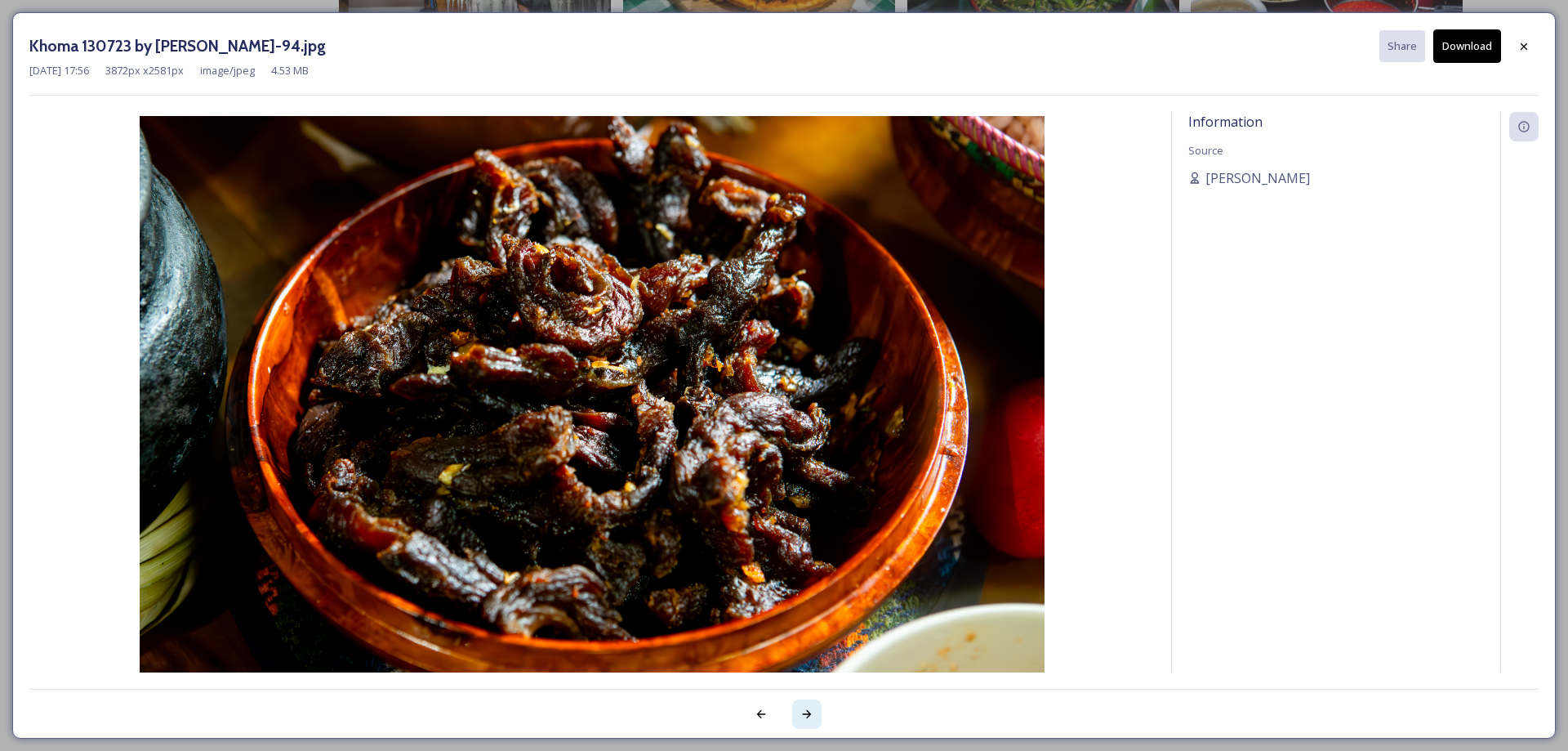
click at [814, 722] on div at bounding box center [807, 714] width 29 height 29
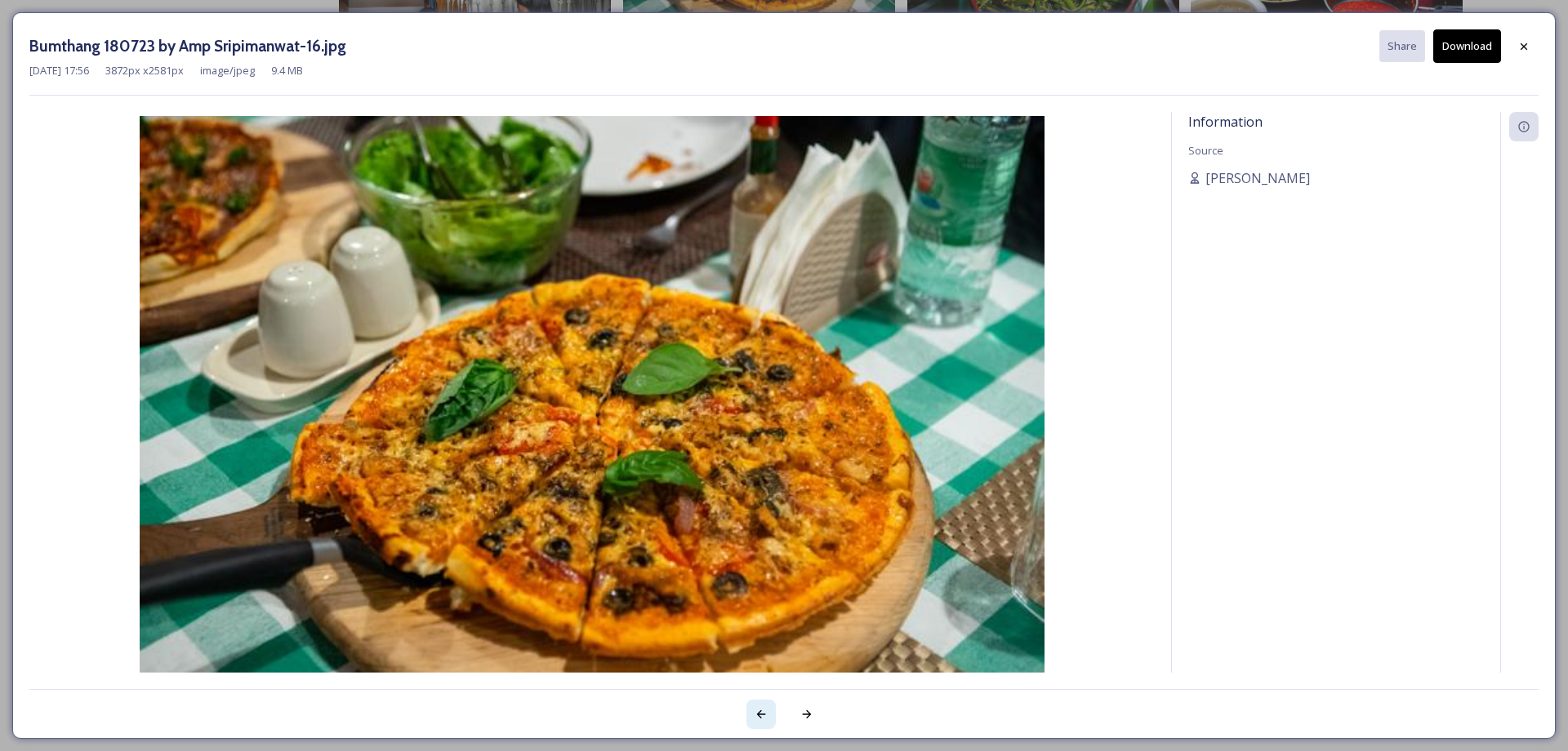
click at [751, 708] on div at bounding box center [761, 714] width 29 height 29
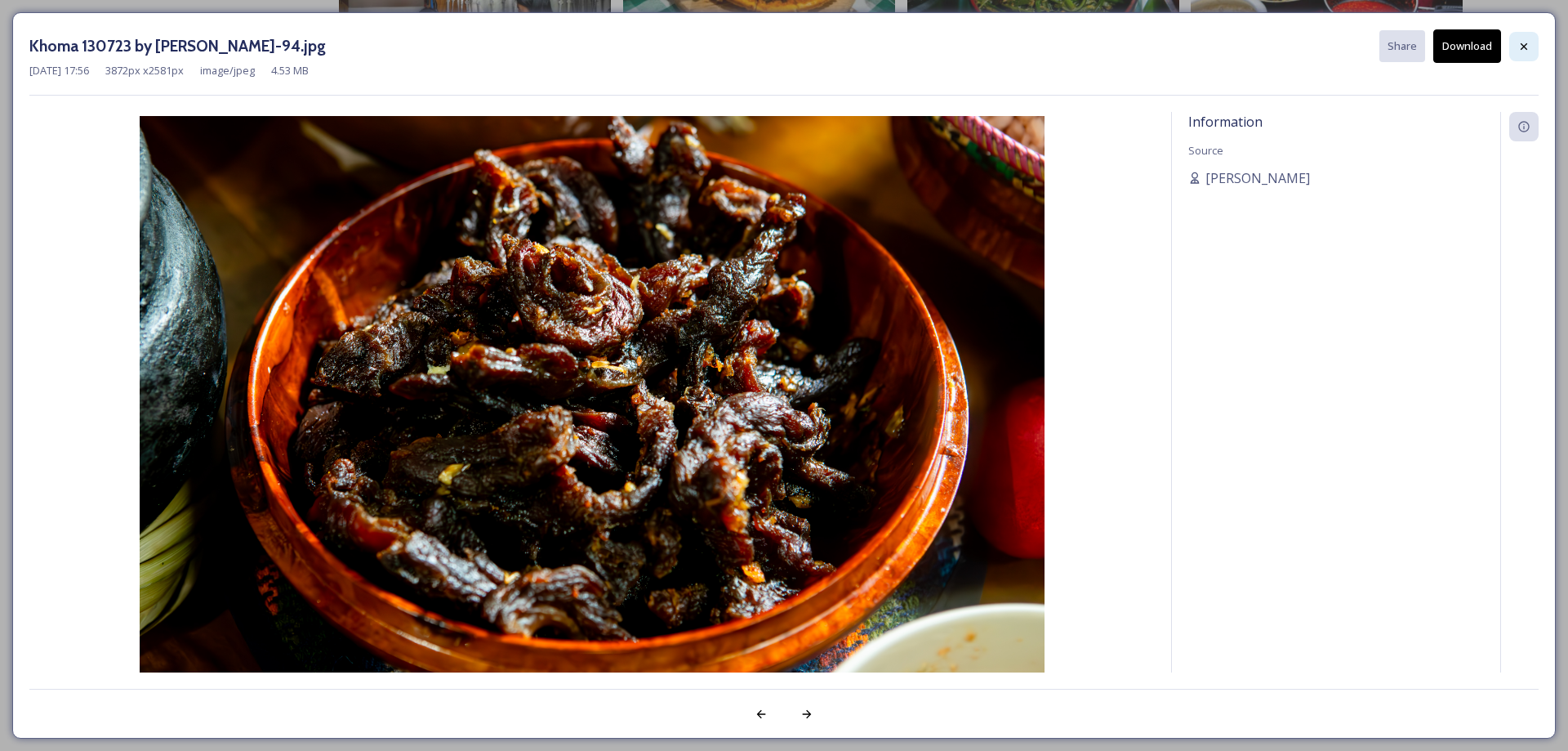
click at [1523, 42] on icon at bounding box center [1524, 46] width 13 height 13
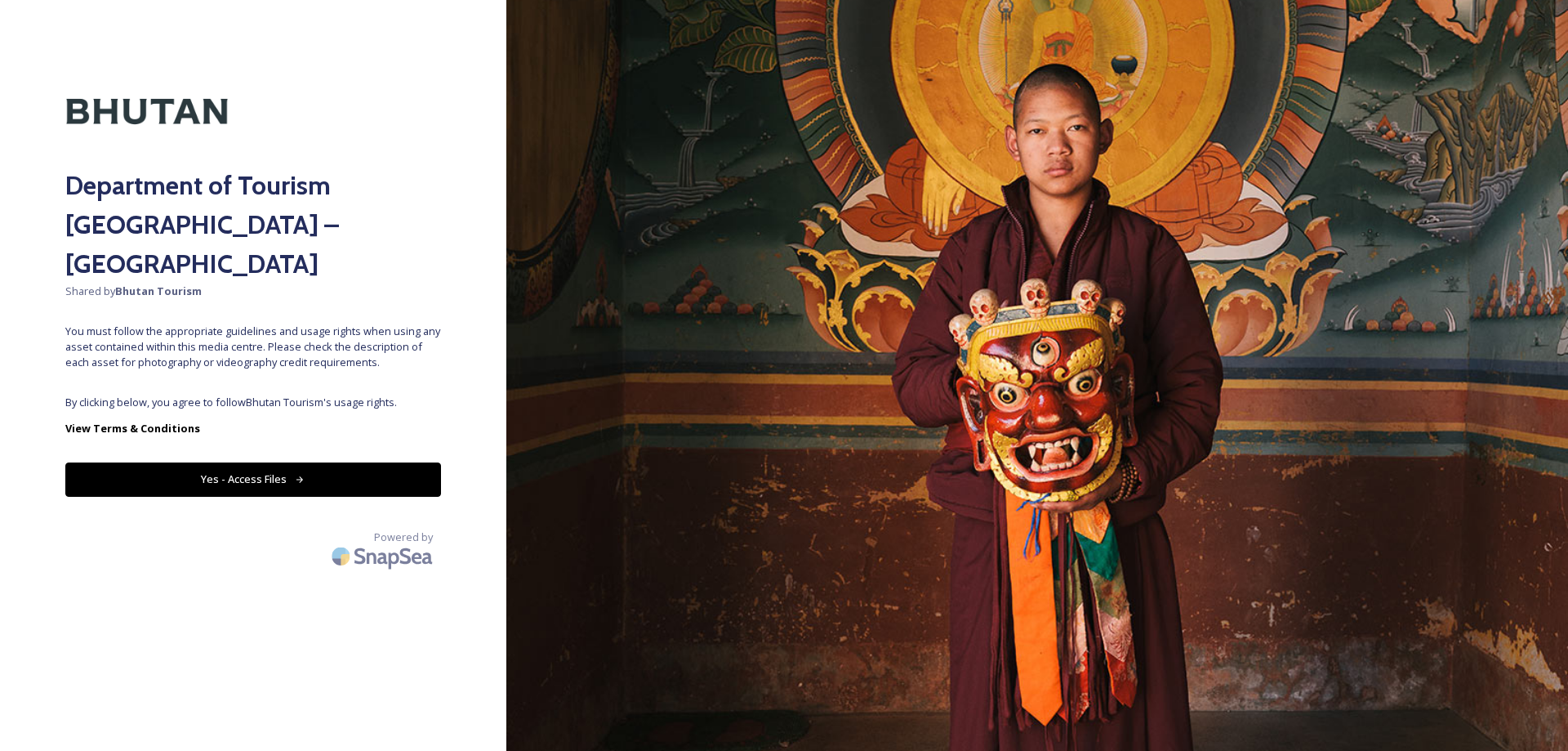
click at [308, 463] on button "Yes - Access Files" at bounding box center [253, 479] width 375 height 34
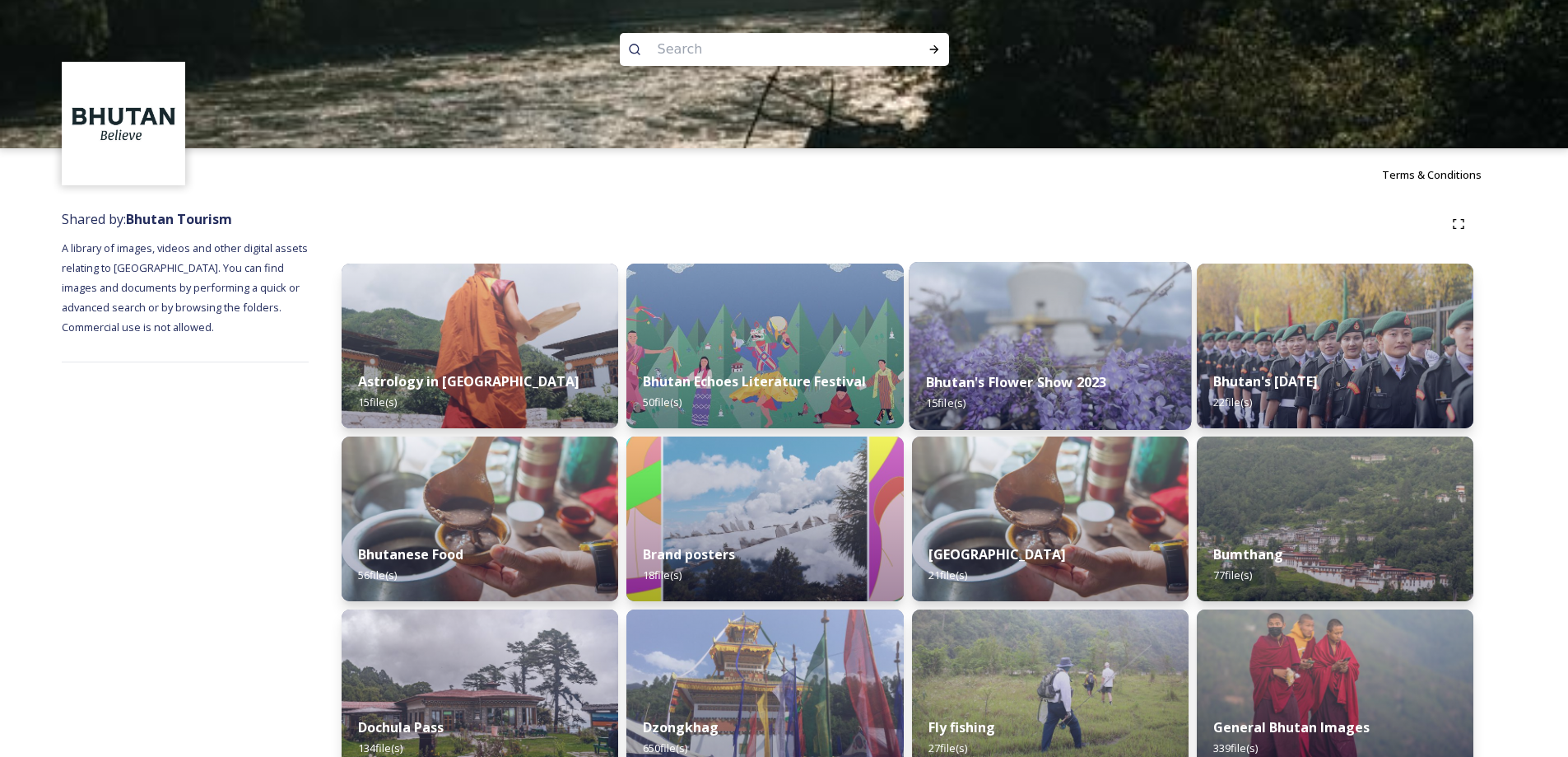
click at [1018, 384] on strong "Bhutan's Flower Show 2023" at bounding box center [1016, 382] width 180 height 18
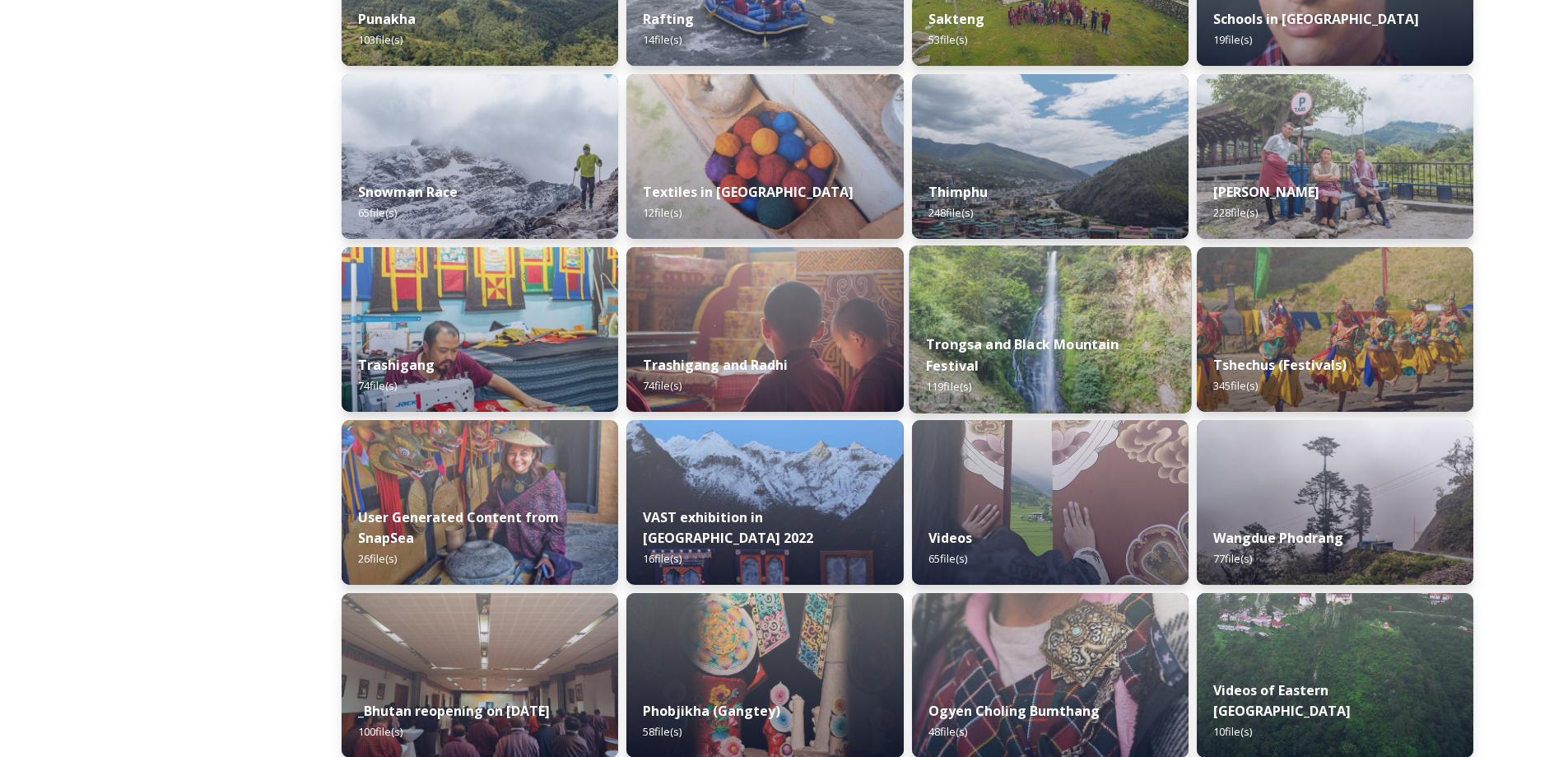
scroll to position [1867, 0]
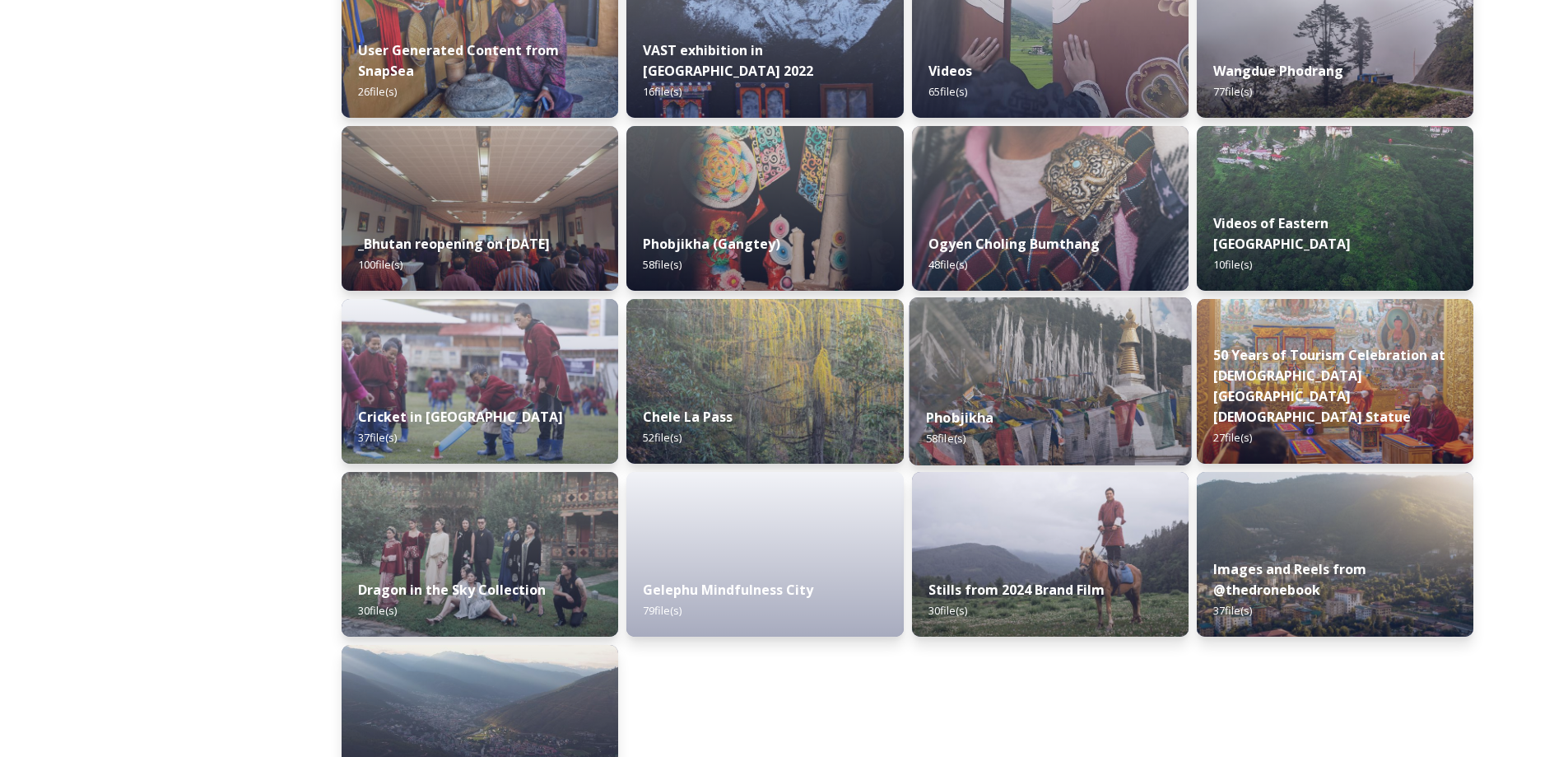
click at [1011, 352] on img at bounding box center [1050, 381] width 283 height 168
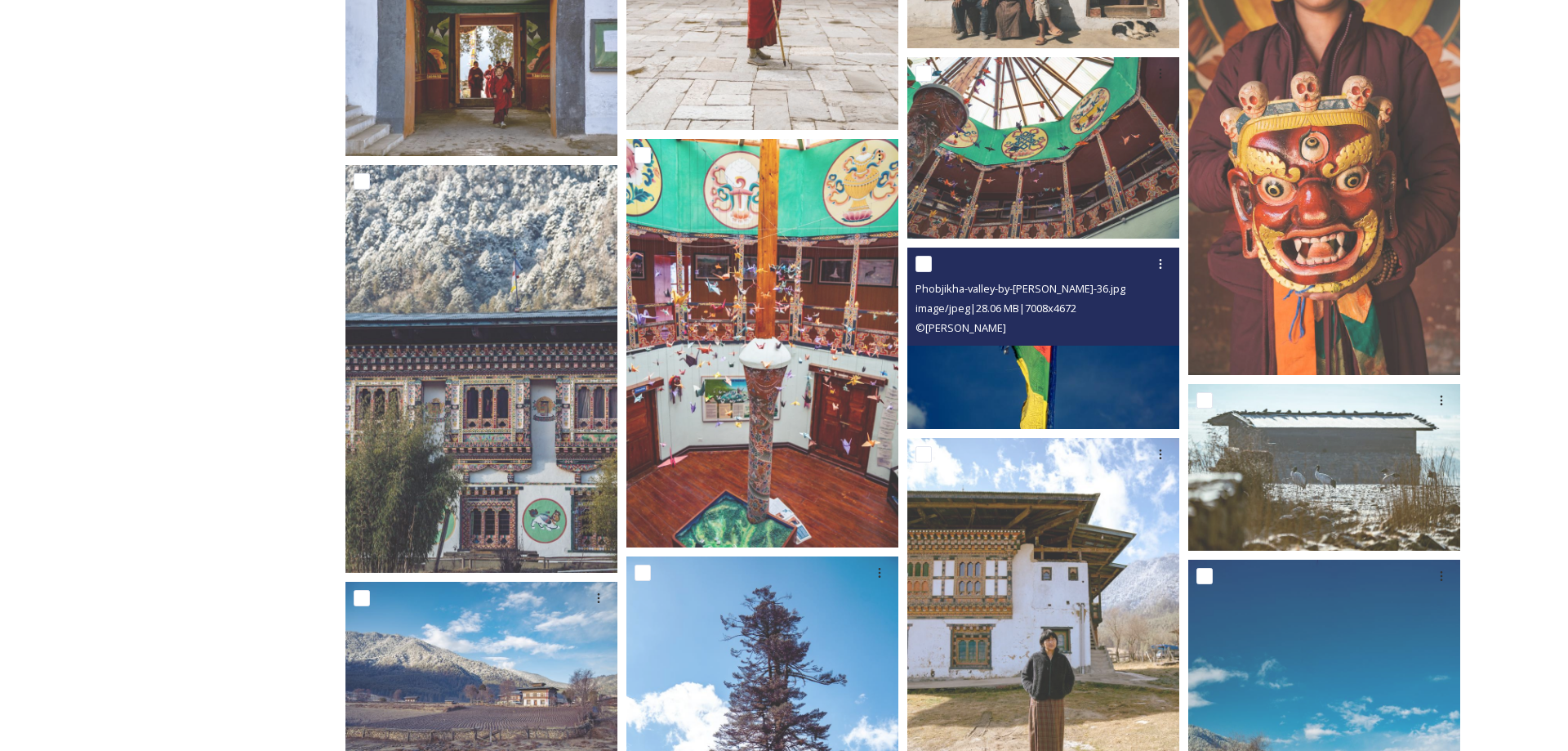
scroll to position [1496, 0]
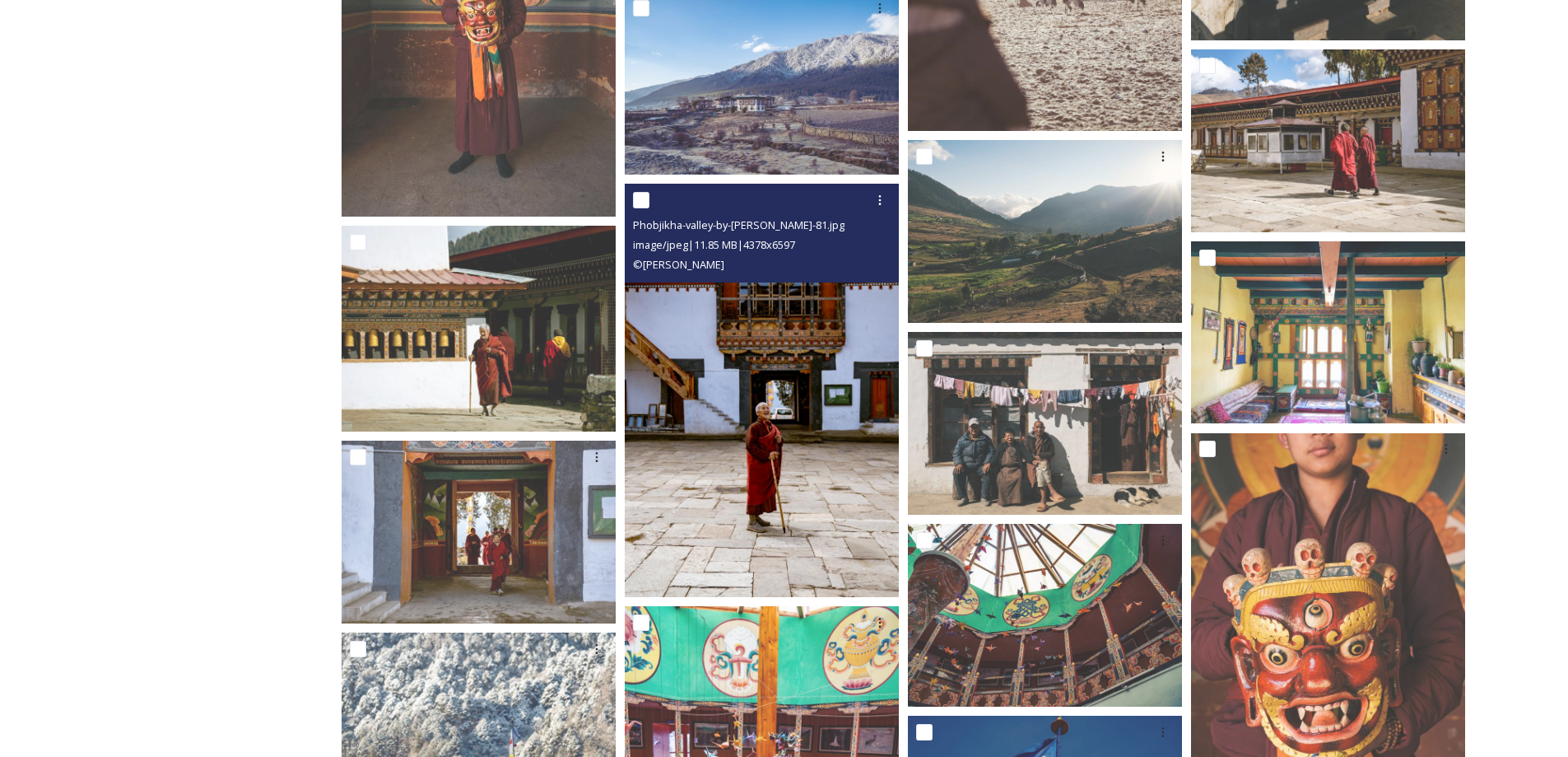
click at [717, 412] on img at bounding box center [761, 390] width 274 height 413
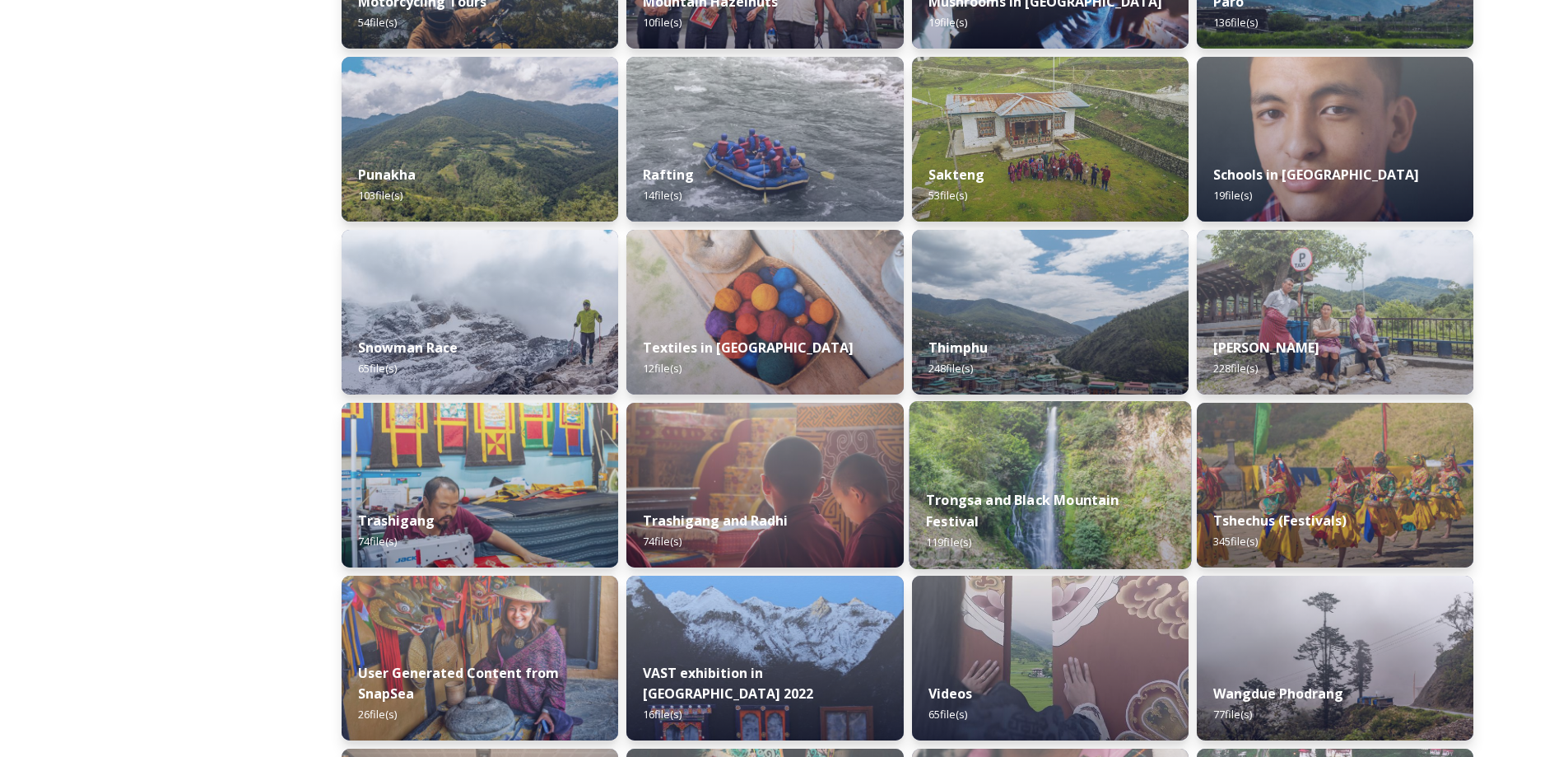
scroll to position [1936, 0]
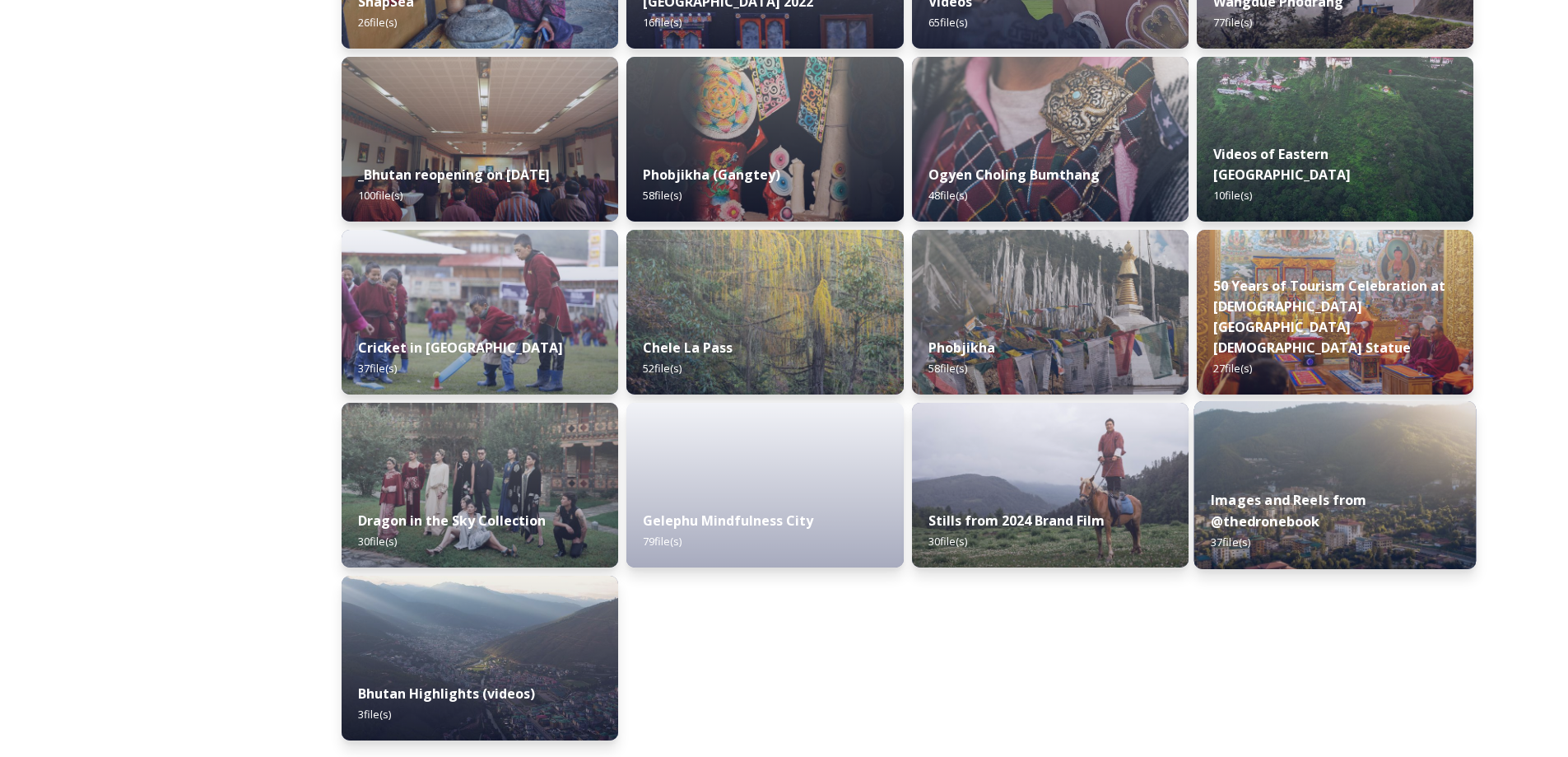
click at [1373, 504] on div "Images and Reels from @thedronebook 37 file(s)" at bounding box center [1335, 521] width 283 height 96
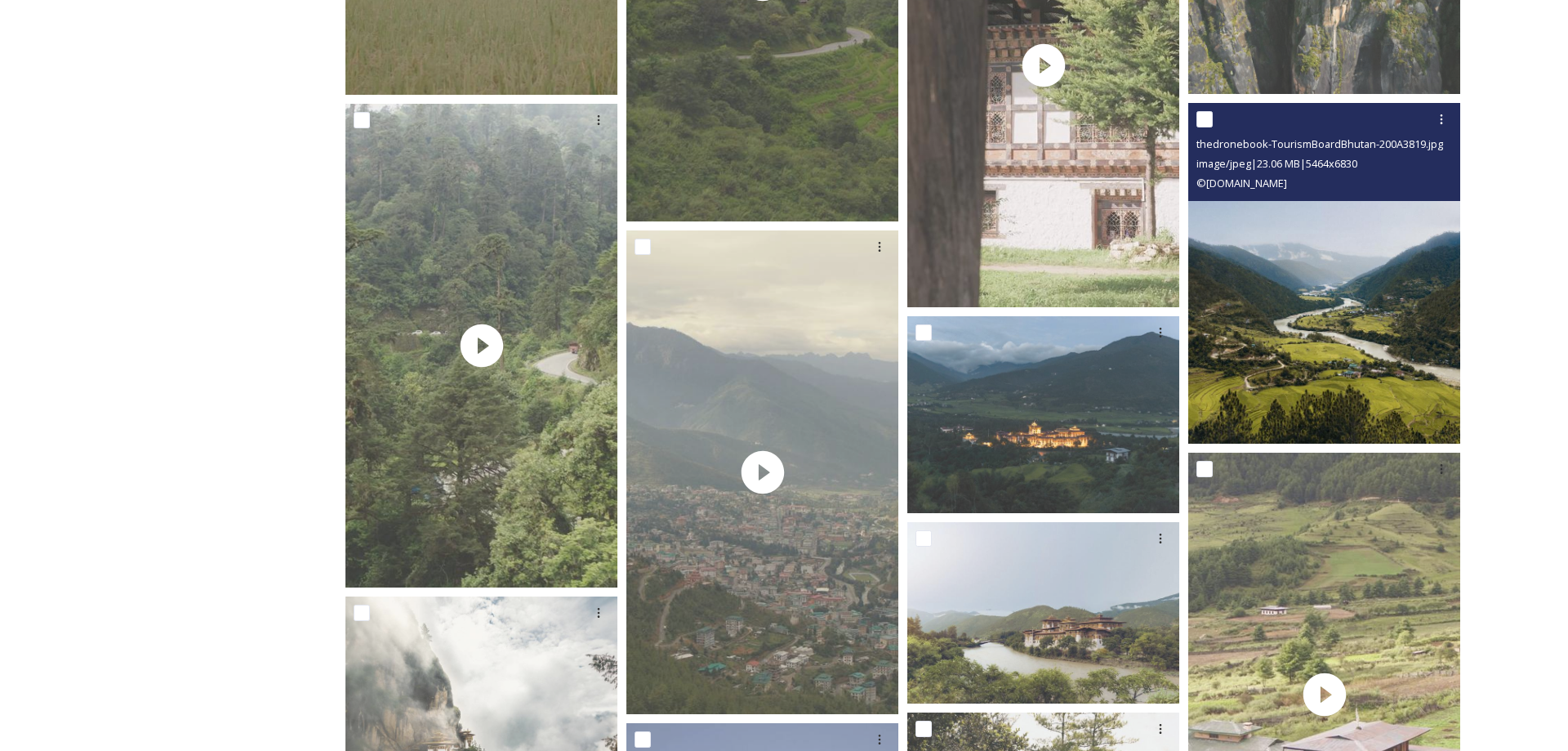
scroll to position [1852, 0]
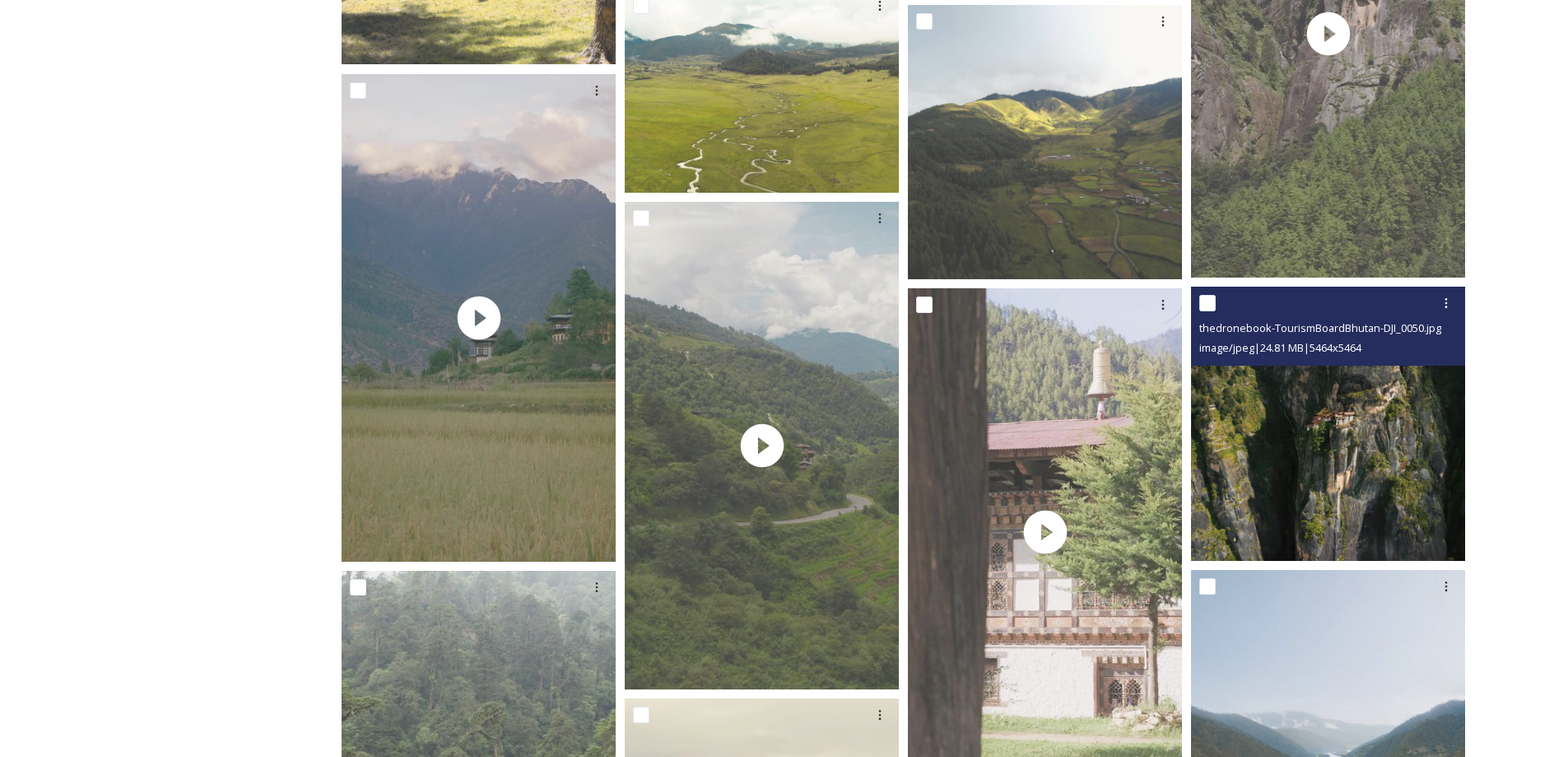
click at [1318, 405] on img at bounding box center [1328, 423] width 274 height 274
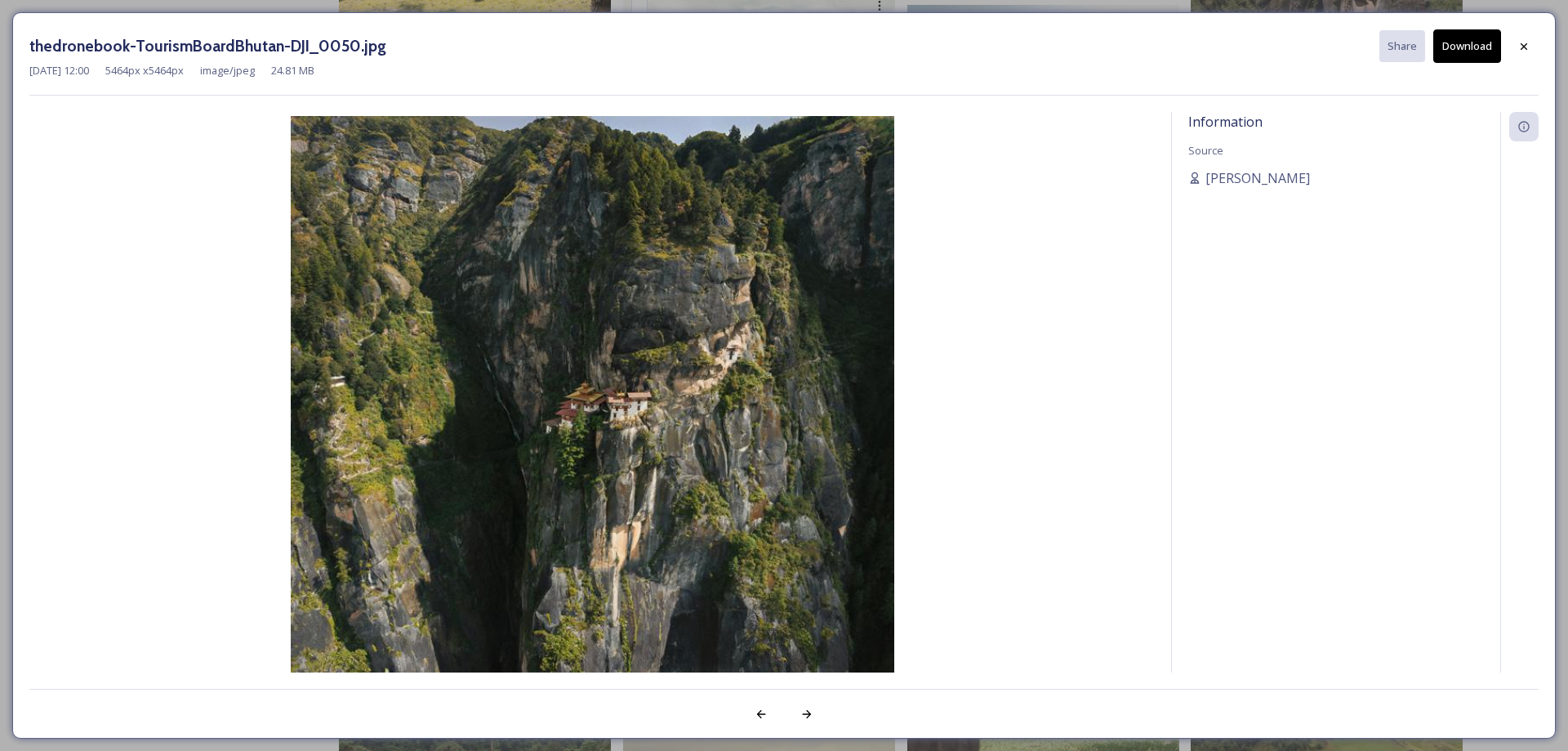
click at [638, 430] on img at bounding box center [592, 418] width 1125 height 604
click at [802, 715] on icon at bounding box center [807, 714] width 13 height 13
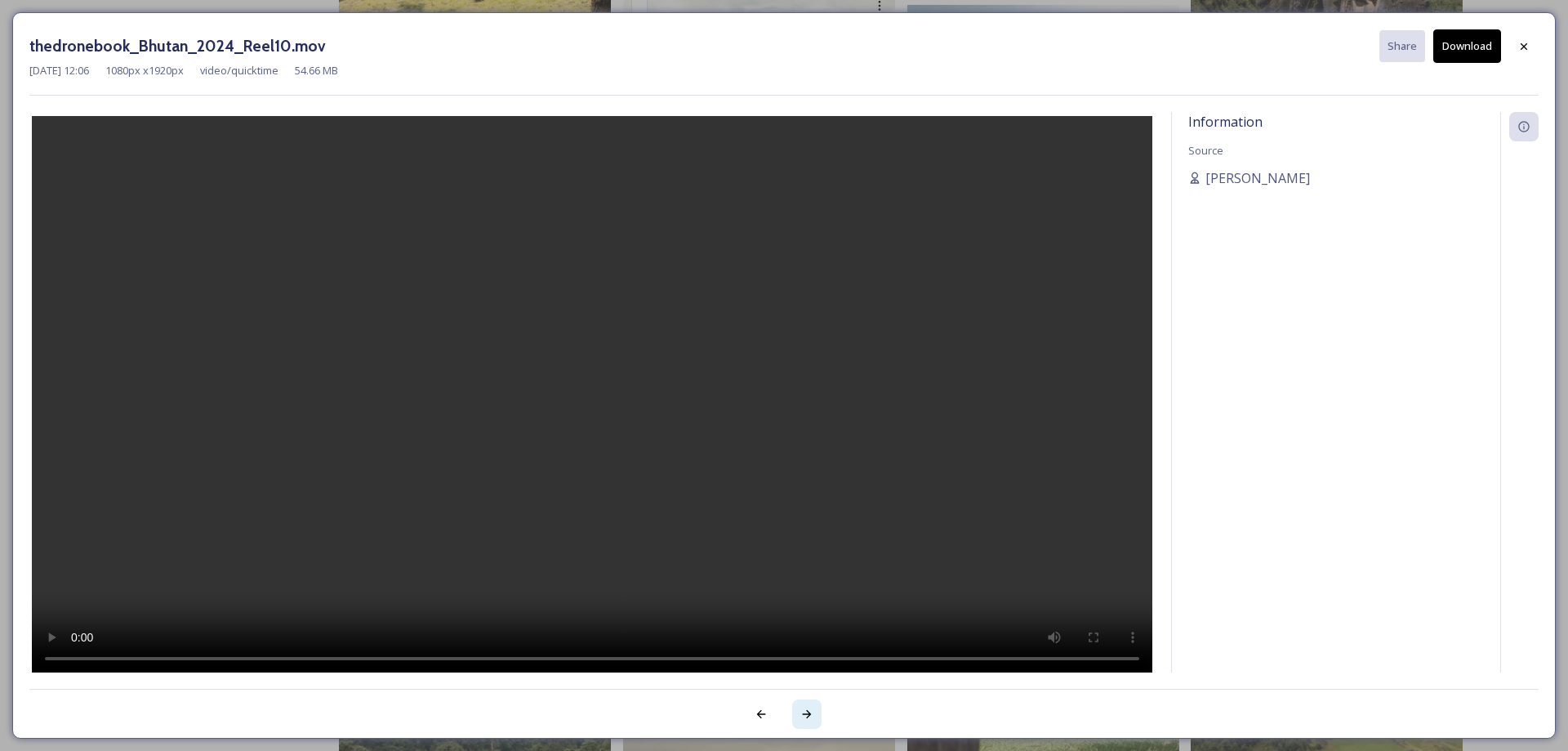
click at [802, 715] on icon at bounding box center [807, 714] width 13 height 13
click at [675, 677] on video at bounding box center [592, 395] width 1121 height 560
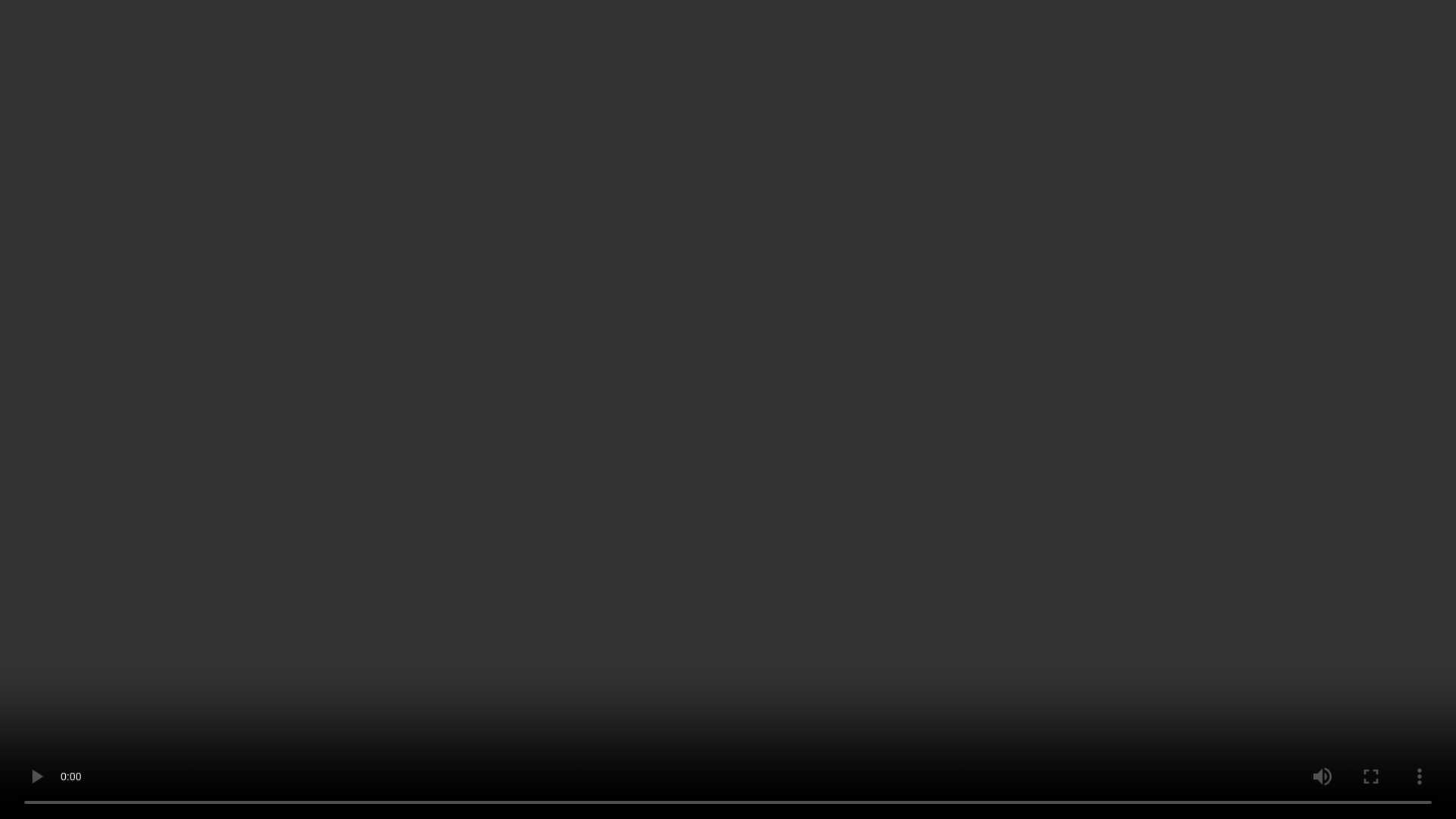
click at [1248, 158] on video at bounding box center [728, 410] width 1456 height 819
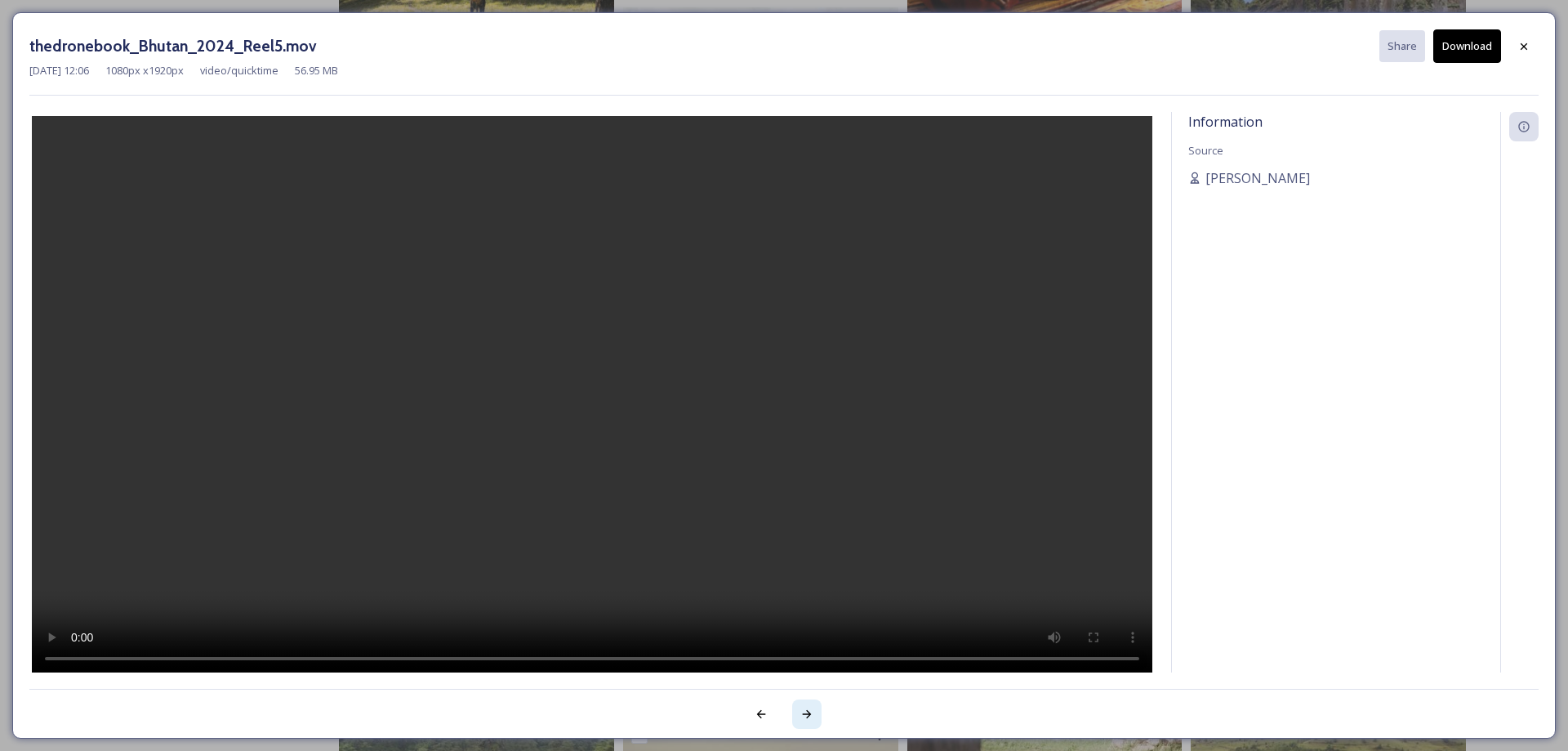
click at [809, 712] on icon at bounding box center [807, 714] width 13 height 13
click at [811, 711] on icon at bounding box center [807, 714] width 13 height 13
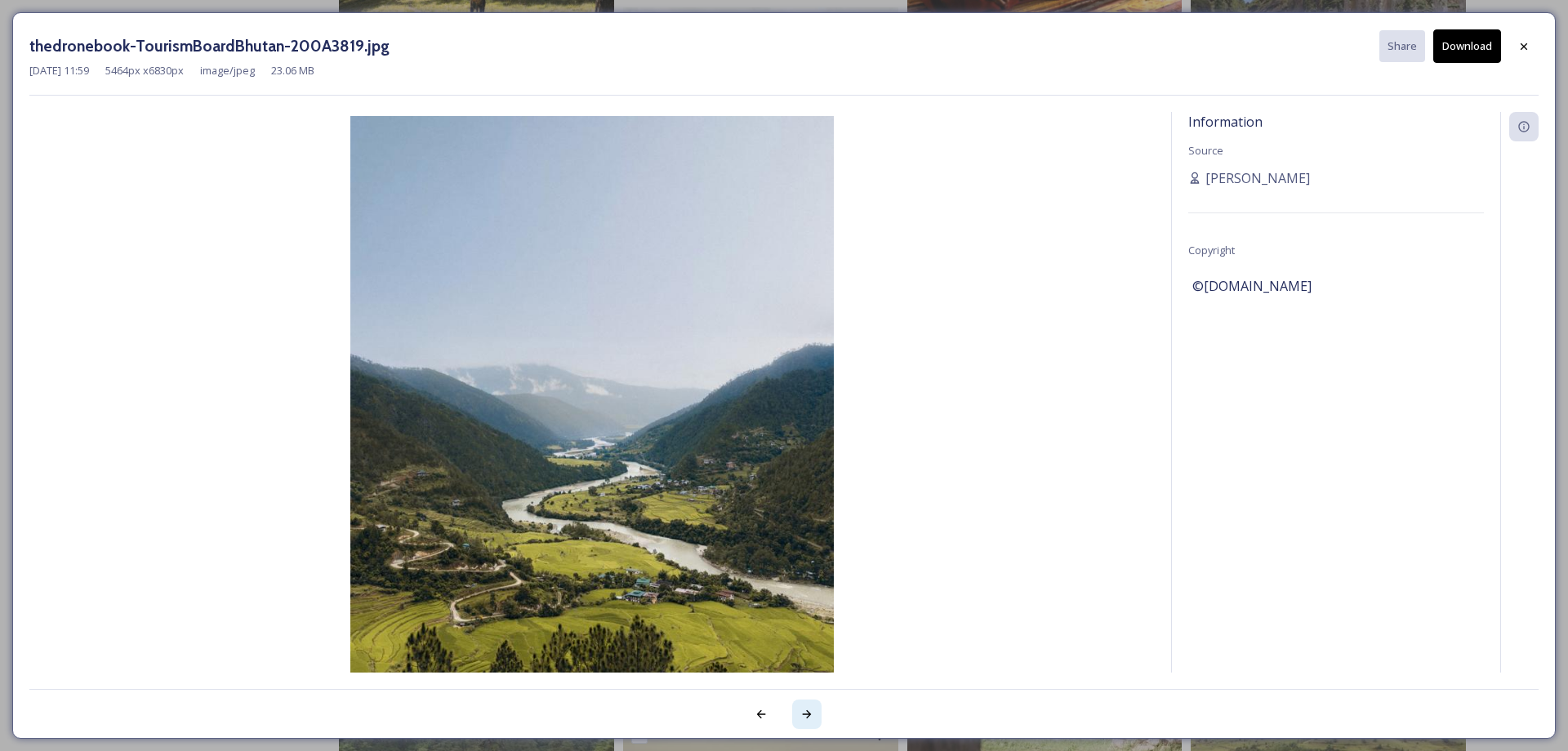
click at [814, 709] on div at bounding box center [807, 714] width 29 height 29
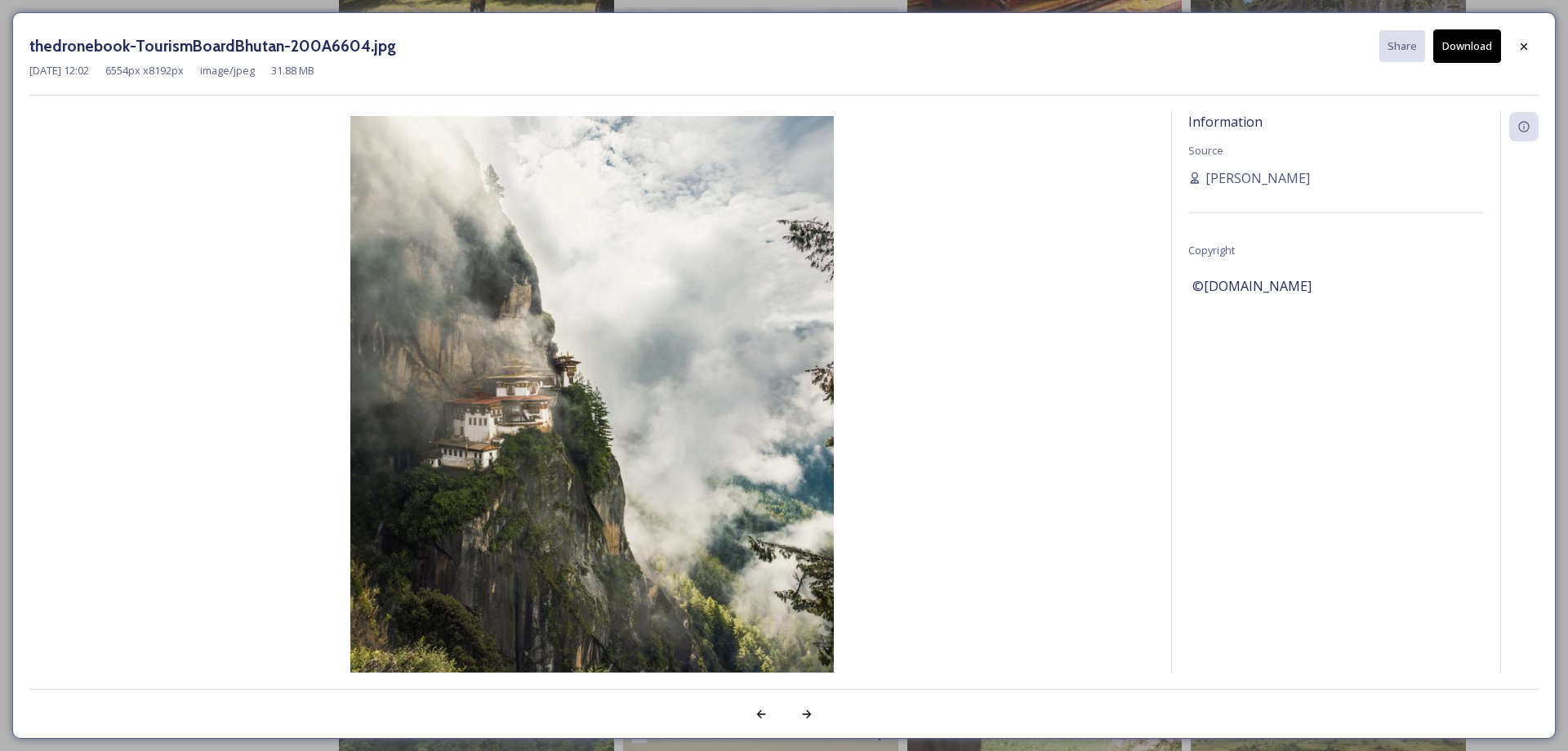
click at [530, 417] on img at bounding box center [592, 418] width 1125 height 604
click at [801, 716] on icon at bounding box center [807, 714] width 13 height 13
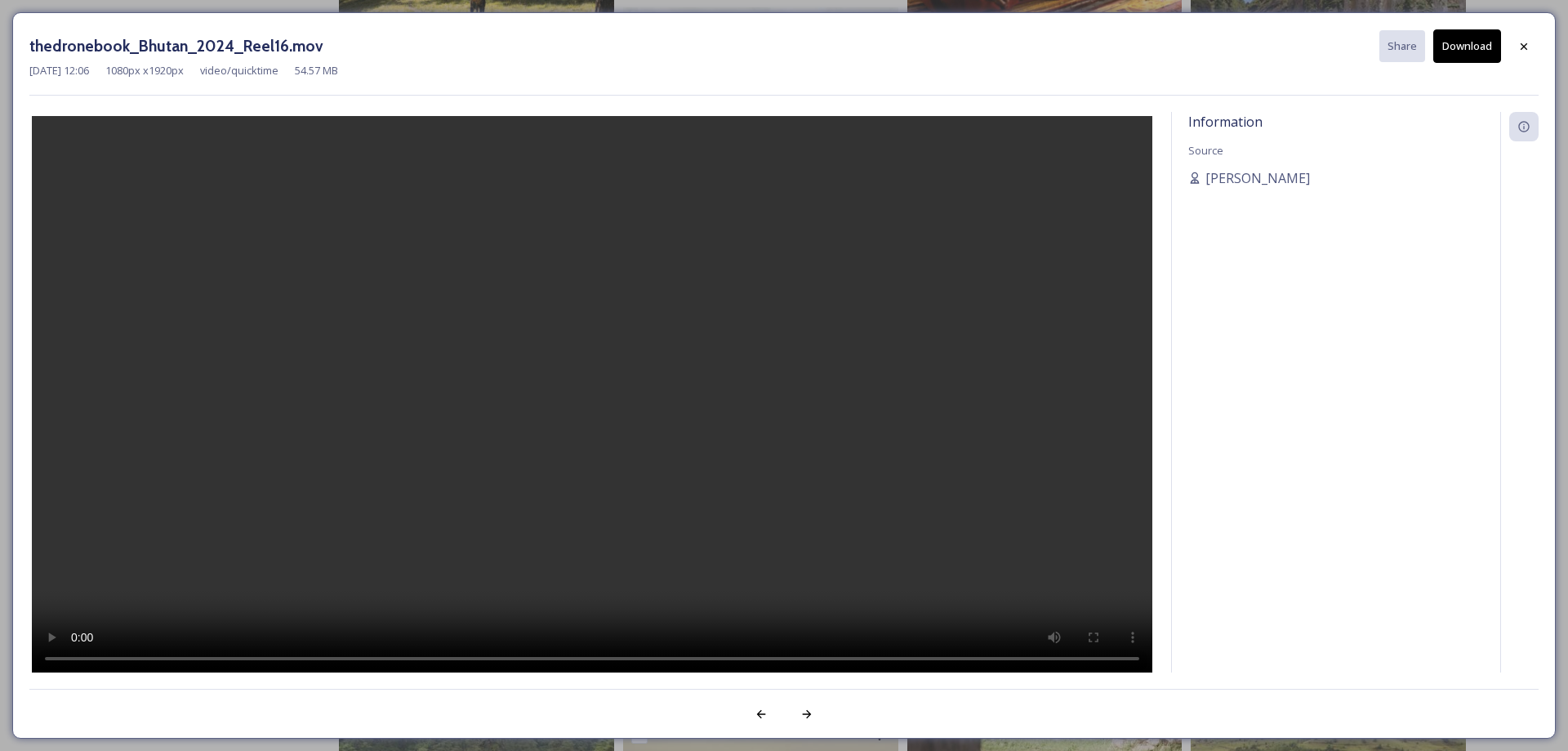
click at [698, 462] on video at bounding box center [592, 395] width 1121 height 560
click at [808, 717] on icon at bounding box center [808, 714] width 9 height 8
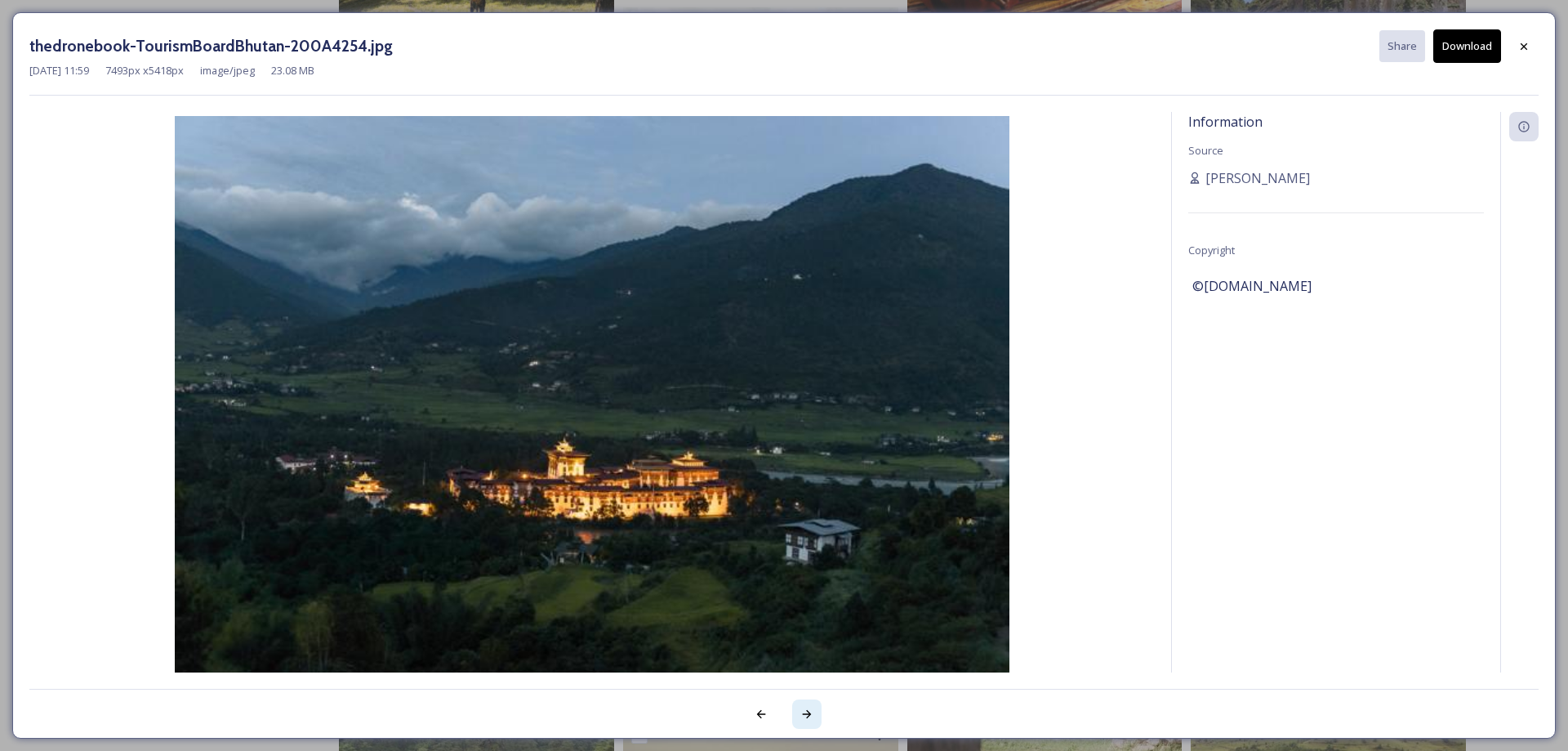
click at [813, 716] on icon at bounding box center [807, 714] width 13 height 13
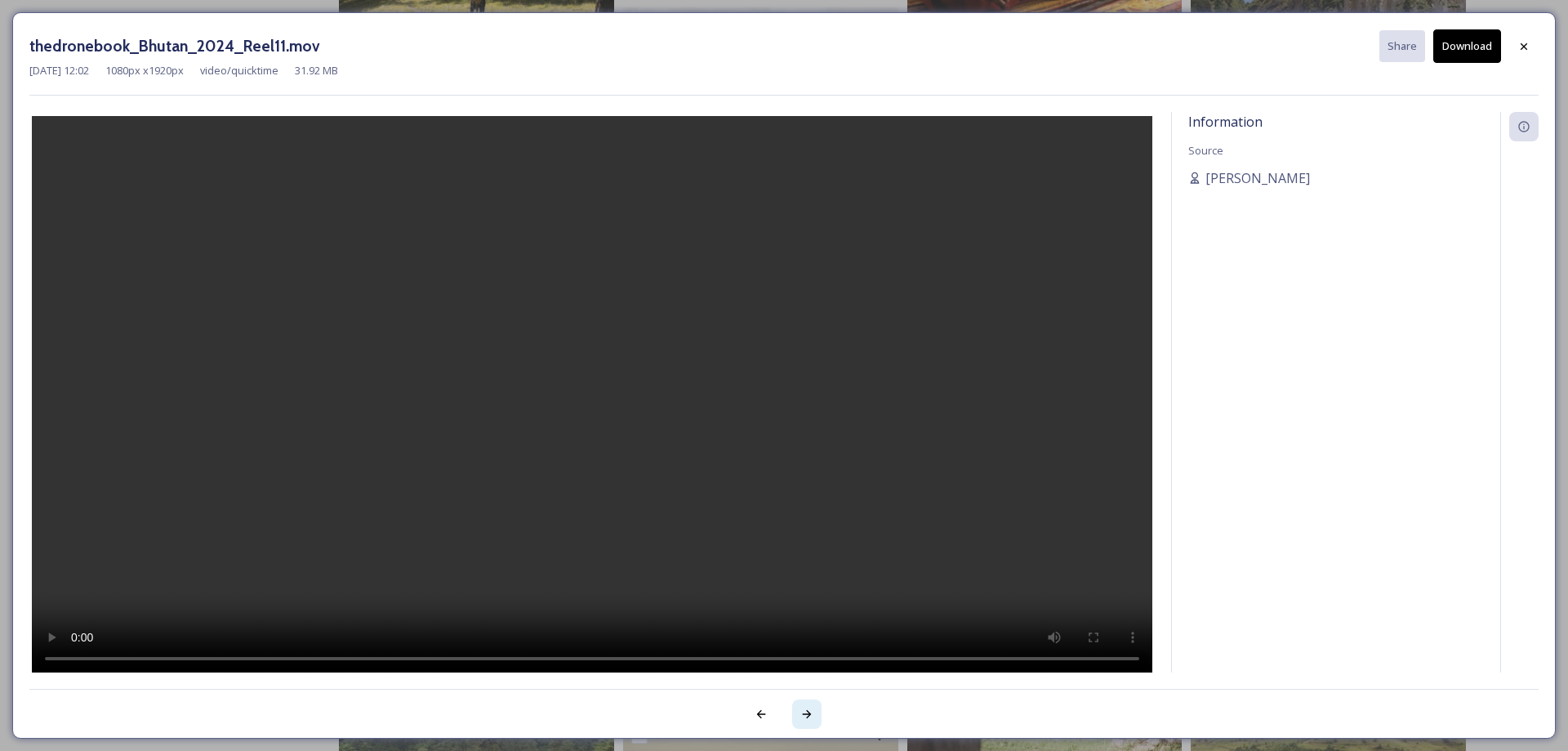
click at [800, 714] on div at bounding box center [807, 714] width 29 height 29
click at [799, 722] on div at bounding box center [807, 714] width 29 height 29
click at [812, 710] on icon at bounding box center [807, 714] width 13 height 13
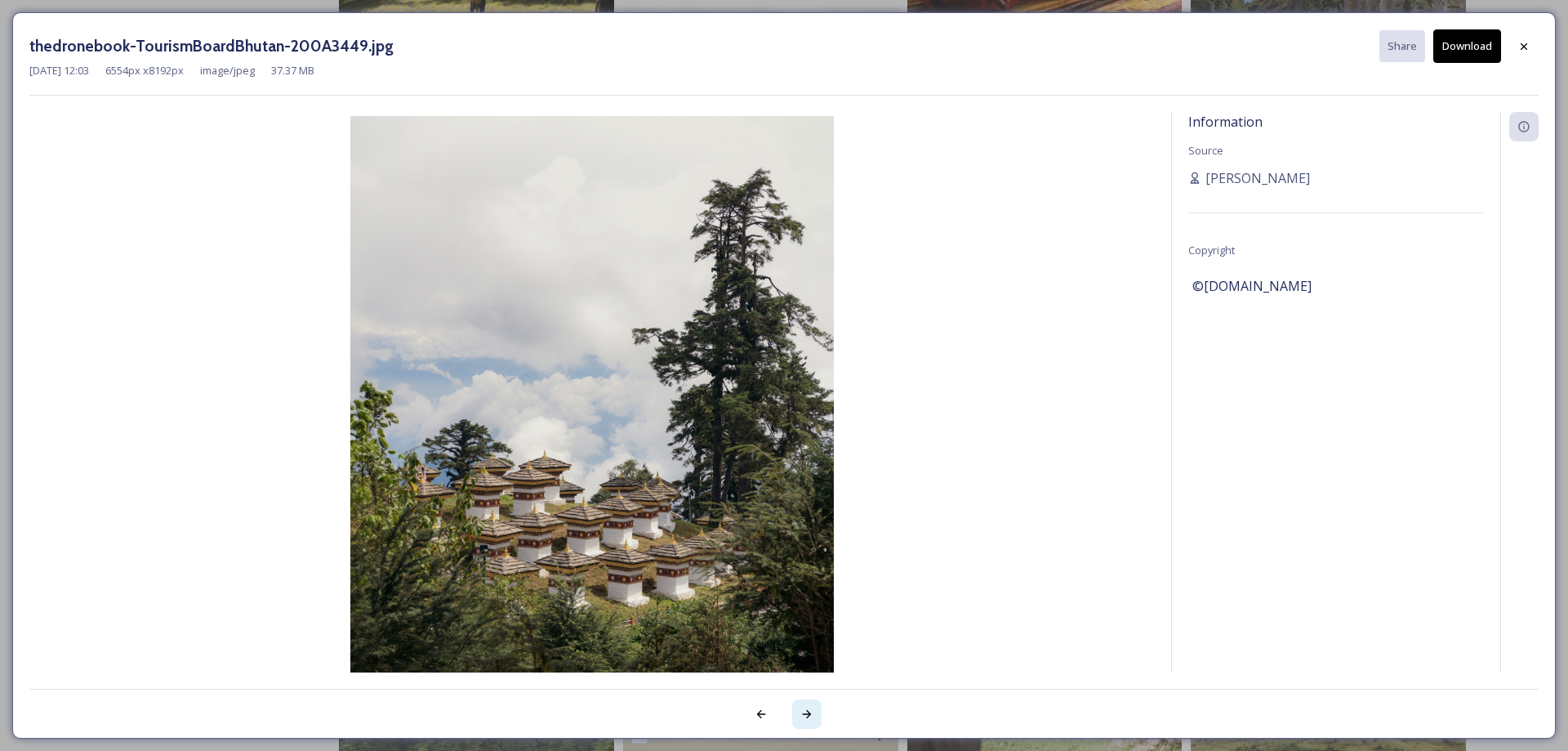
click at [812, 710] on icon at bounding box center [807, 714] width 13 height 13
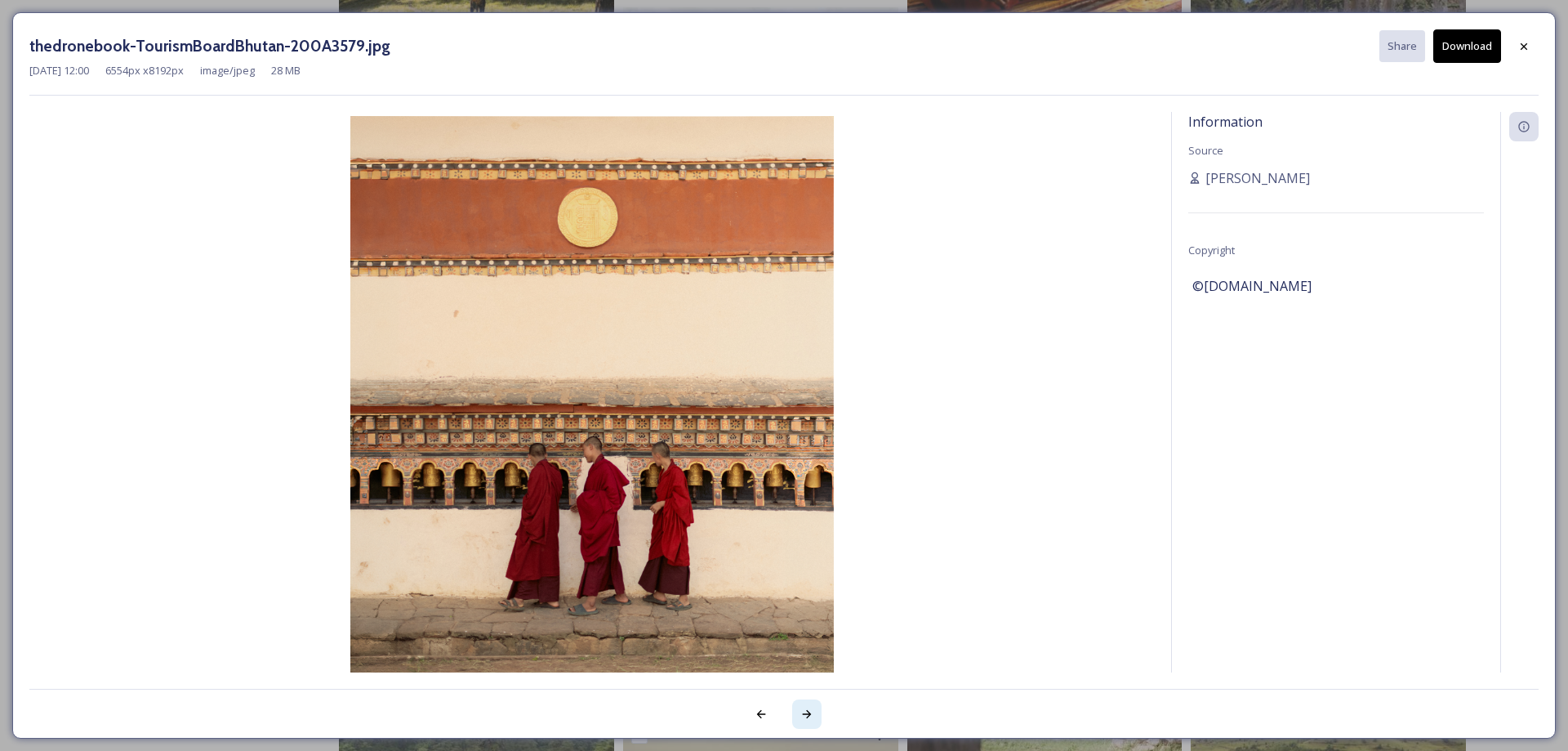
click at [816, 710] on div at bounding box center [807, 714] width 29 height 29
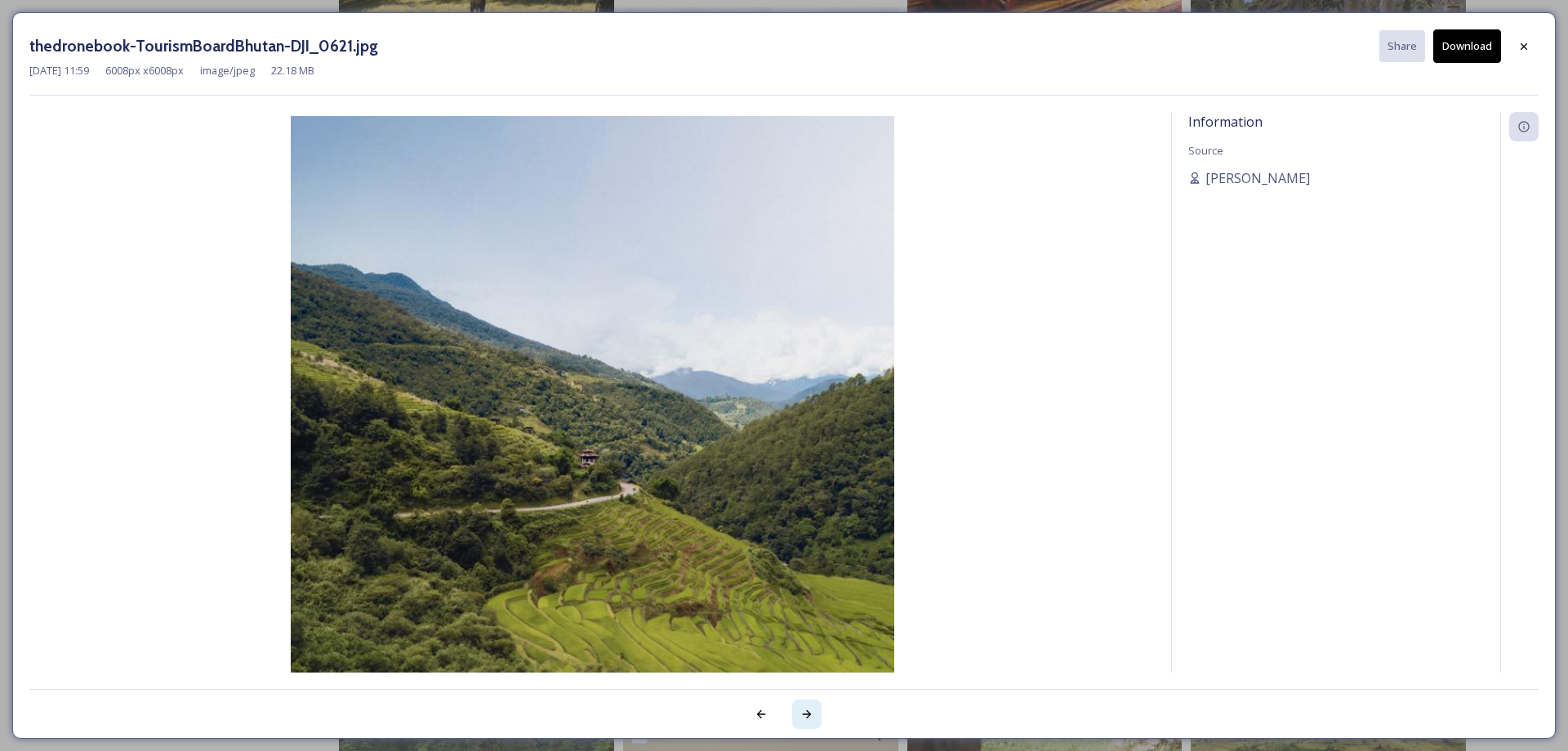
click at [816, 710] on div at bounding box center [807, 714] width 29 height 29
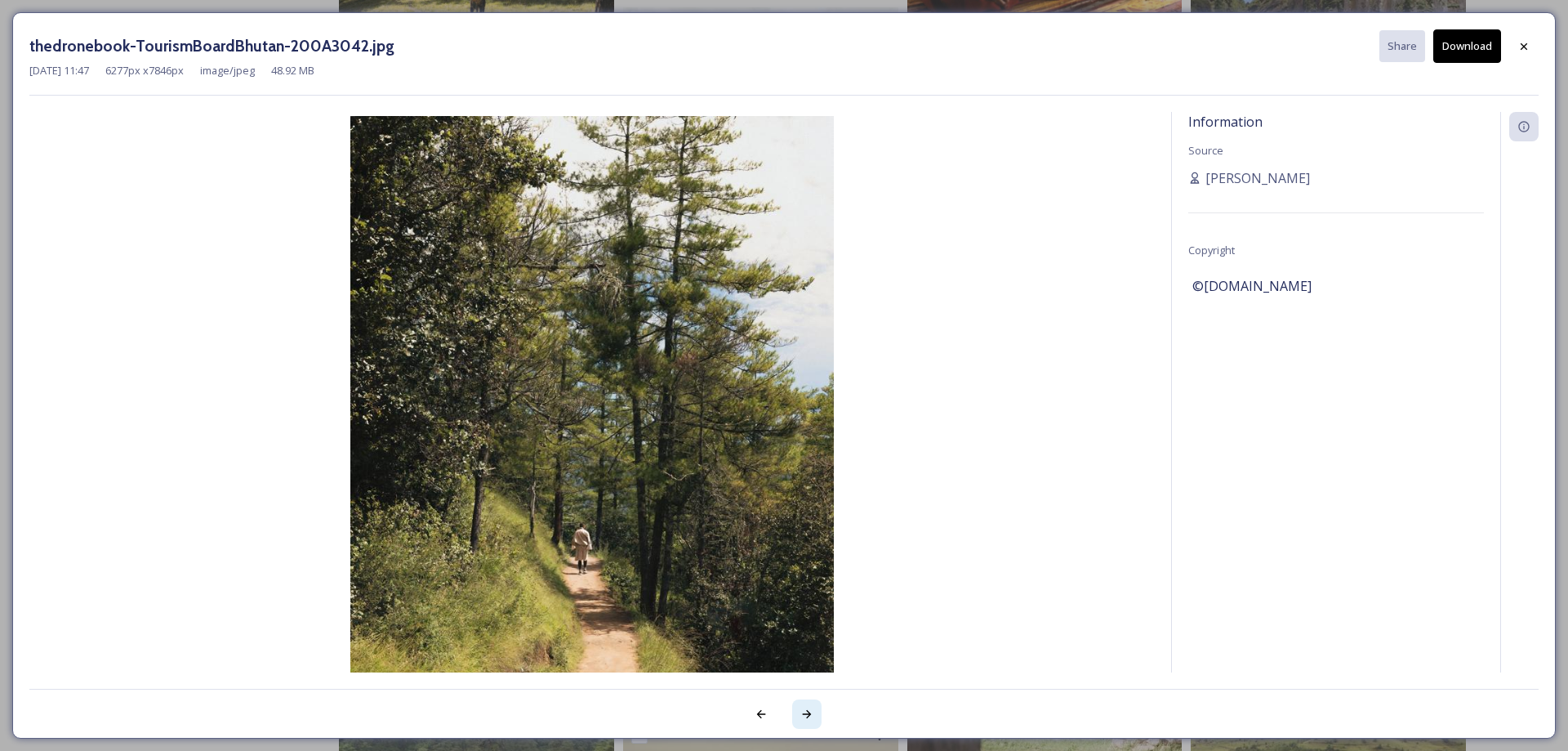
click at [803, 723] on div at bounding box center [807, 714] width 29 height 29
click at [803, 723] on div "thedronebook-TourismBoardBhutan-200A3042-Instagram.jpg Share Download [DATE] 11…" at bounding box center [784, 376] width 1544 height 727
